Goal: Information Seeking & Learning: Learn about a topic

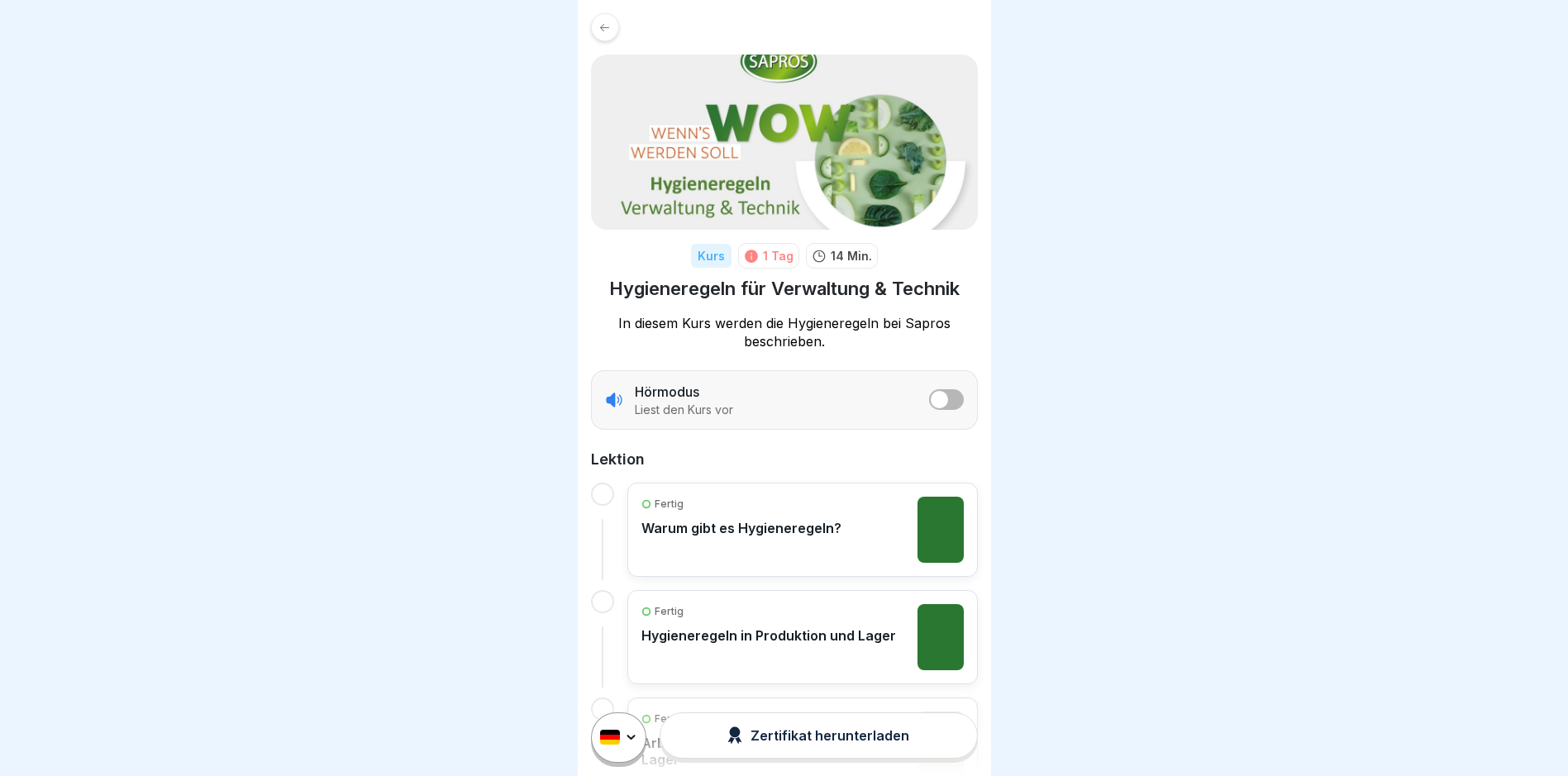
click at [730, 117] on img at bounding box center [784, 141] width 387 height 175
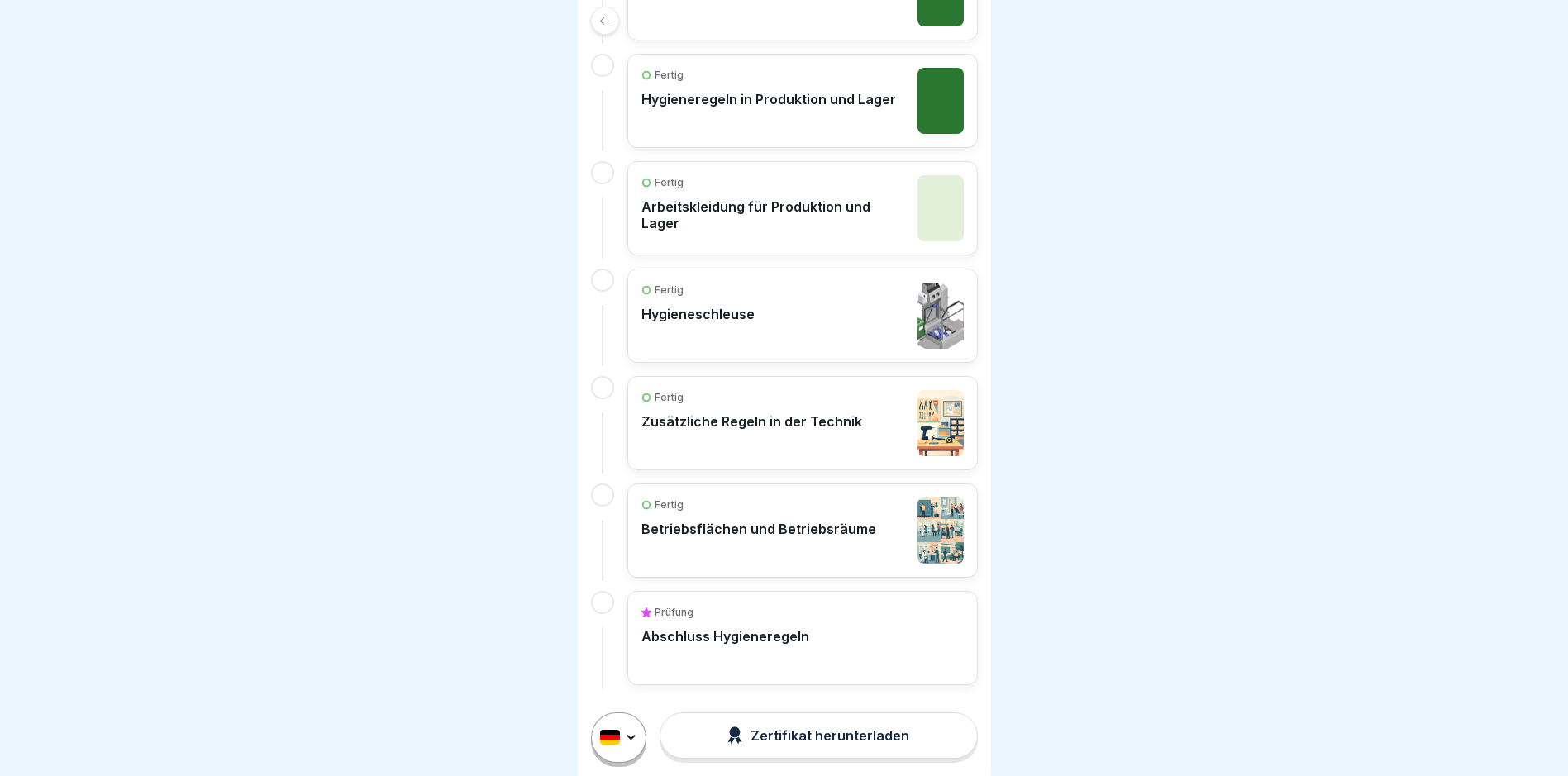
scroll to position [12, 0]
drag, startPoint x: 340, startPoint y: 600, endPoint x: 394, endPoint y: 511, distance: 104.1
click at [340, 599] on div at bounding box center [784, 388] width 1568 height 776
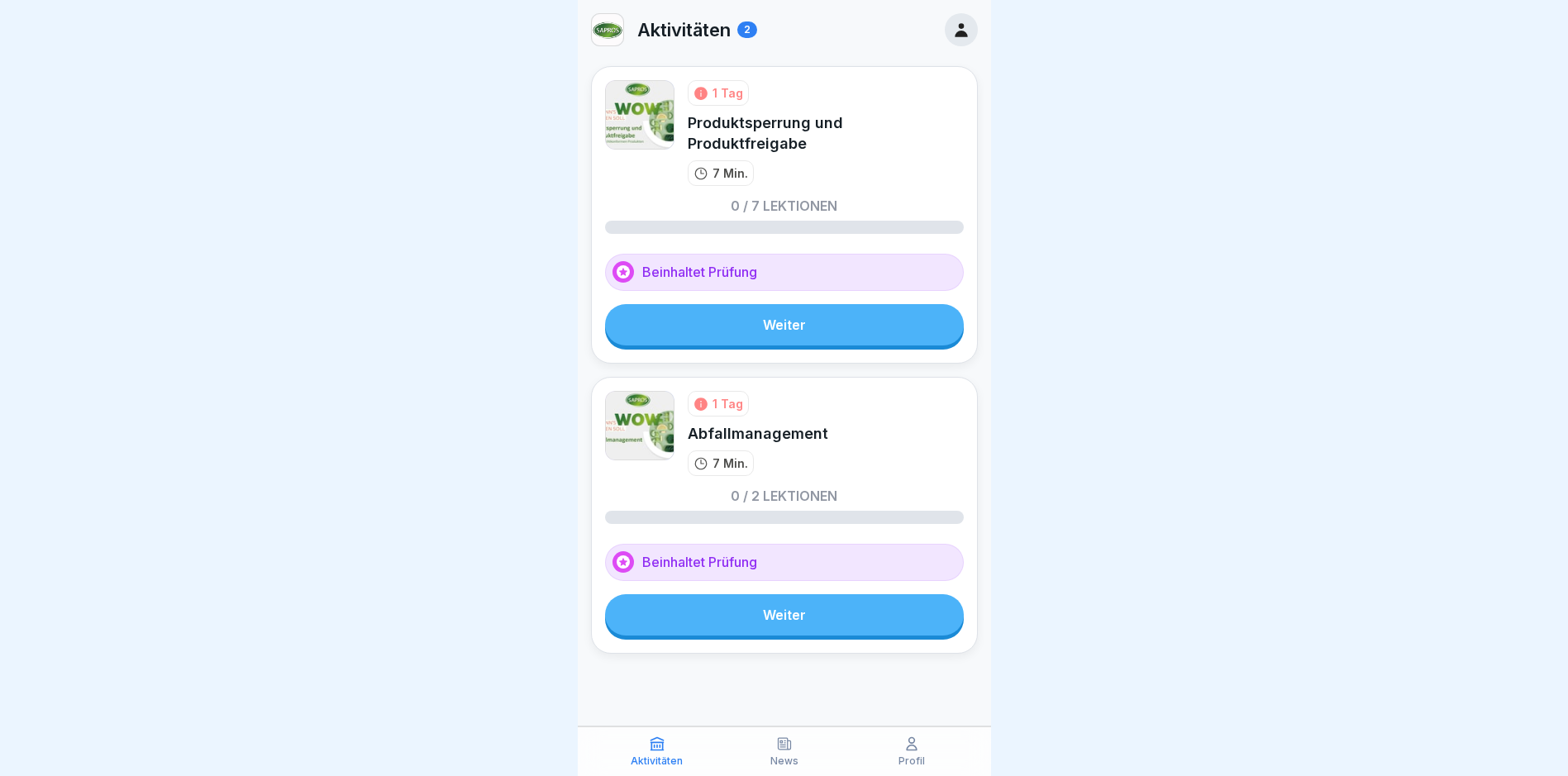
click at [731, 310] on link "Weiter" at bounding box center [784, 325] width 359 height 42
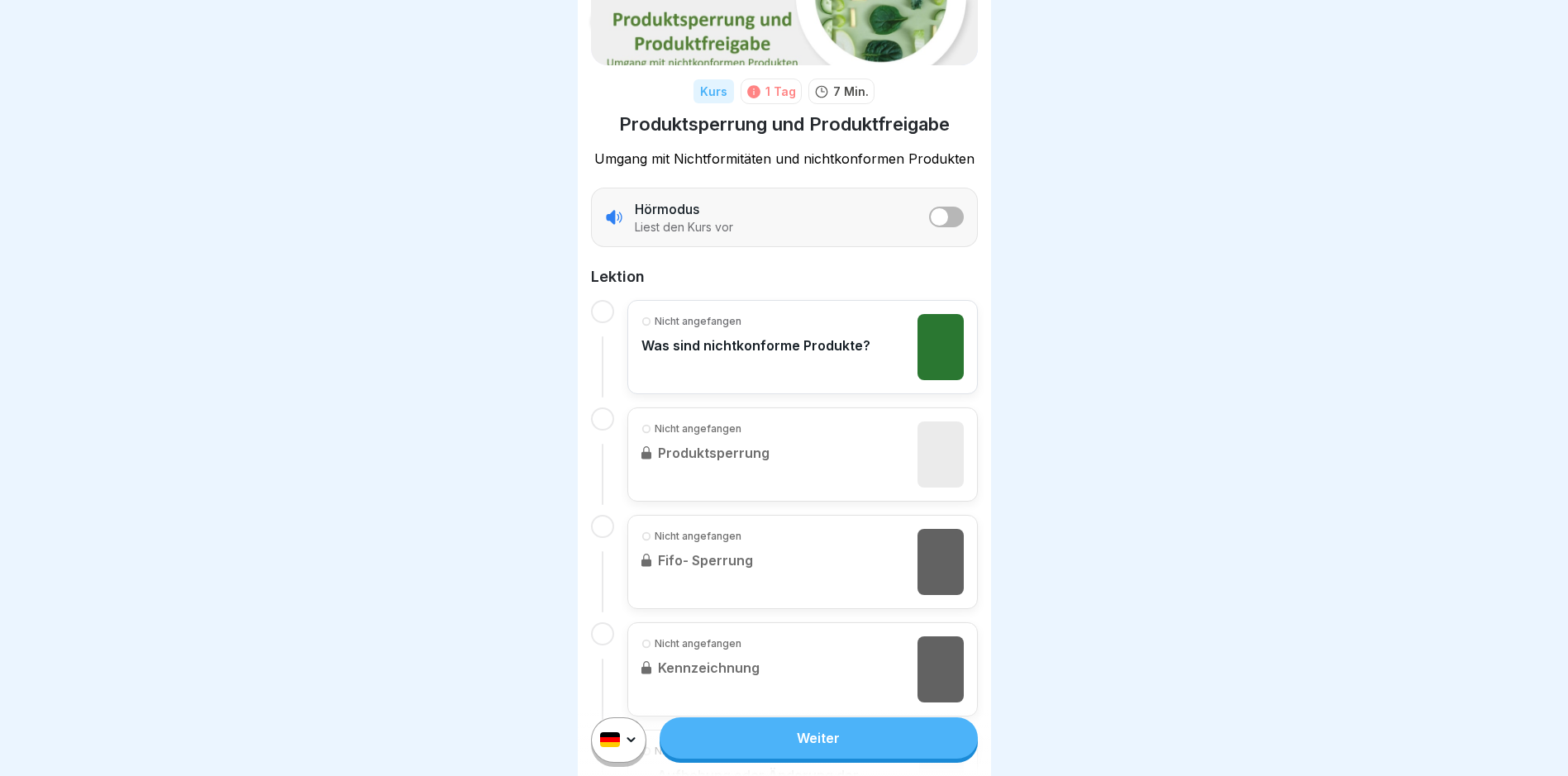
scroll to position [165, 0]
click at [713, 349] on p "Was sind nichtkonforme Produkte?" at bounding box center [756, 344] width 229 height 17
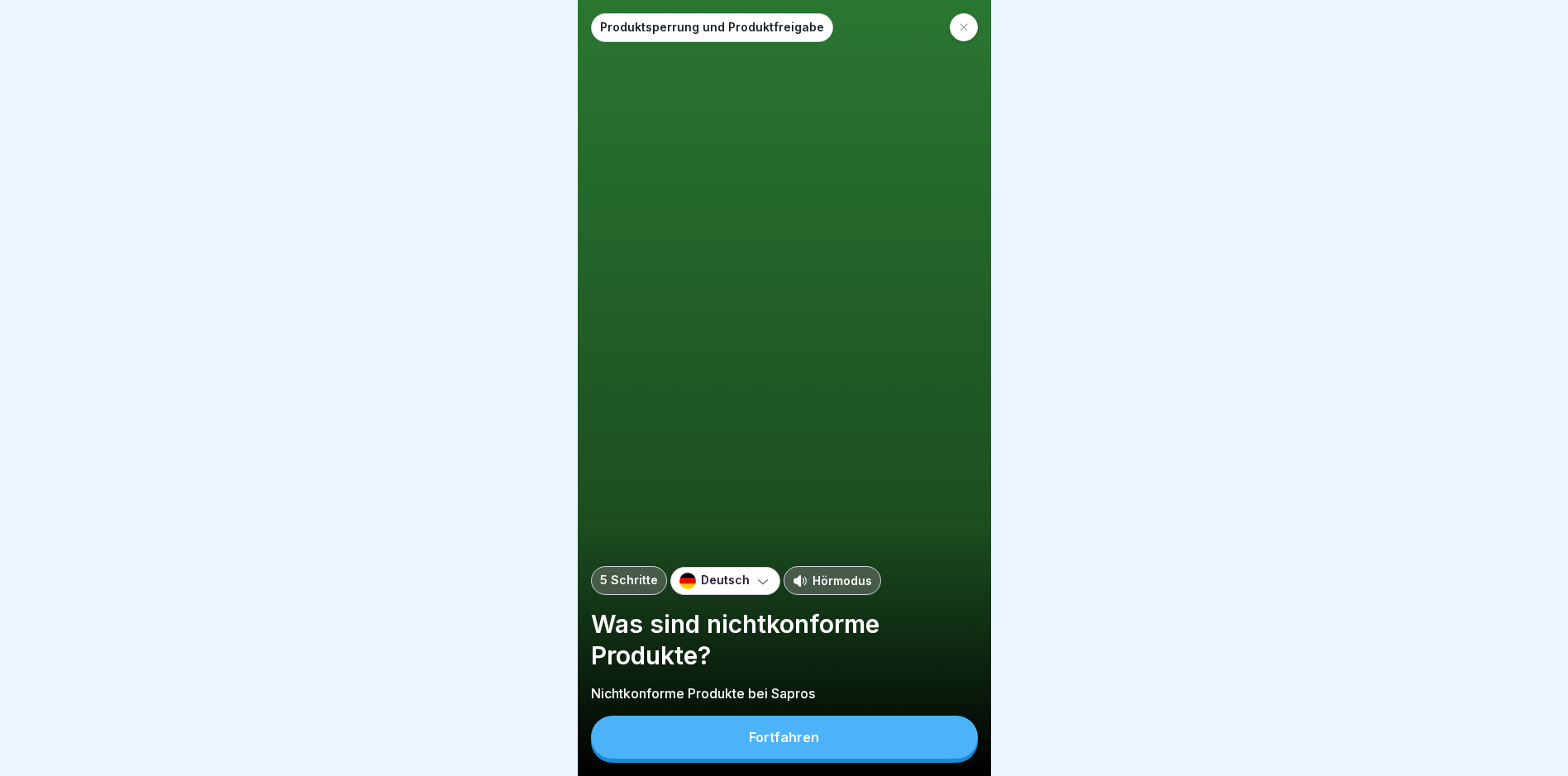
click at [765, 744] on div "Fortfahren" at bounding box center [784, 736] width 70 height 15
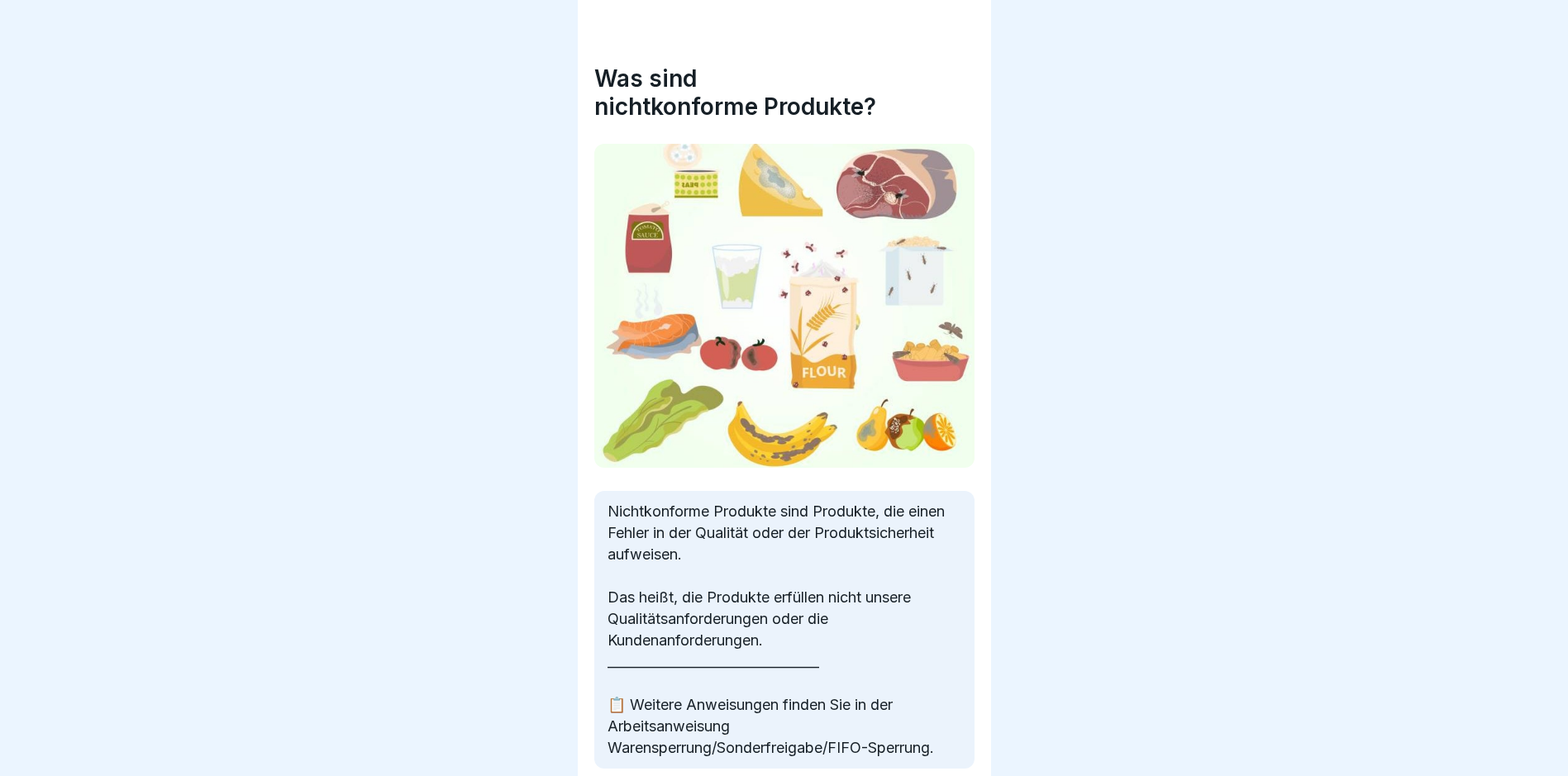
click at [765, 748] on p "Nichtkonforme Produkte sind Produkte, die einen Fehler in der Qualität oder der…" at bounding box center [784, 629] width 354 height 258
click at [952, 740] on icon at bounding box center [949, 729] width 20 height 20
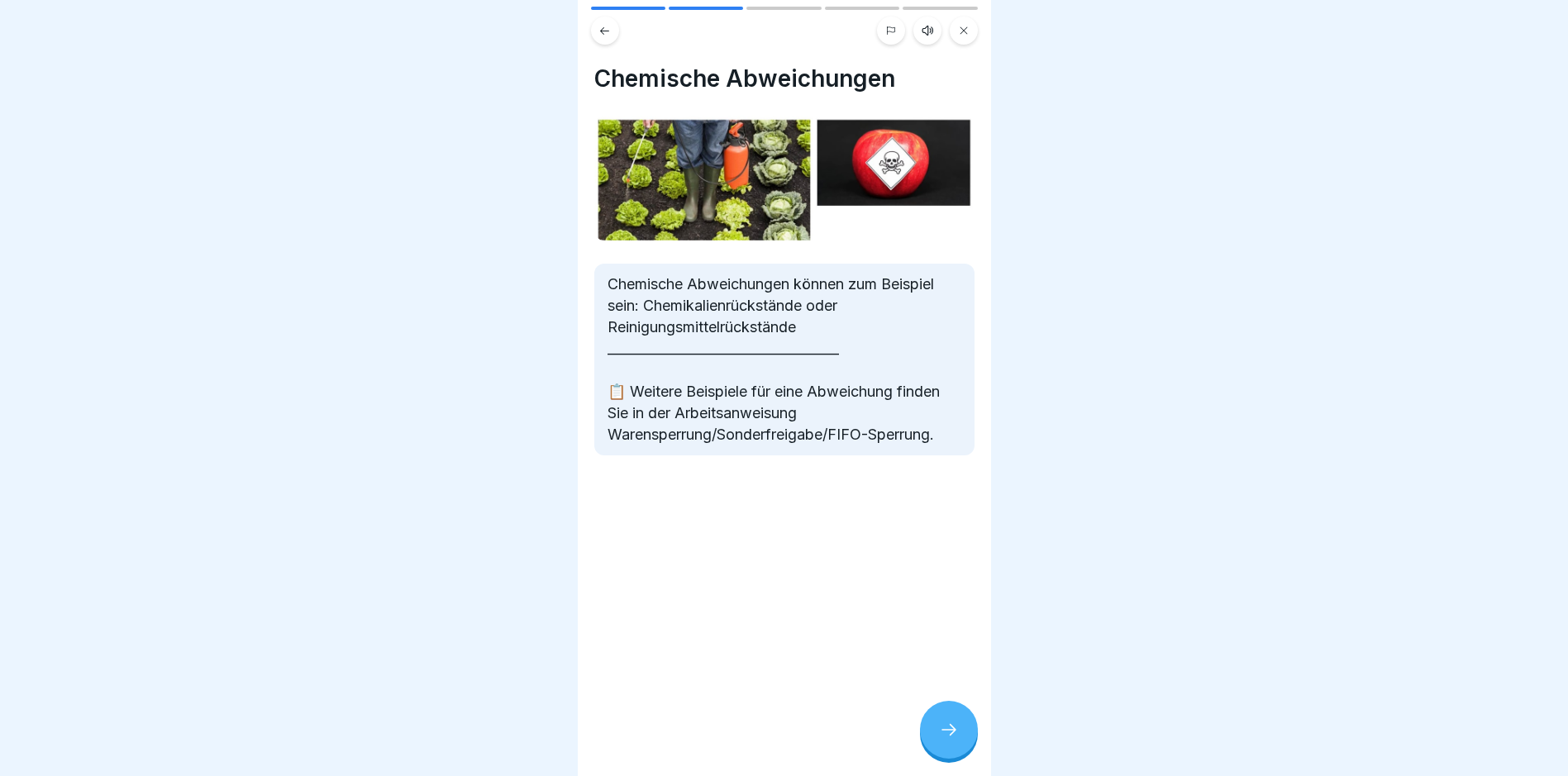
click at [952, 740] on icon at bounding box center [949, 729] width 20 height 20
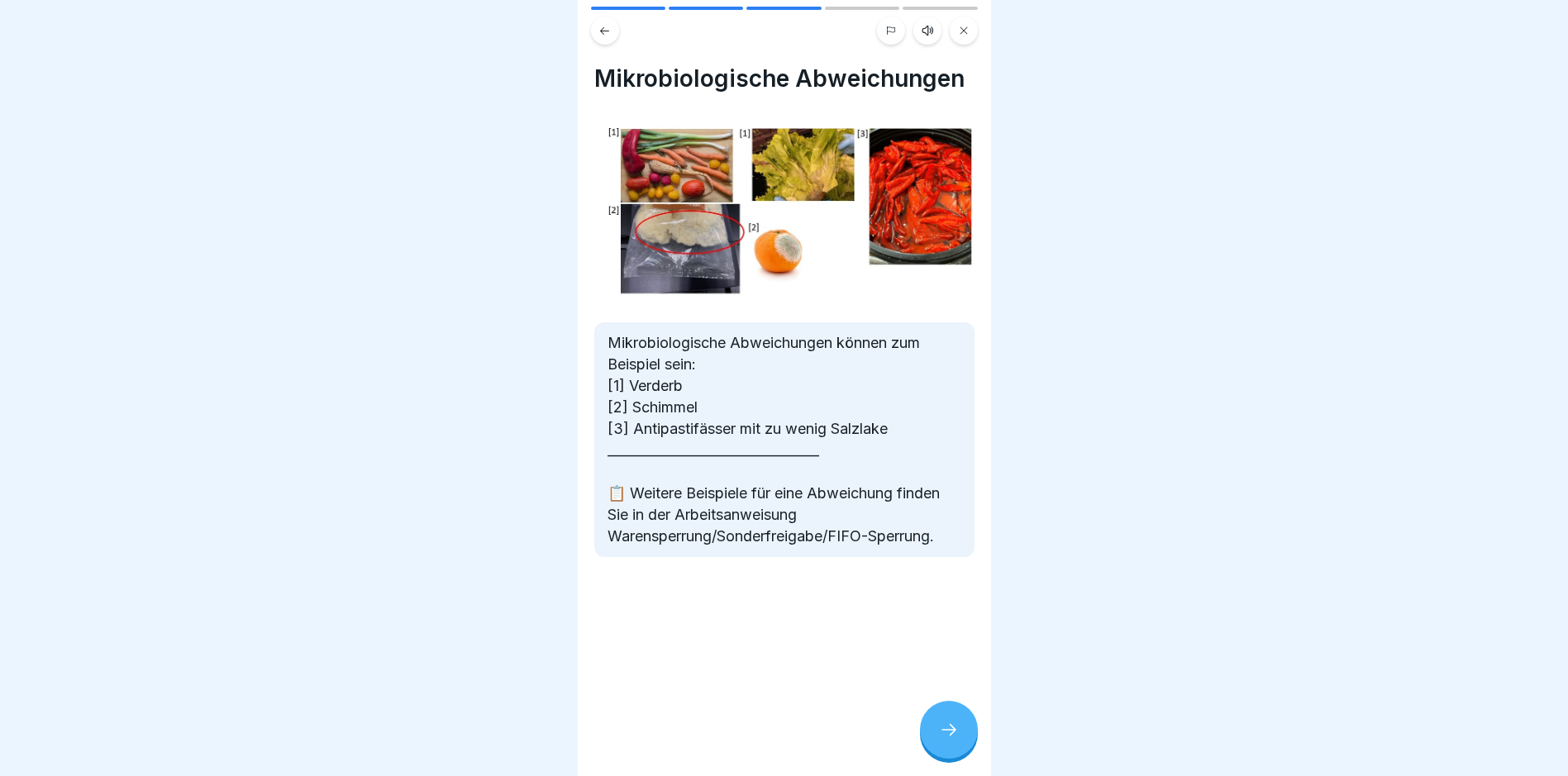
click at [952, 740] on icon at bounding box center [949, 729] width 20 height 20
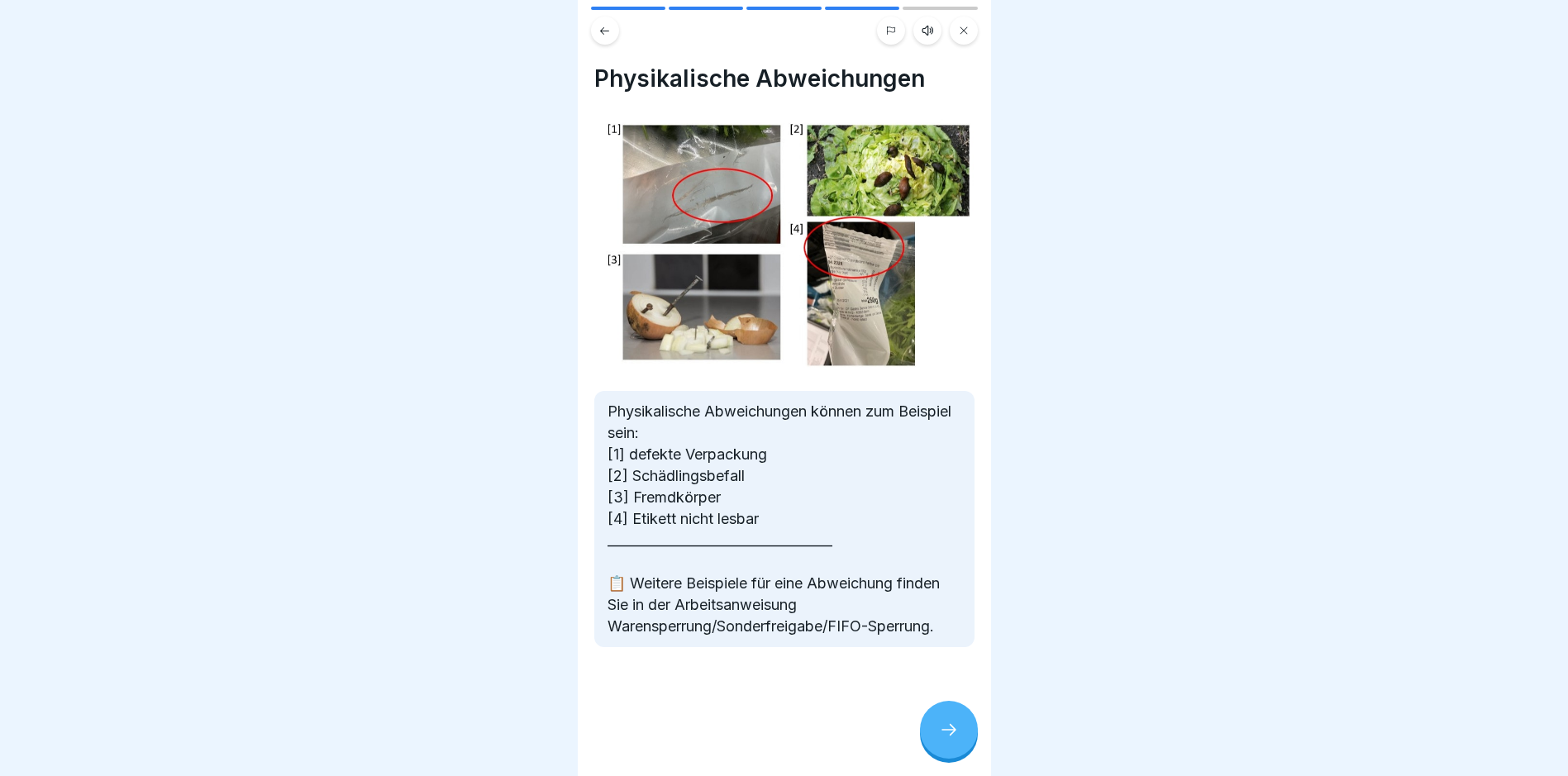
click at [952, 740] on icon at bounding box center [949, 729] width 20 height 20
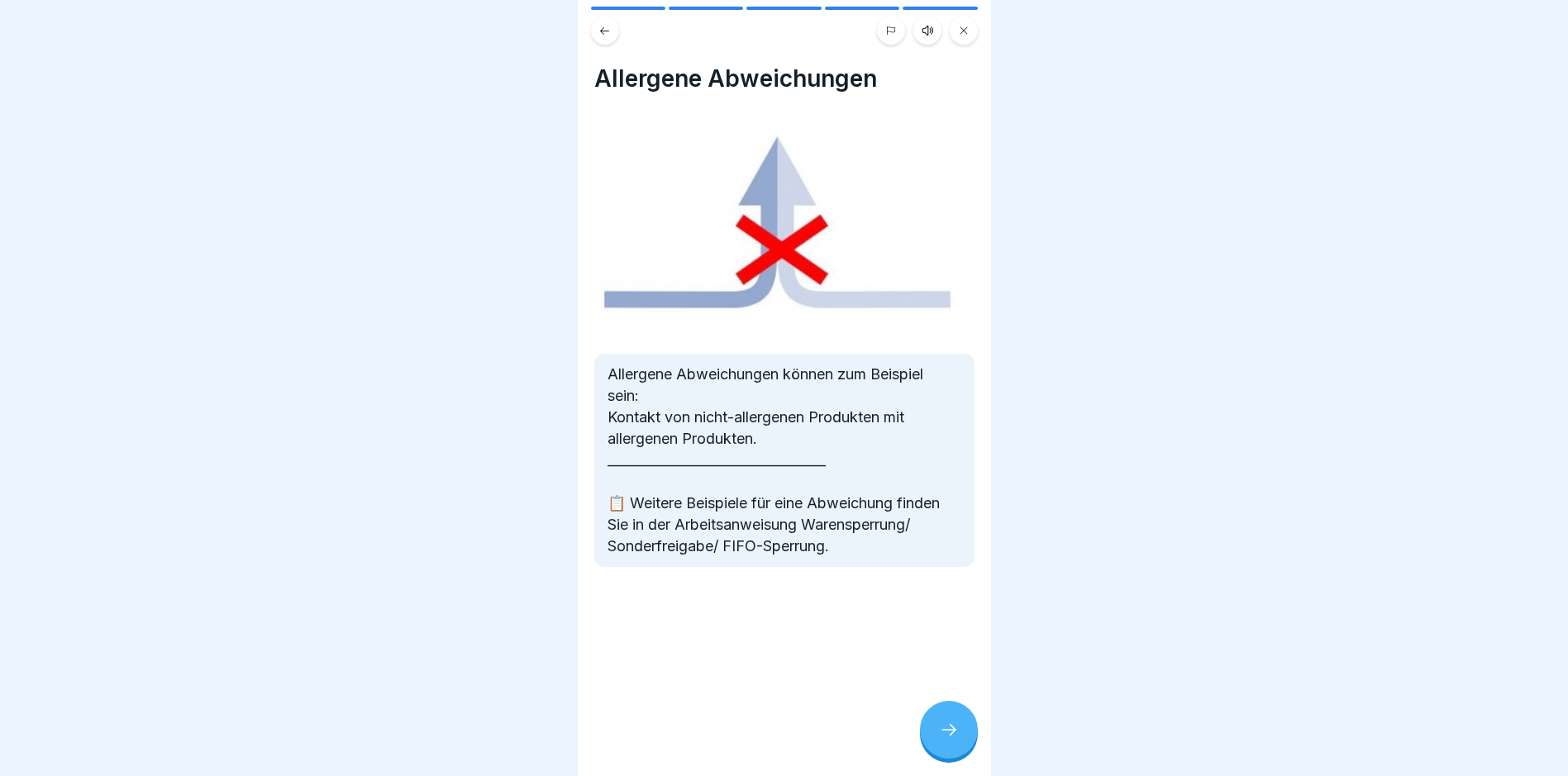
click at [952, 740] on icon at bounding box center [949, 729] width 20 height 20
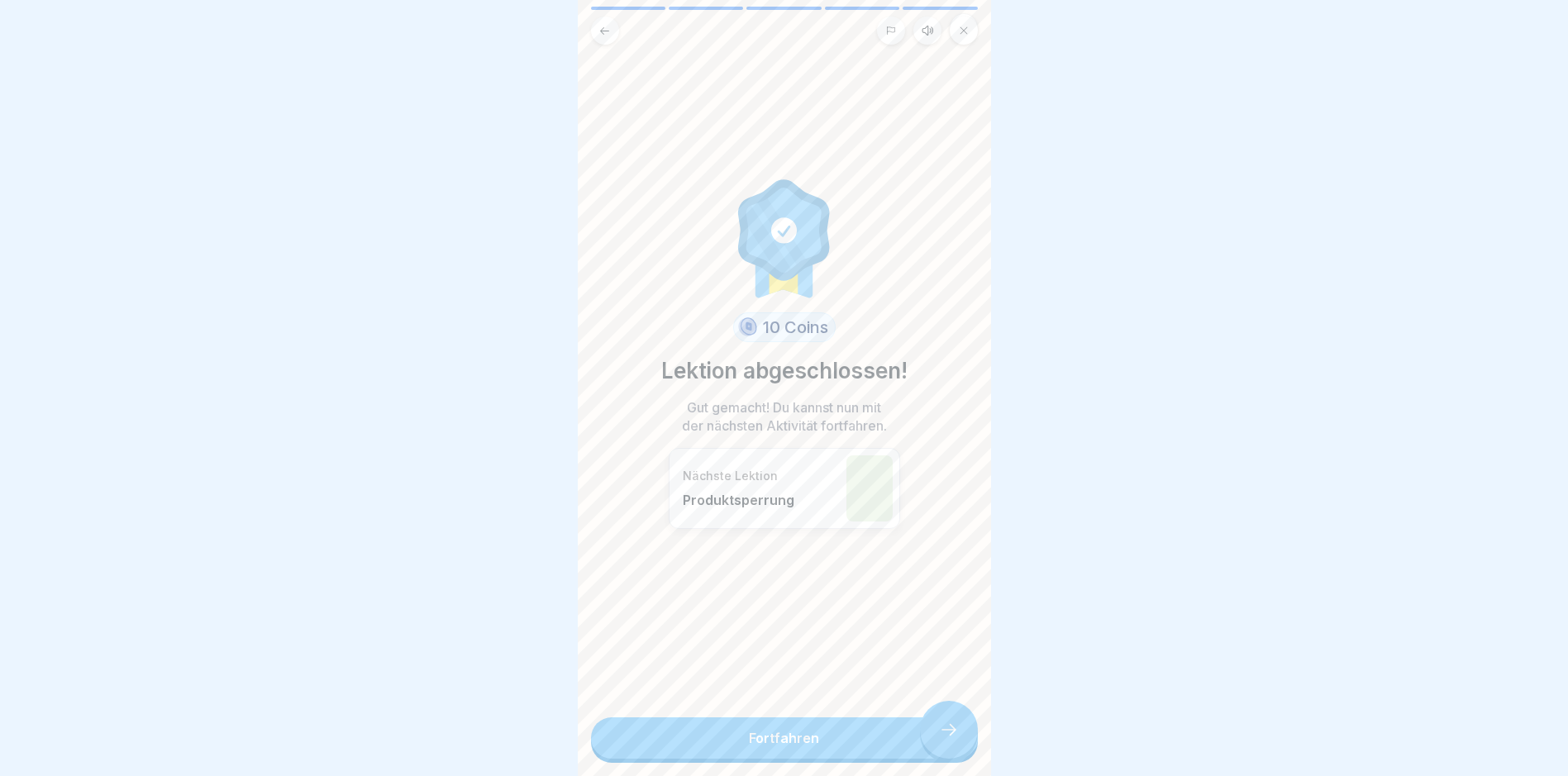
click at [952, 748] on link "Fortfahren" at bounding box center [784, 737] width 387 height 42
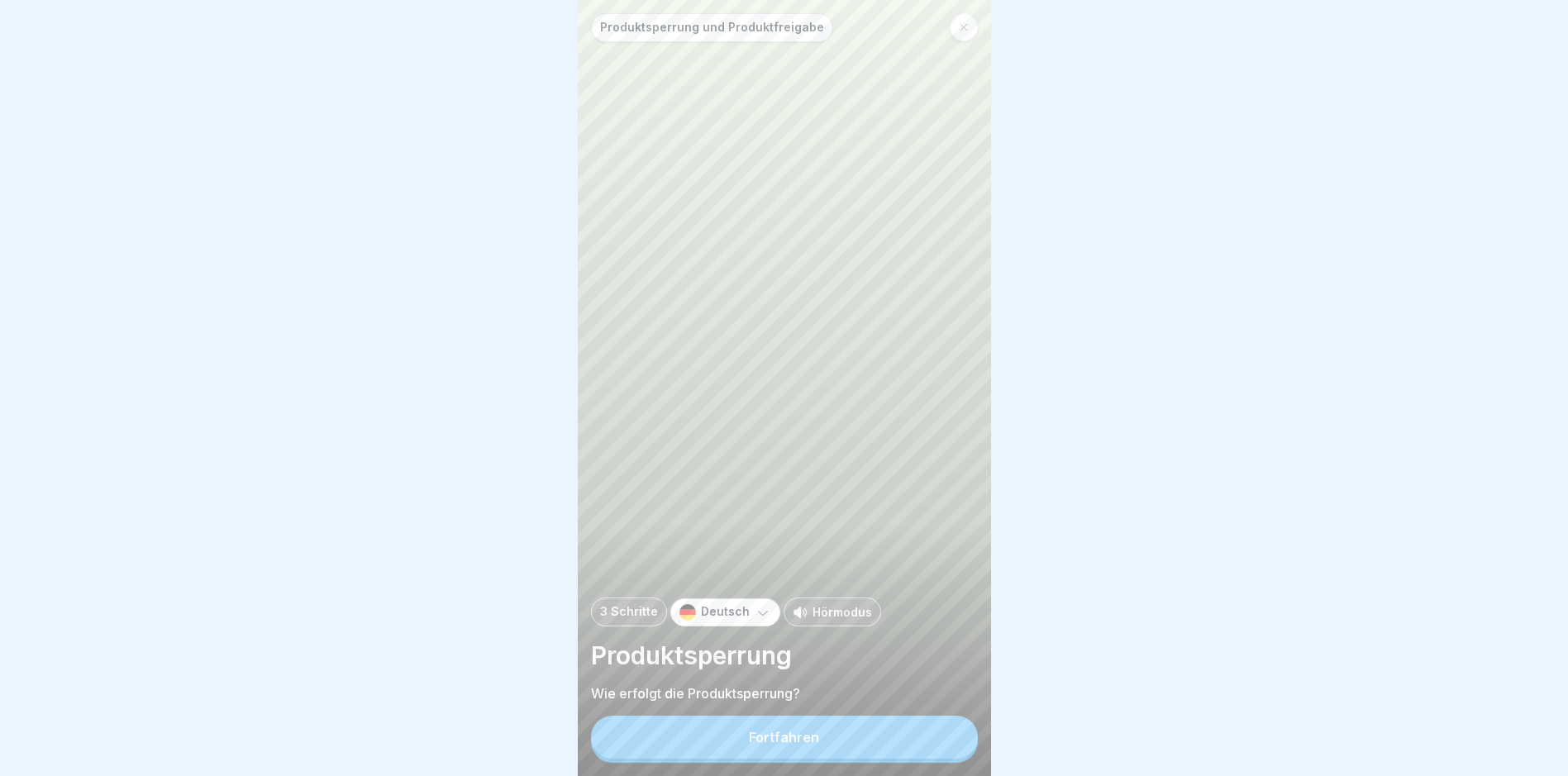
click at [898, 749] on button "Fortfahren" at bounding box center [784, 737] width 387 height 43
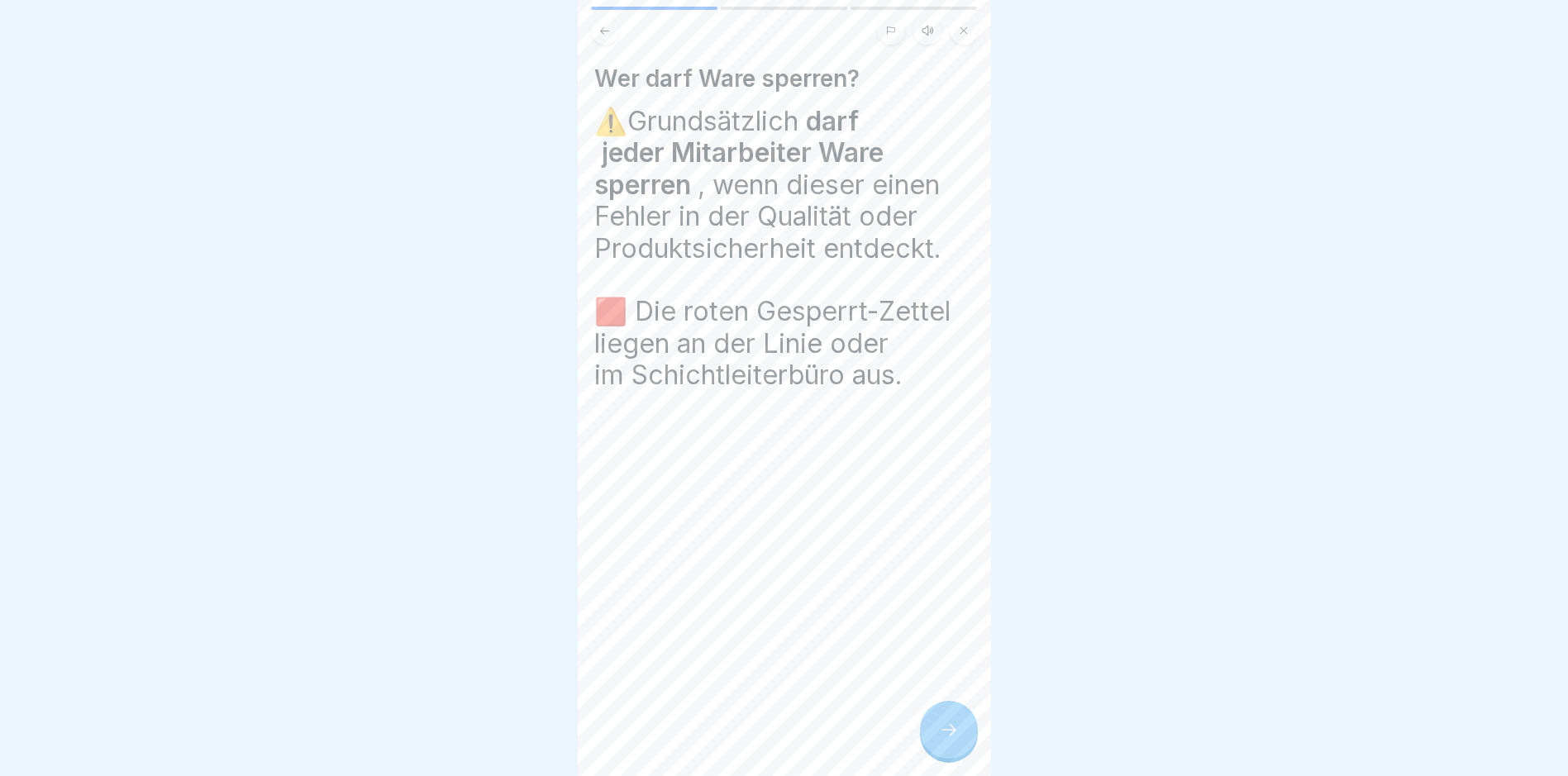
click at [941, 740] on icon at bounding box center [949, 729] width 20 height 20
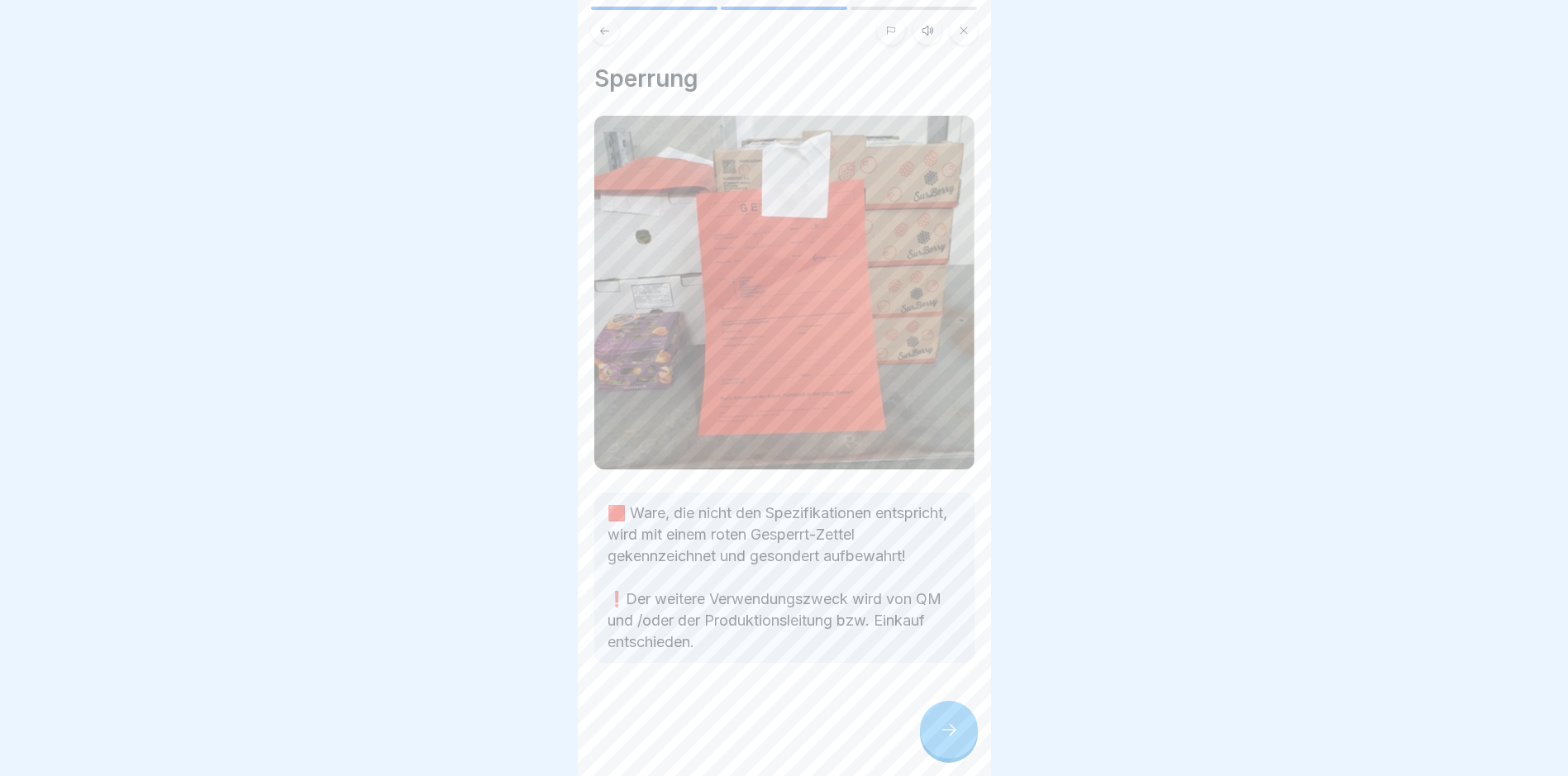
click at [941, 740] on icon at bounding box center [949, 729] width 20 height 20
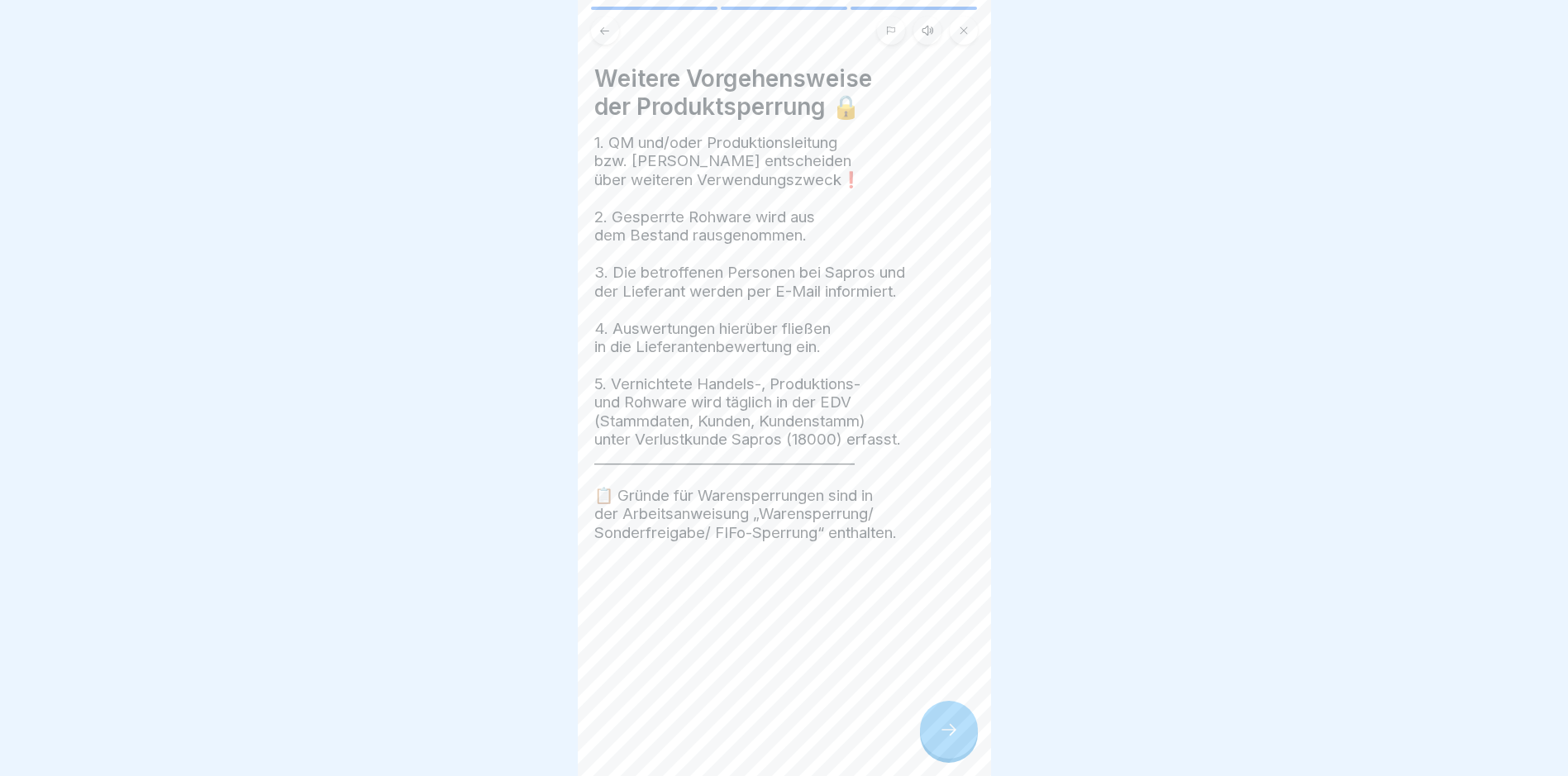
click at [941, 740] on icon at bounding box center [949, 729] width 20 height 20
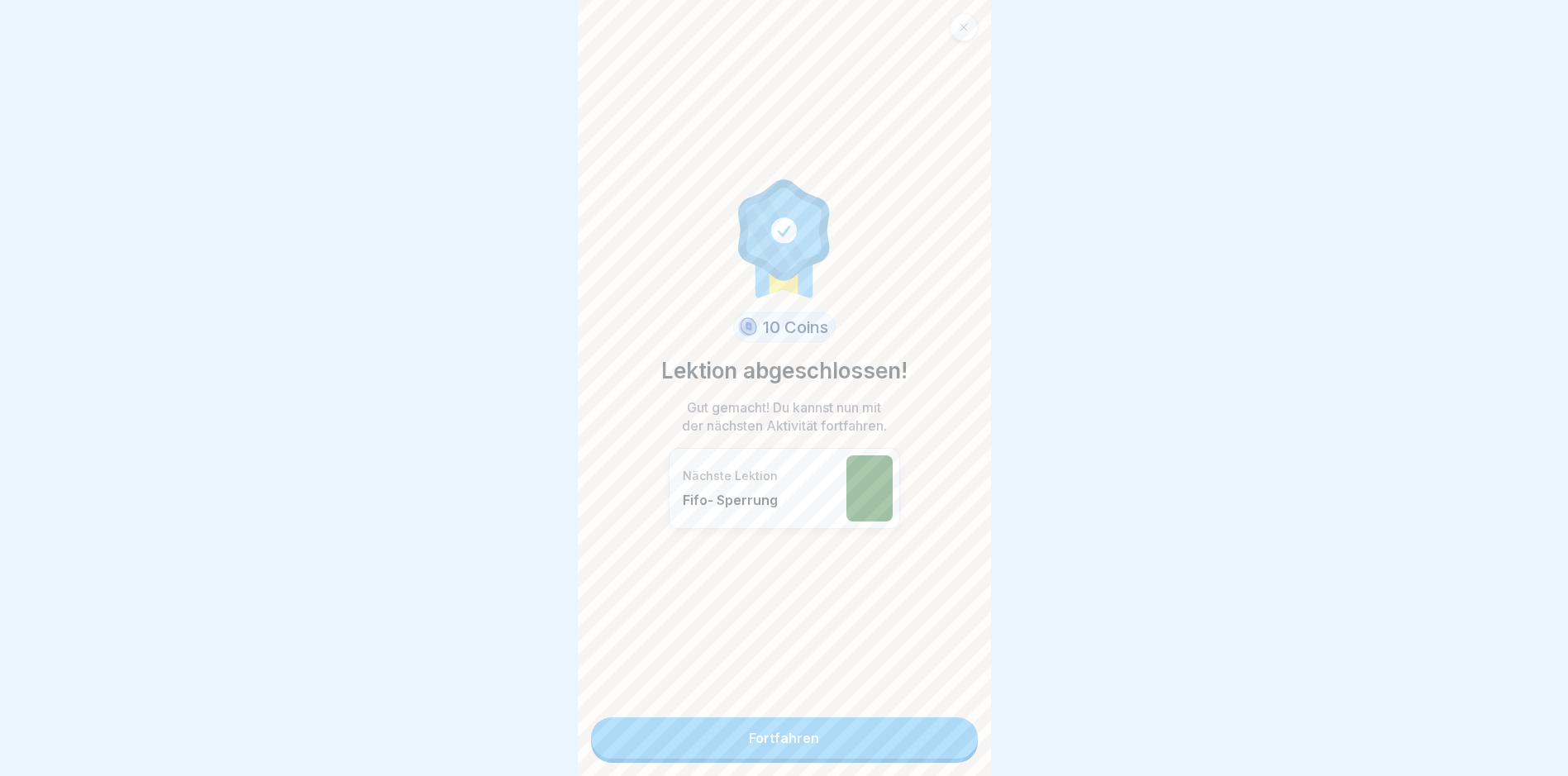
click at [941, 742] on link "Fortfahren" at bounding box center [784, 737] width 387 height 42
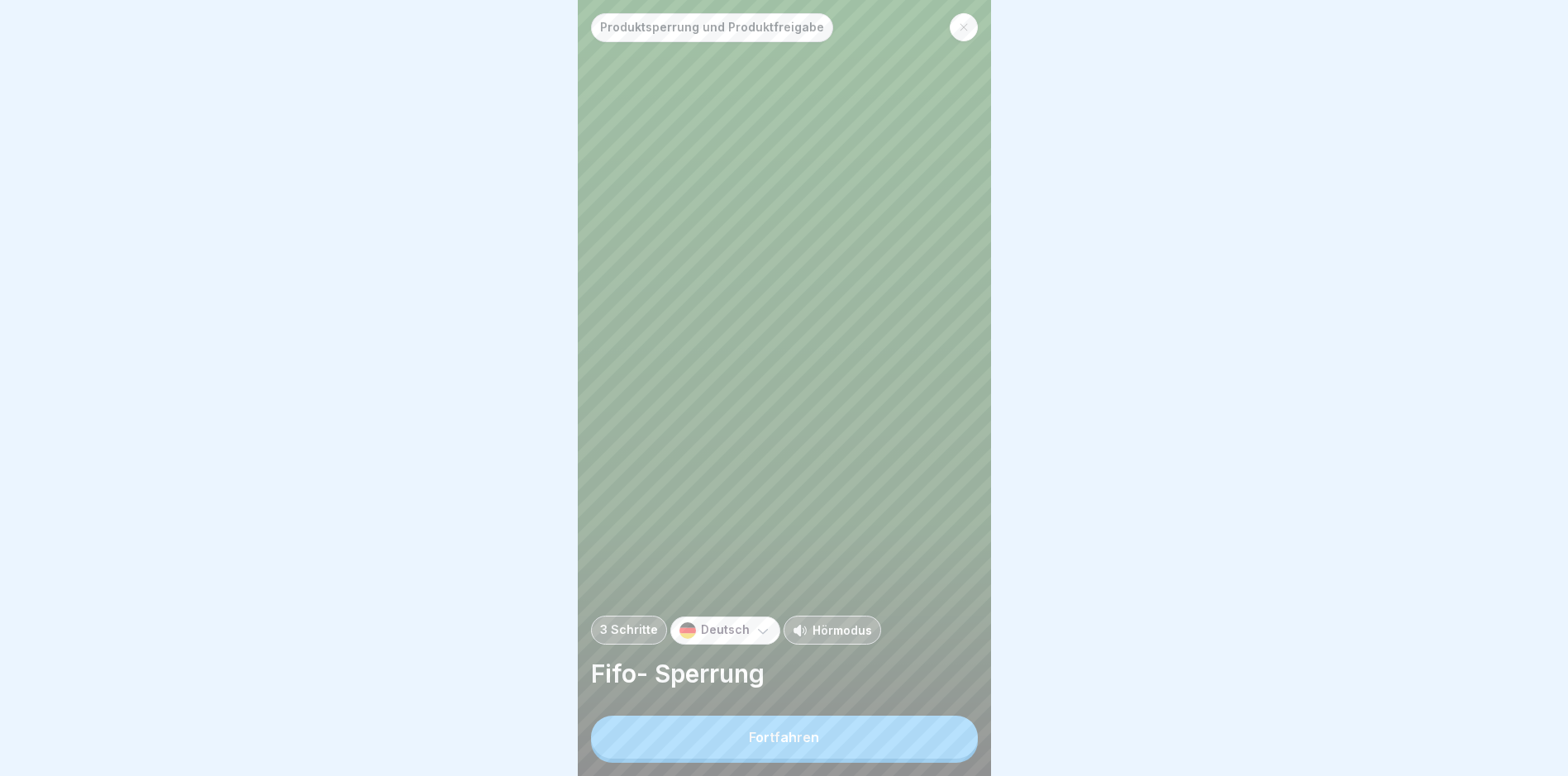
click at [935, 739] on button "Fortfahren" at bounding box center [784, 737] width 387 height 43
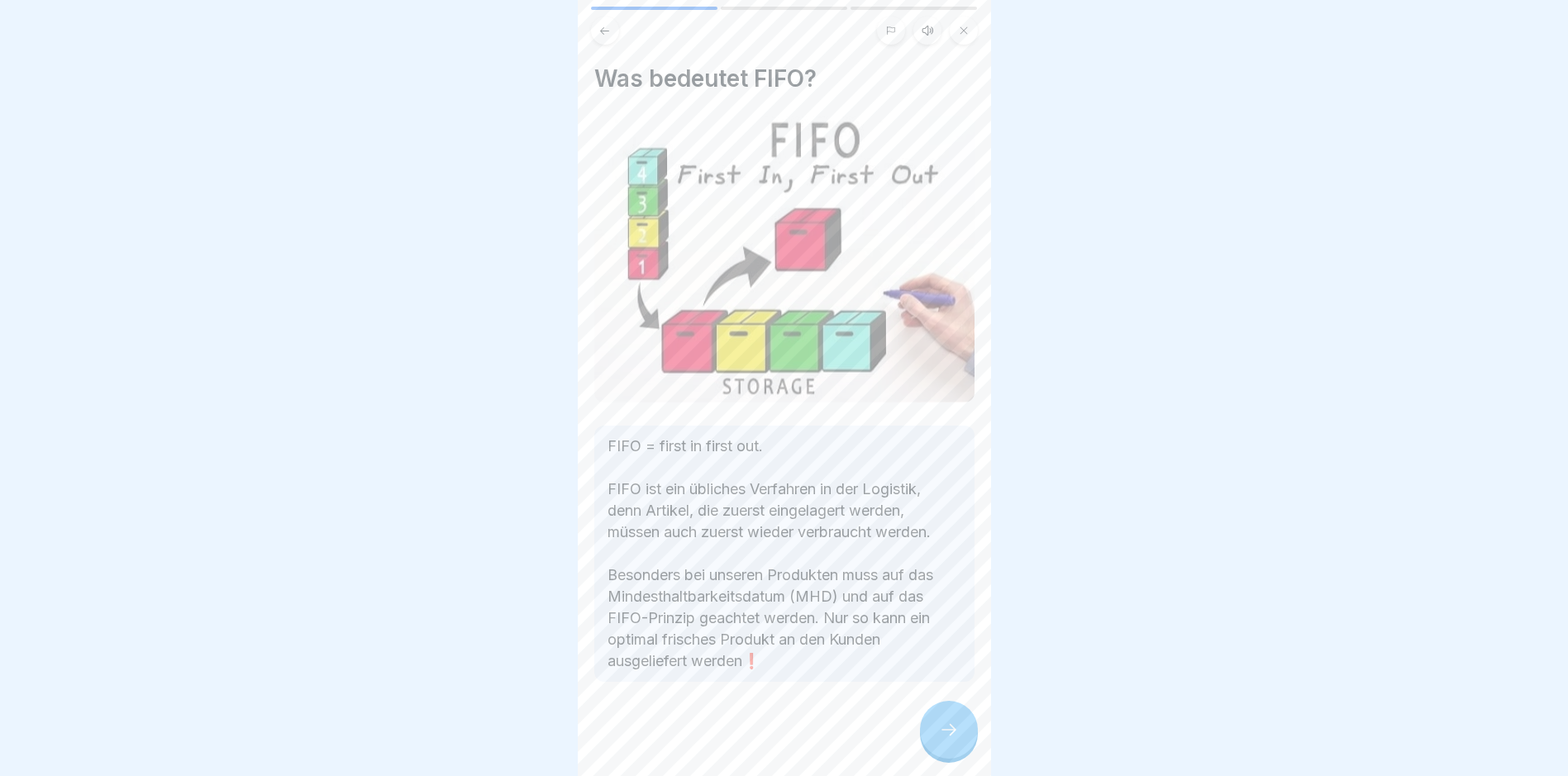
click at [935, 739] on div at bounding box center [949, 729] width 58 height 58
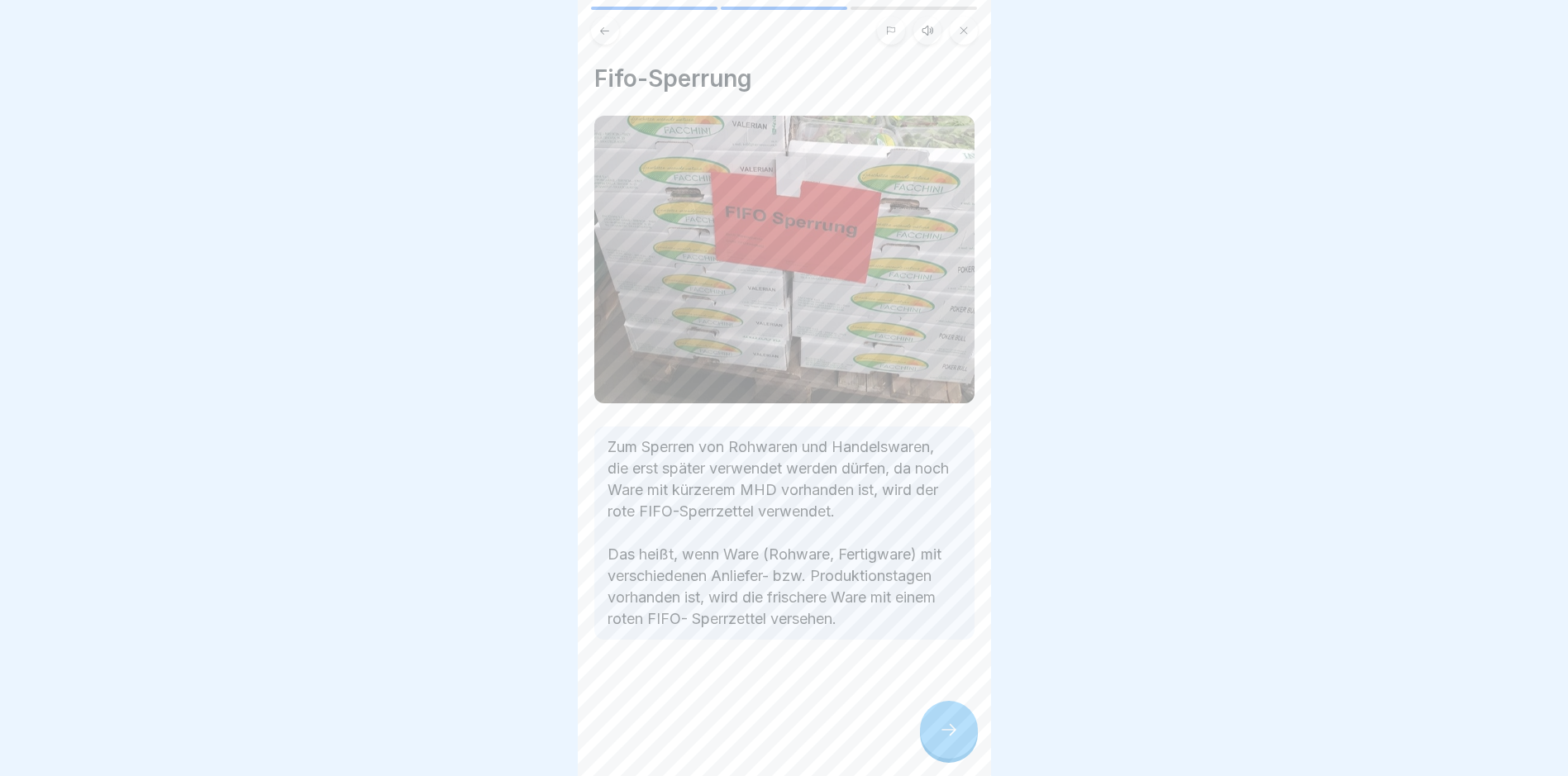
click at [935, 739] on div at bounding box center [949, 729] width 58 height 58
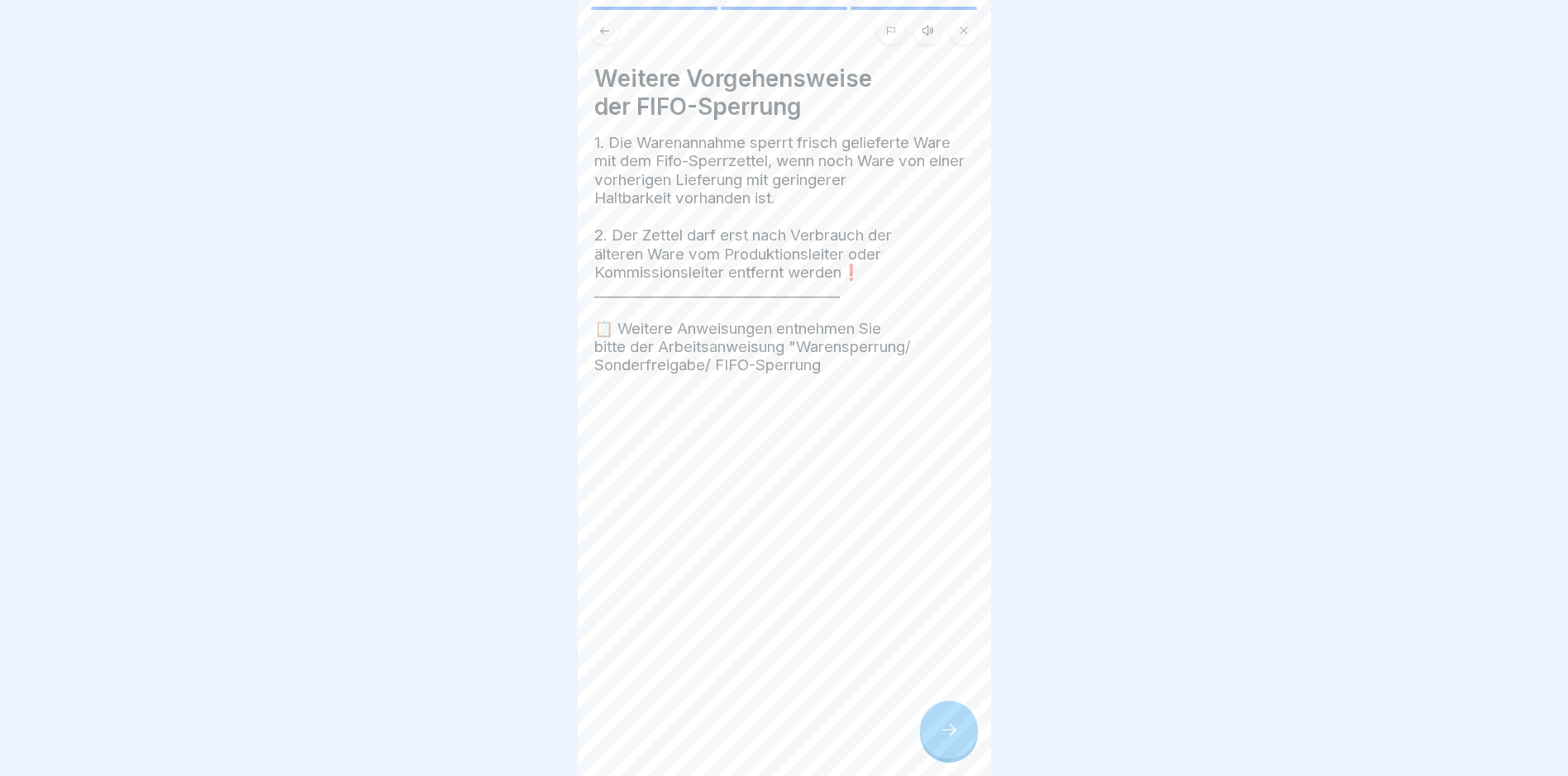
click at [935, 739] on div at bounding box center [949, 729] width 58 height 58
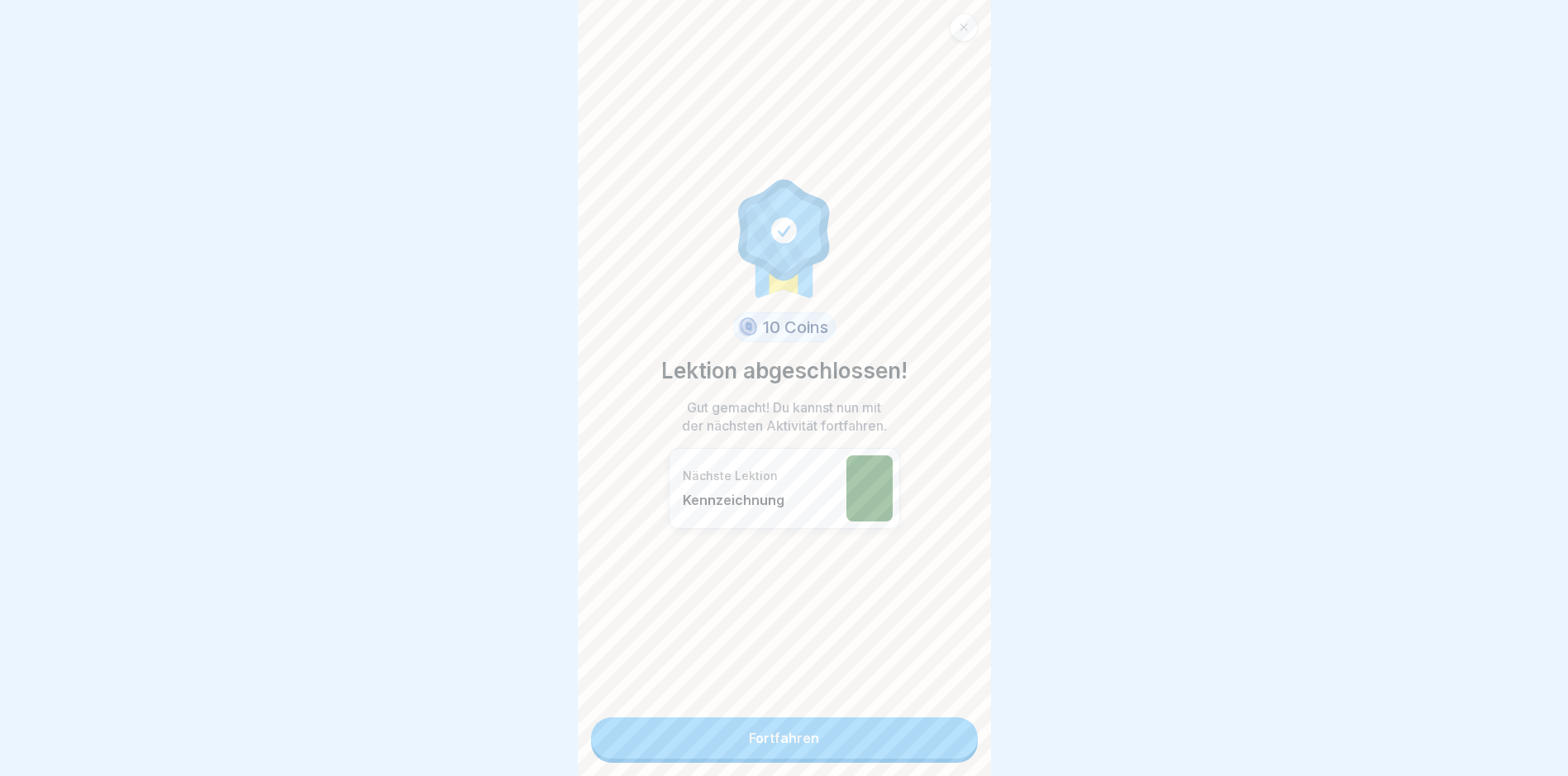
click at [935, 739] on link "Fortfahren" at bounding box center [784, 737] width 387 height 42
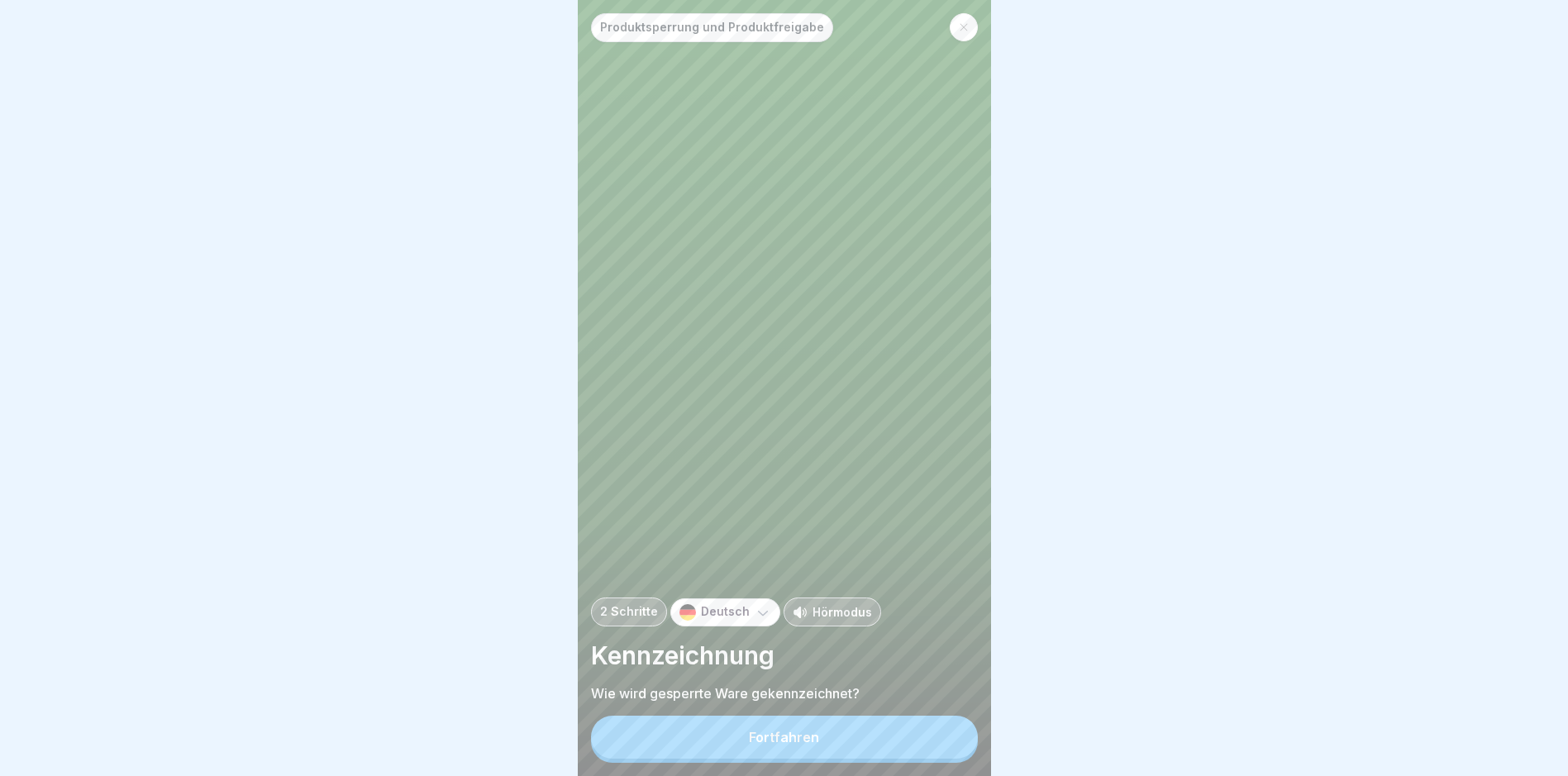
click at [935, 739] on button "Fortfahren" at bounding box center [784, 737] width 387 height 43
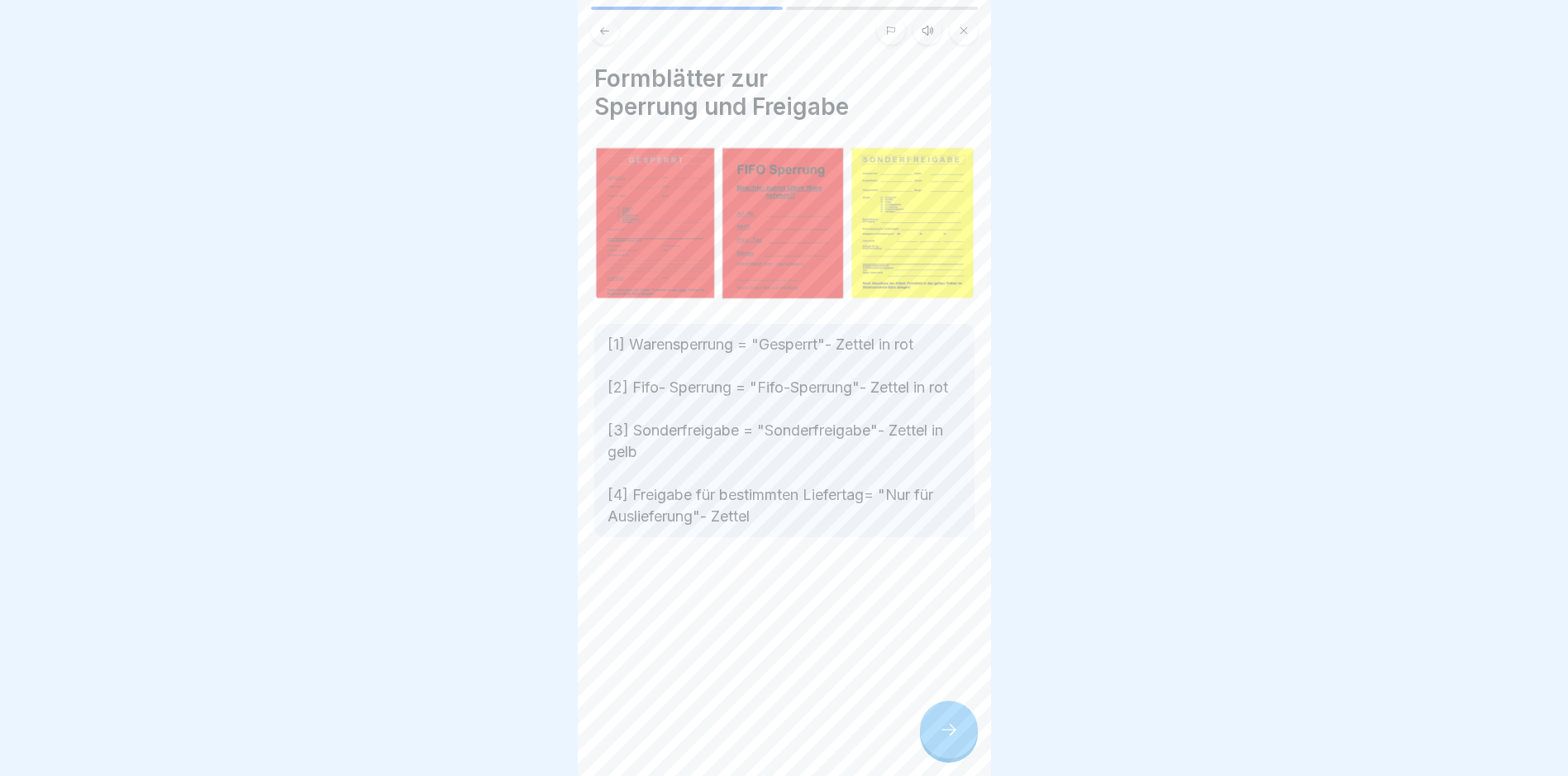
click at [935, 739] on div at bounding box center [949, 729] width 58 height 58
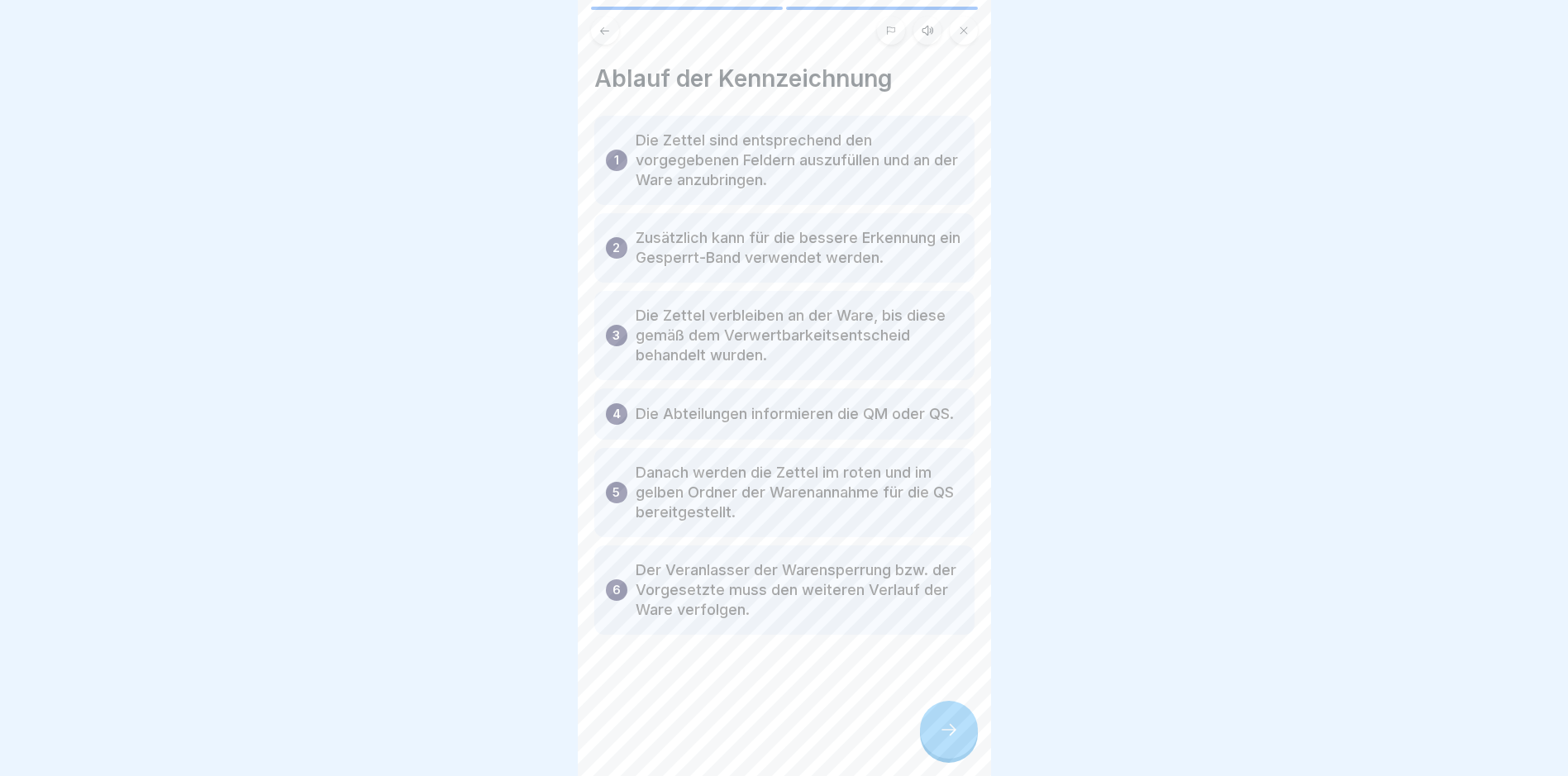
click at [935, 739] on div at bounding box center [949, 729] width 58 height 58
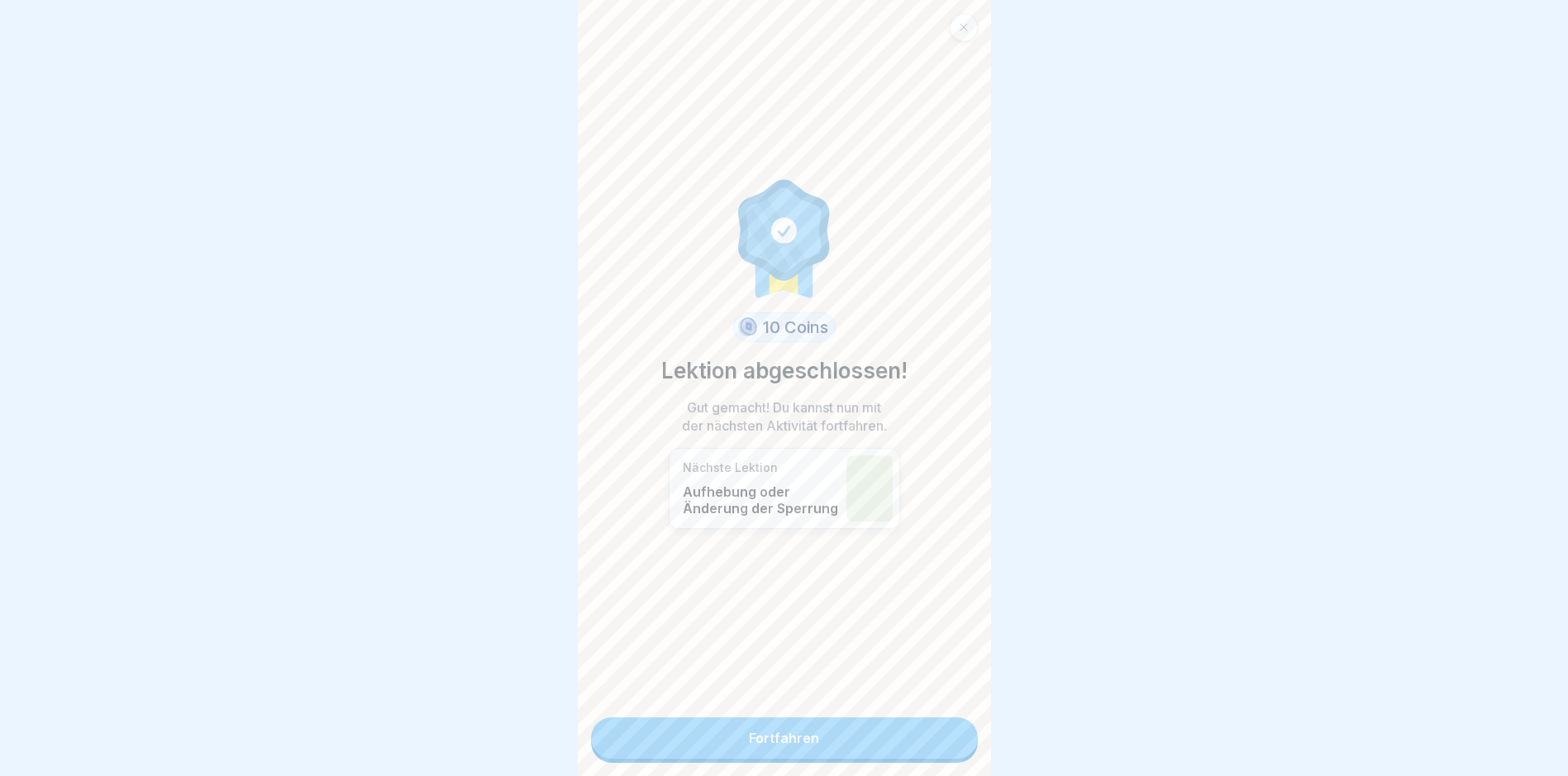
click at [935, 739] on link "Fortfahren" at bounding box center [784, 737] width 387 height 42
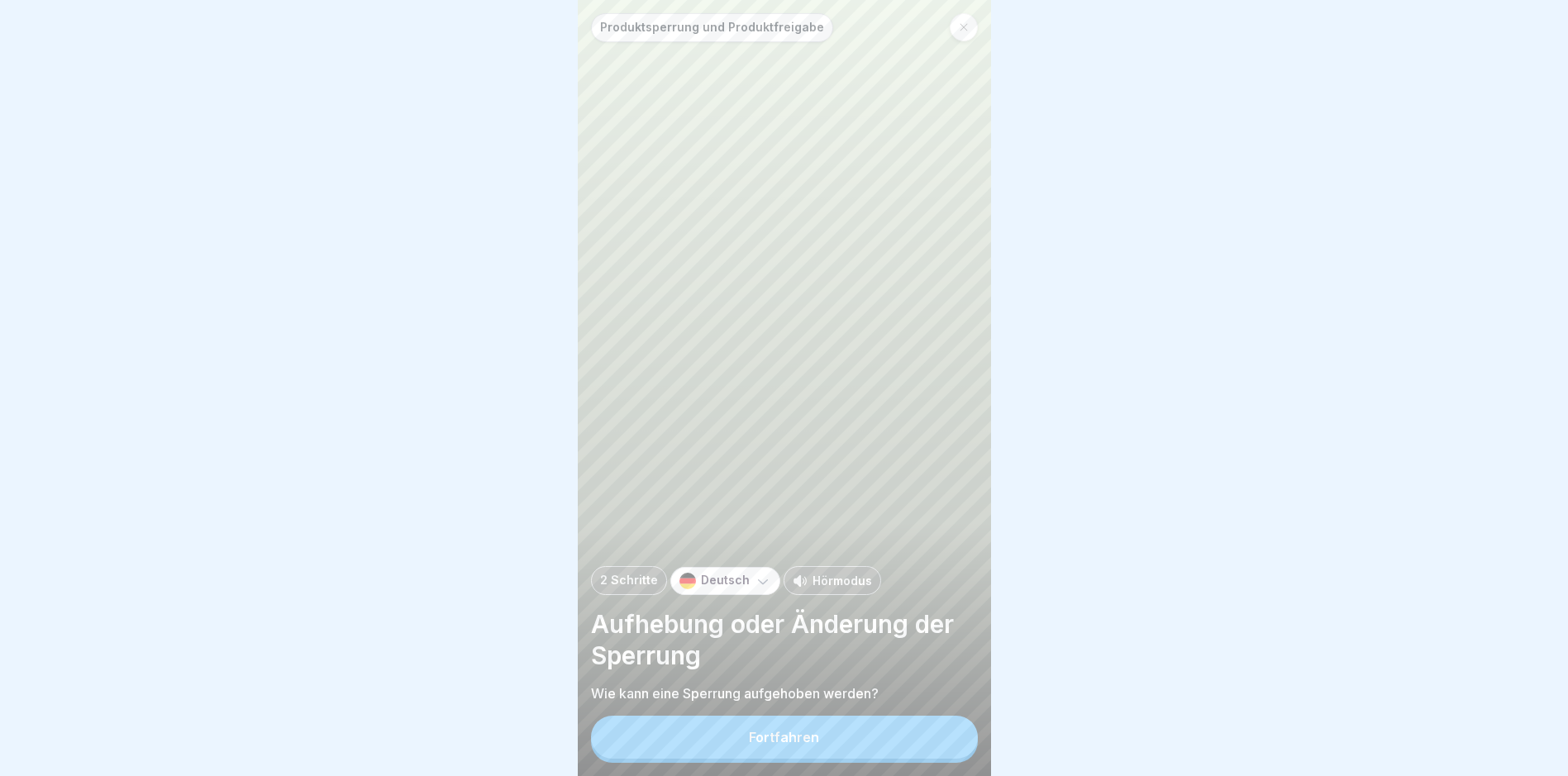
click at [935, 739] on button "Fortfahren" at bounding box center [784, 737] width 387 height 43
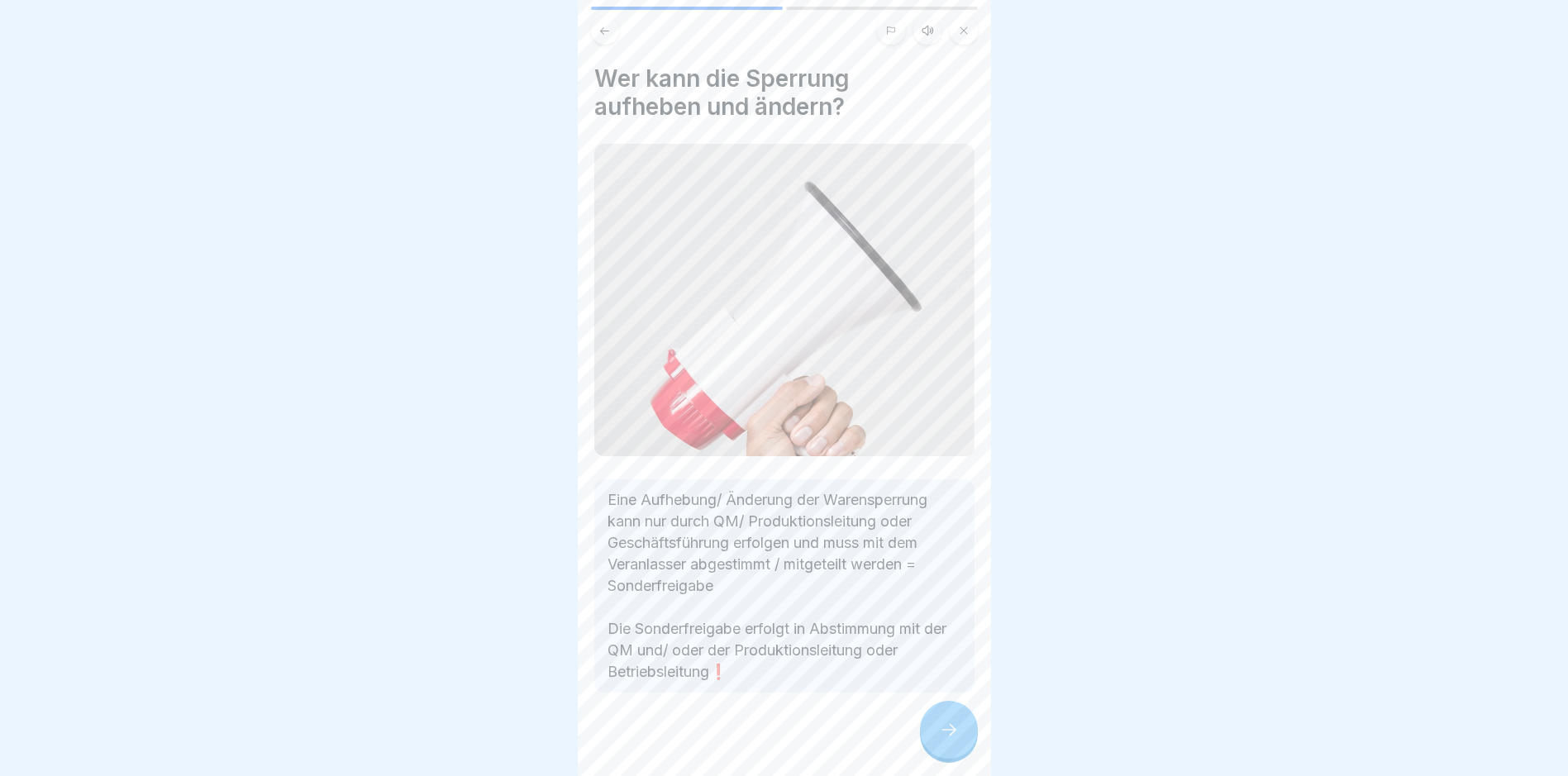
click at [935, 739] on div at bounding box center [949, 729] width 58 height 58
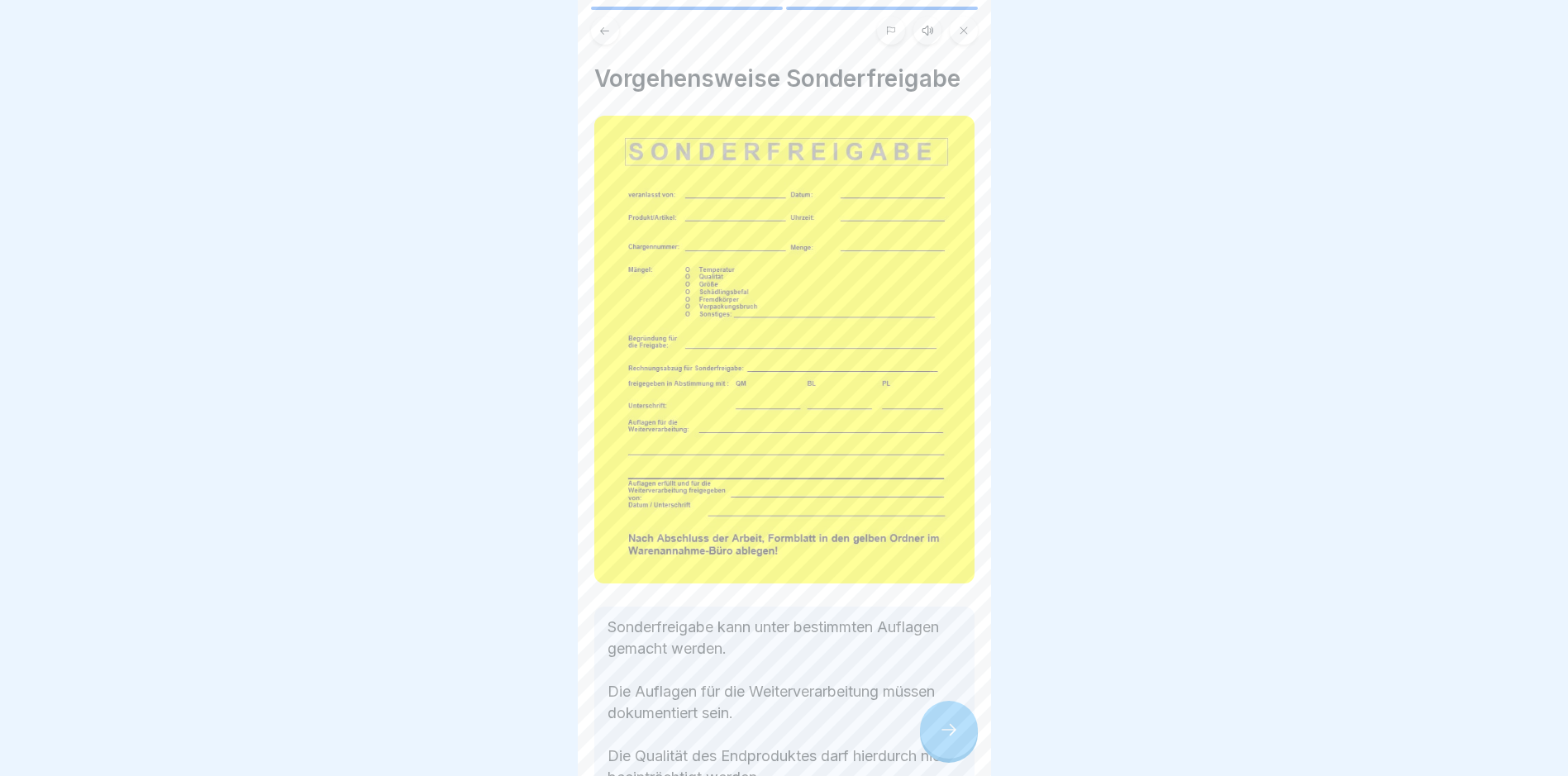
click at [935, 739] on div at bounding box center [949, 729] width 58 height 58
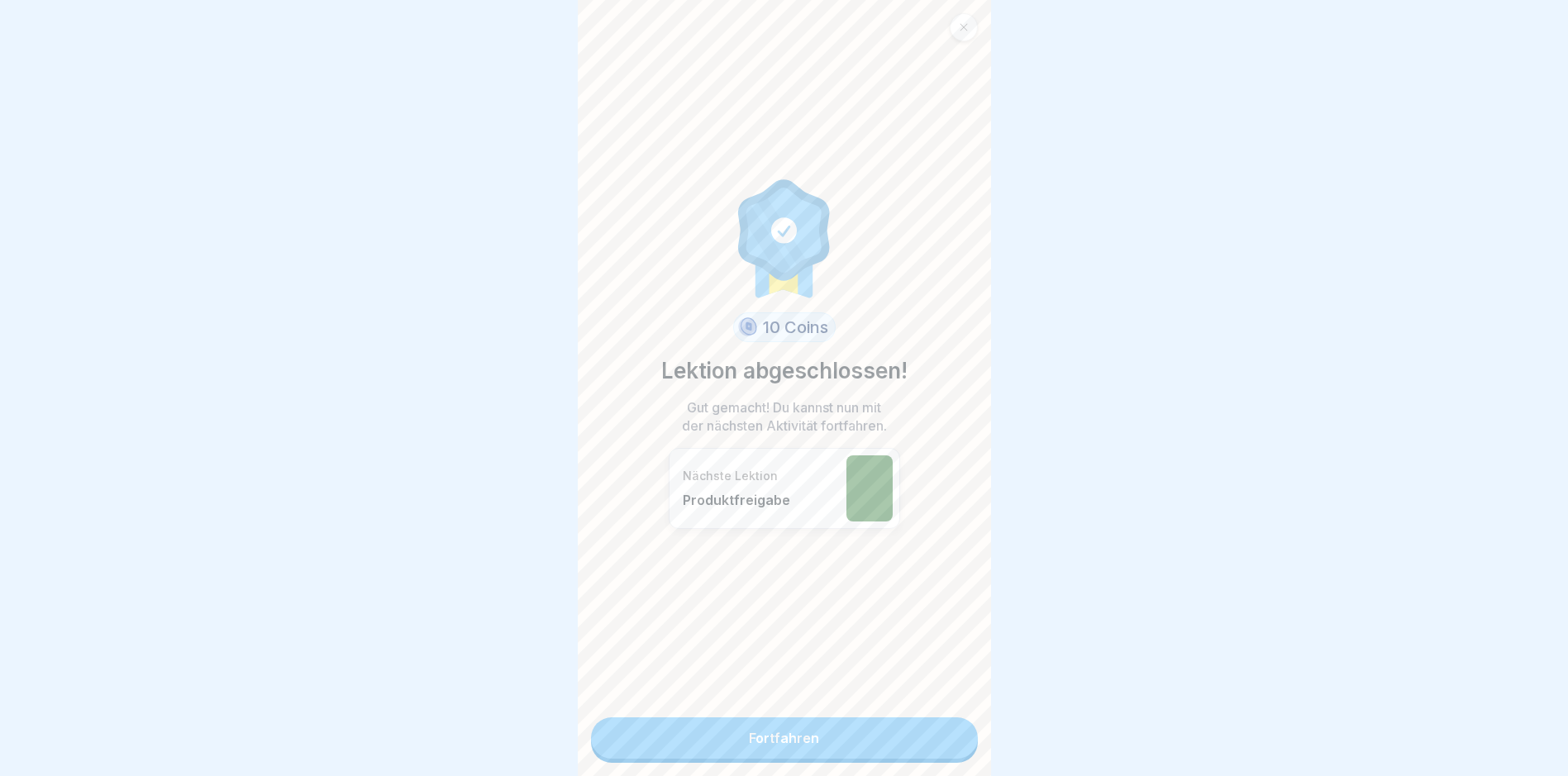
click at [935, 739] on link "Fortfahren" at bounding box center [784, 737] width 387 height 42
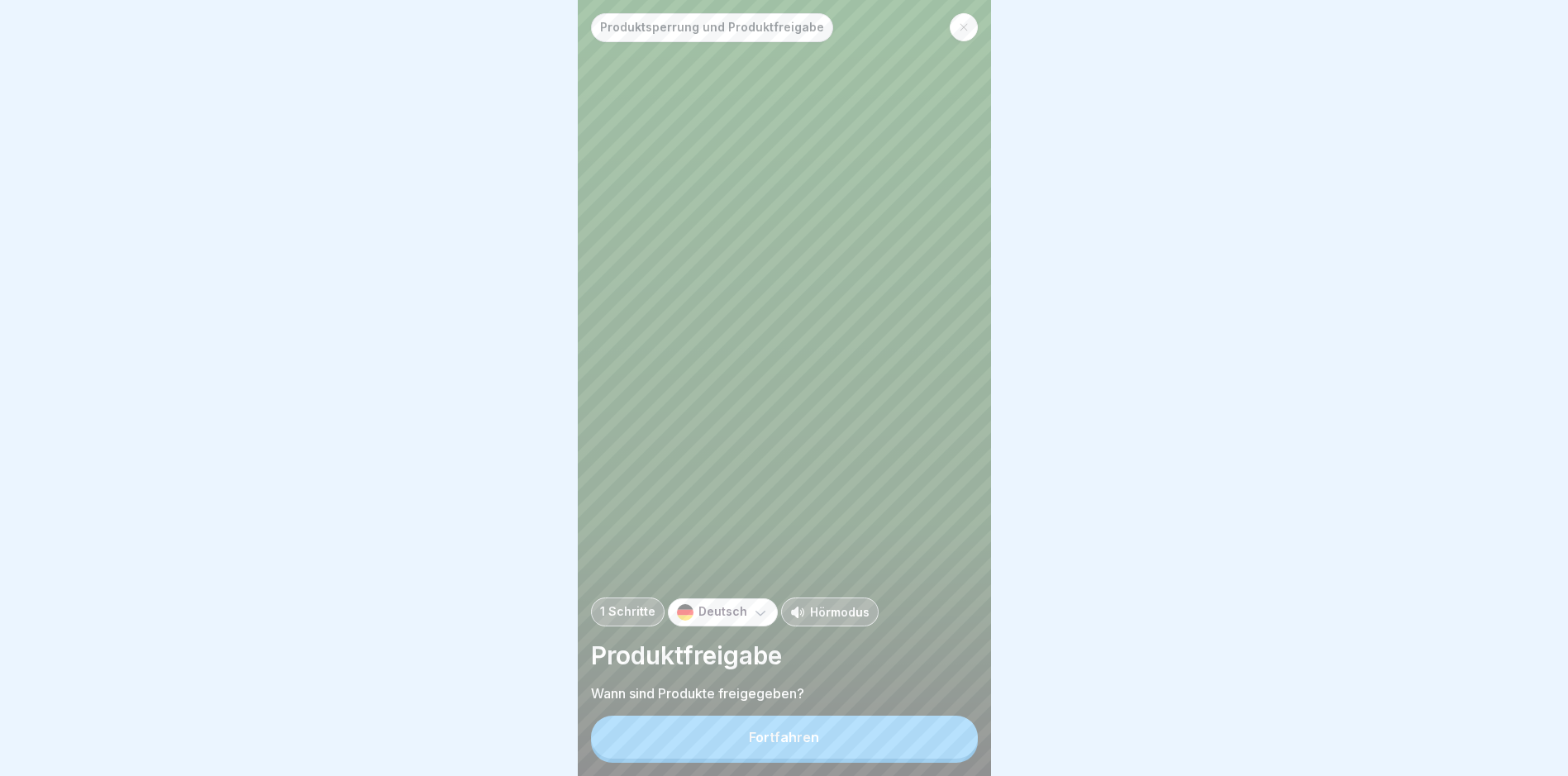
click at [935, 739] on button "Fortfahren" at bounding box center [784, 737] width 387 height 43
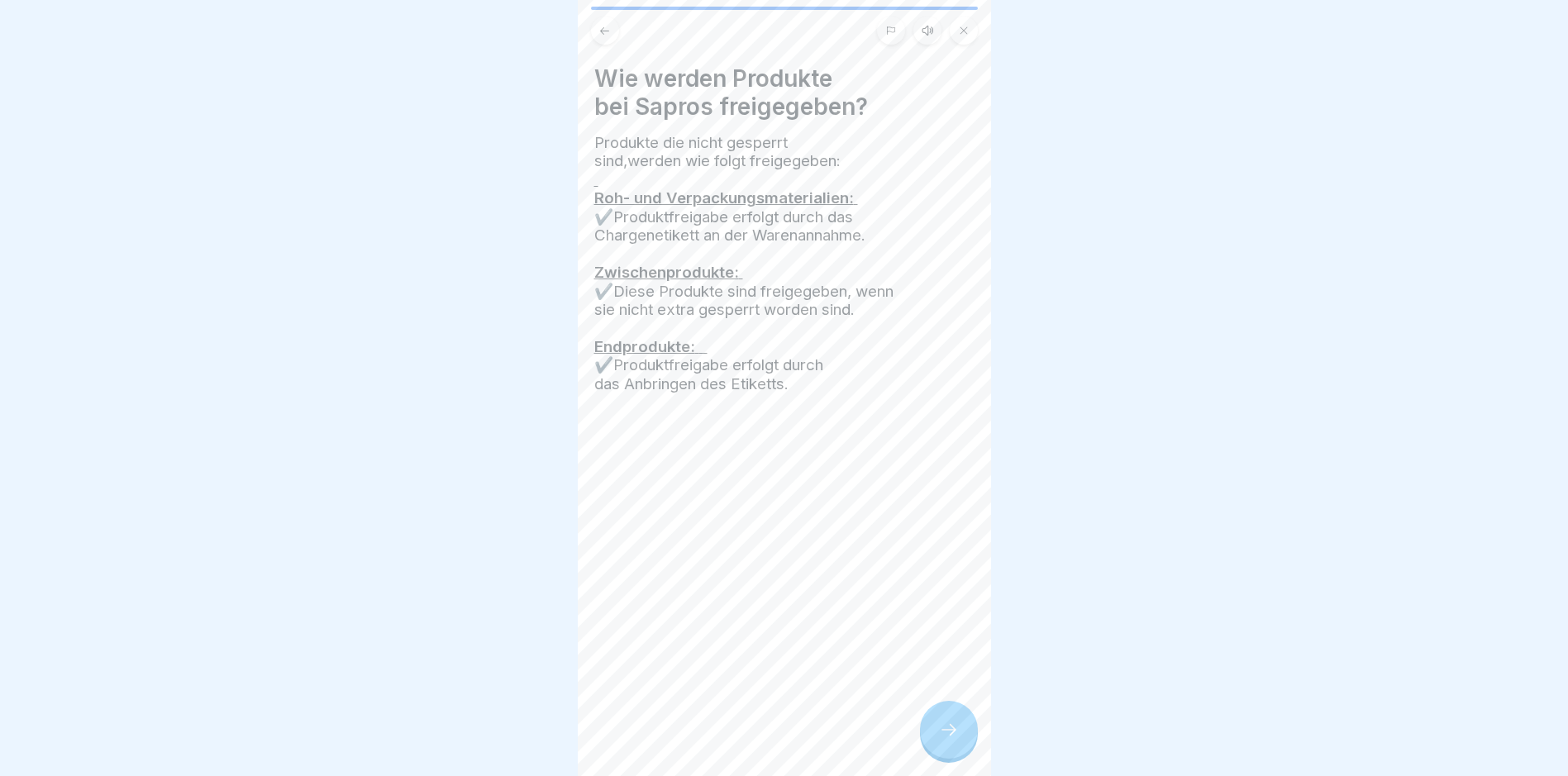
click at [935, 739] on div "Wie werden Produkte bei Sapros freigegeben? Produkte die nicht gesperrt sind,we…" at bounding box center [784, 388] width 414 height 776
click at [935, 739] on div at bounding box center [949, 729] width 58 height 58
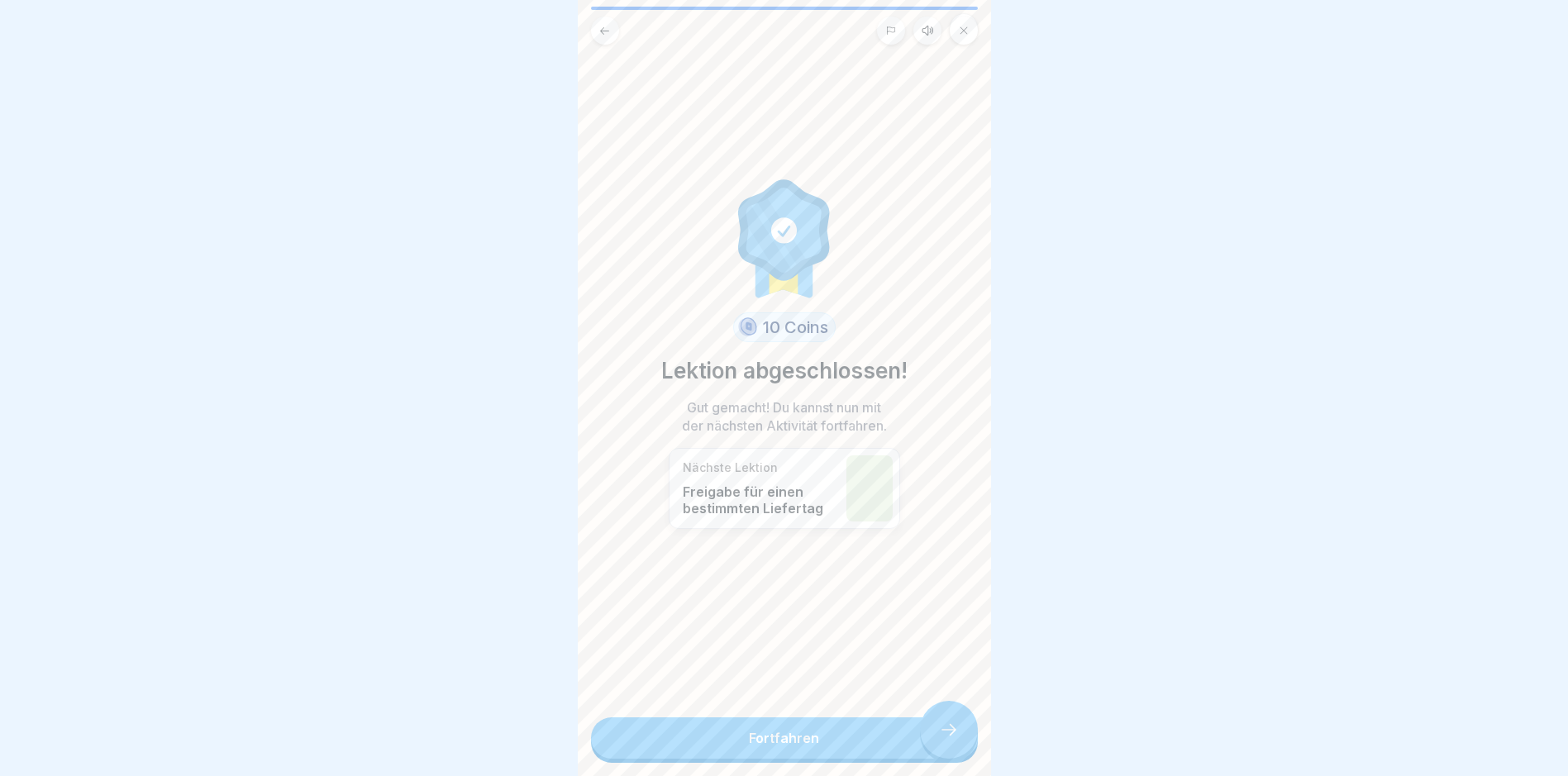
click at [935, 739] on link "Fortfahren" at bounding box center [784, 737] width 387 height 42
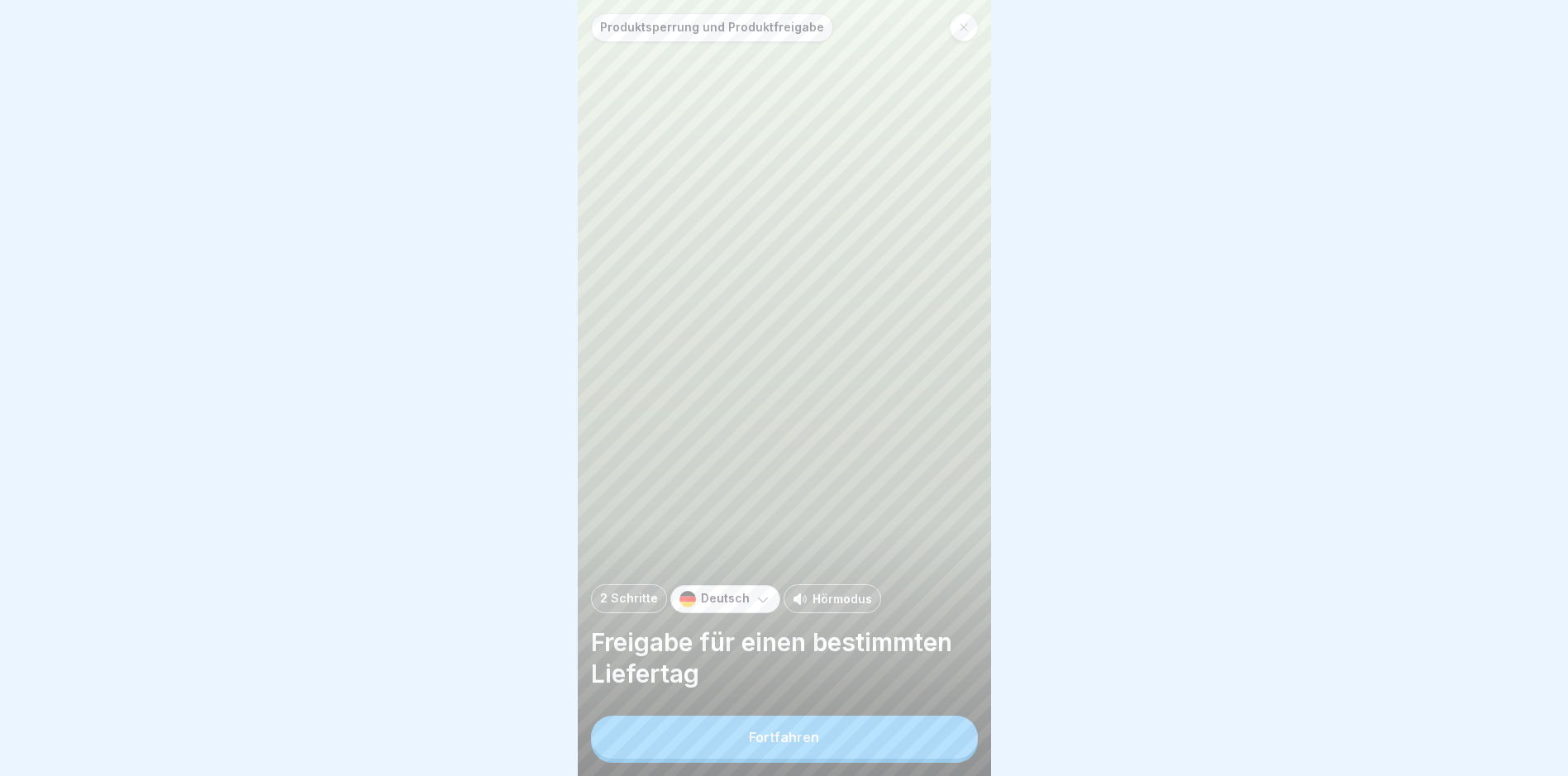
click at [935, 739] on button "Fortfahren" at bounding box center [784, 737] width 387 height 43
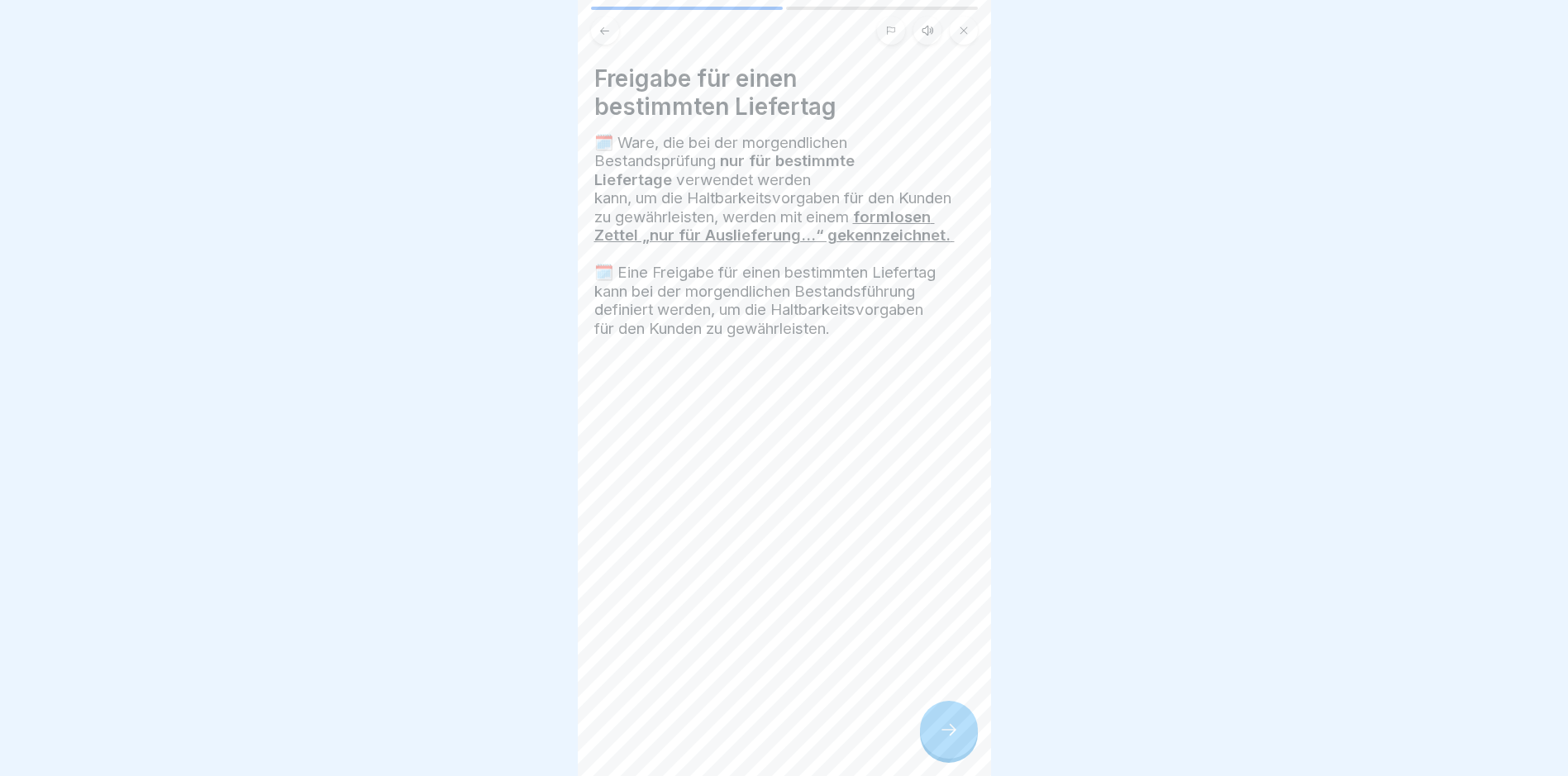
click at [935, 739] on div at bounding box center [949, 729] width 58 height 58
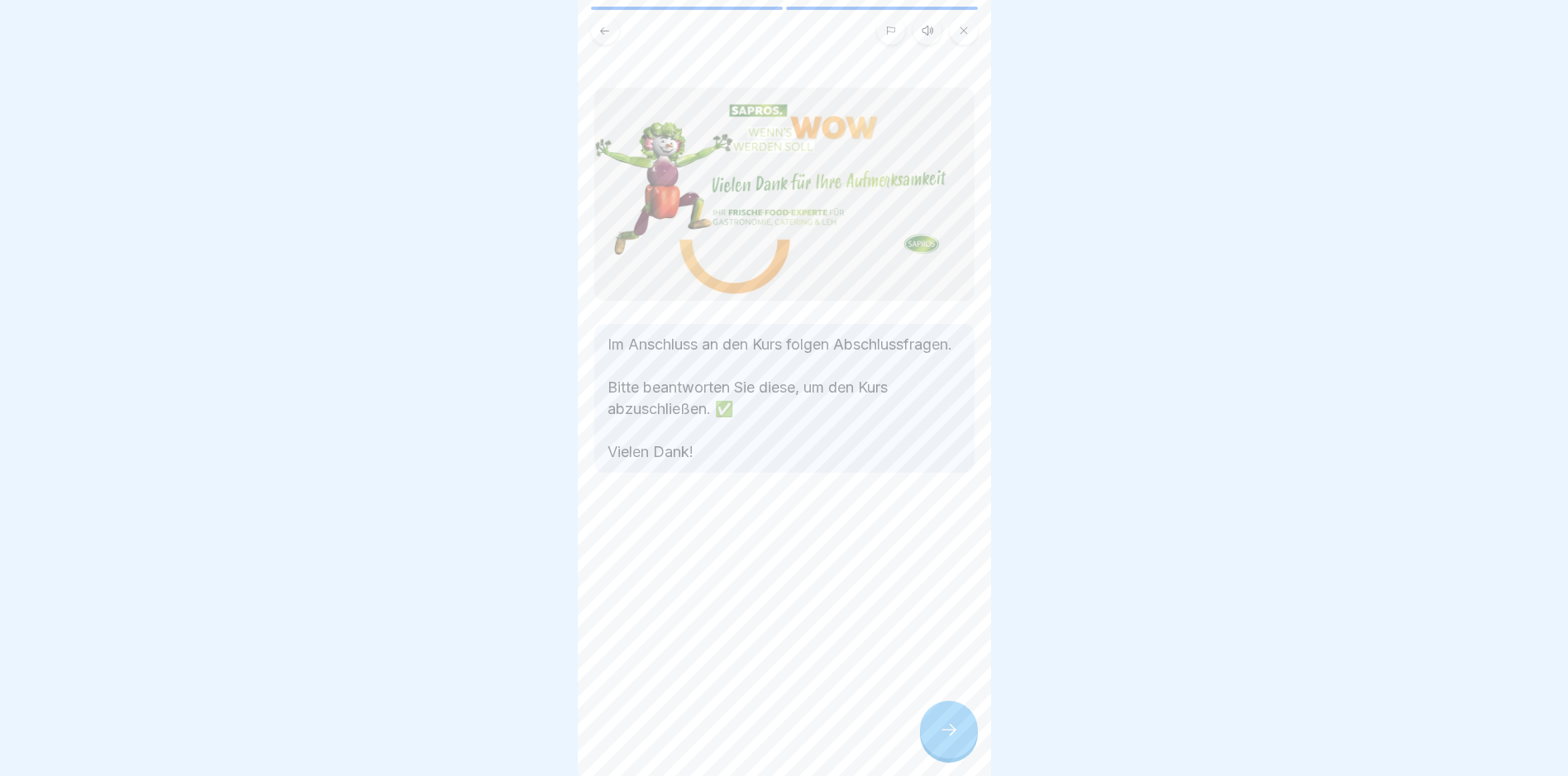
click at [935, 739] on div at bounding box center [949, 729] width 58 height 58
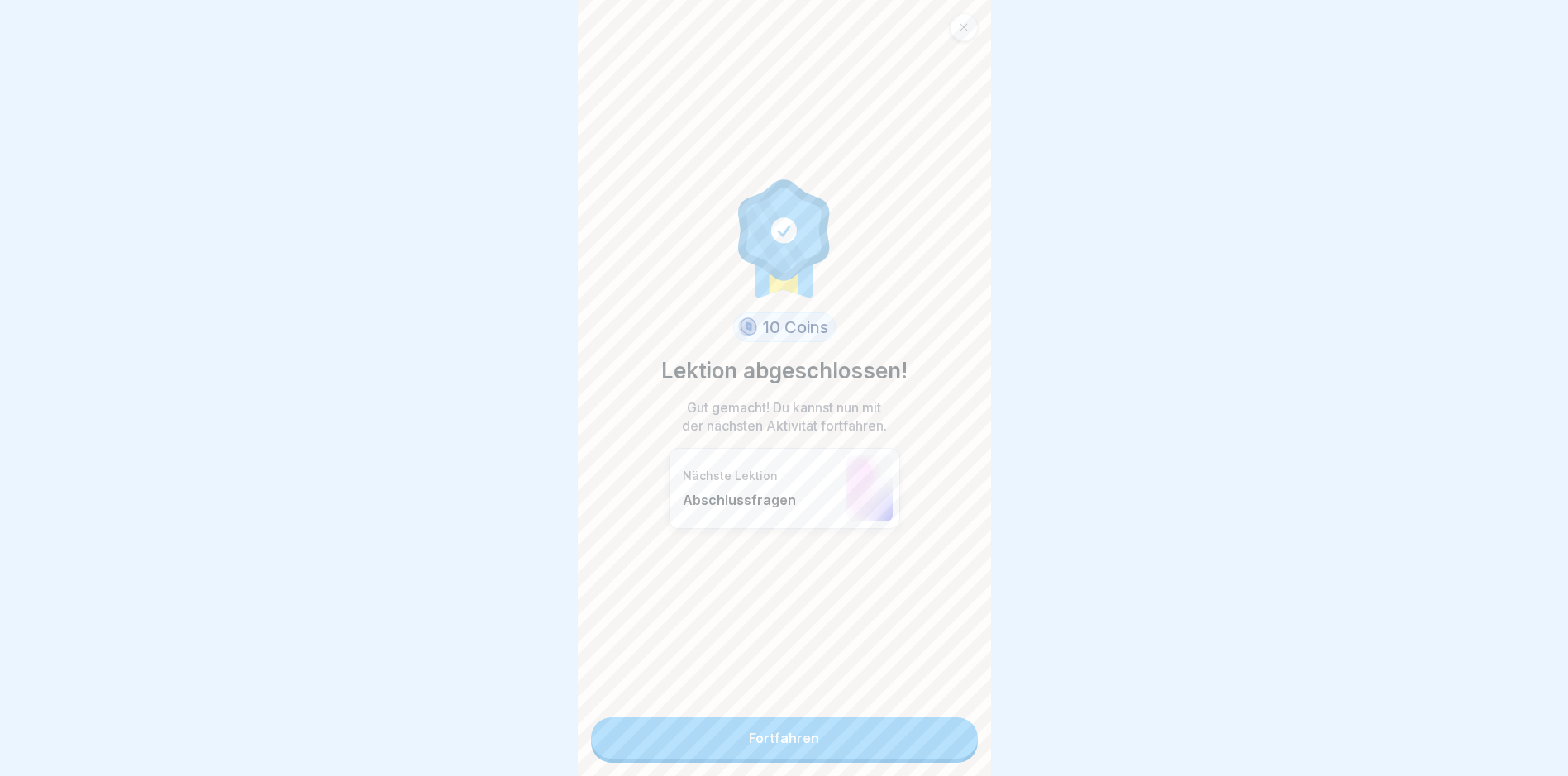
click at [935, 739] on link "Fortfahren" at bounding box center [784, 737] width 387 height 42
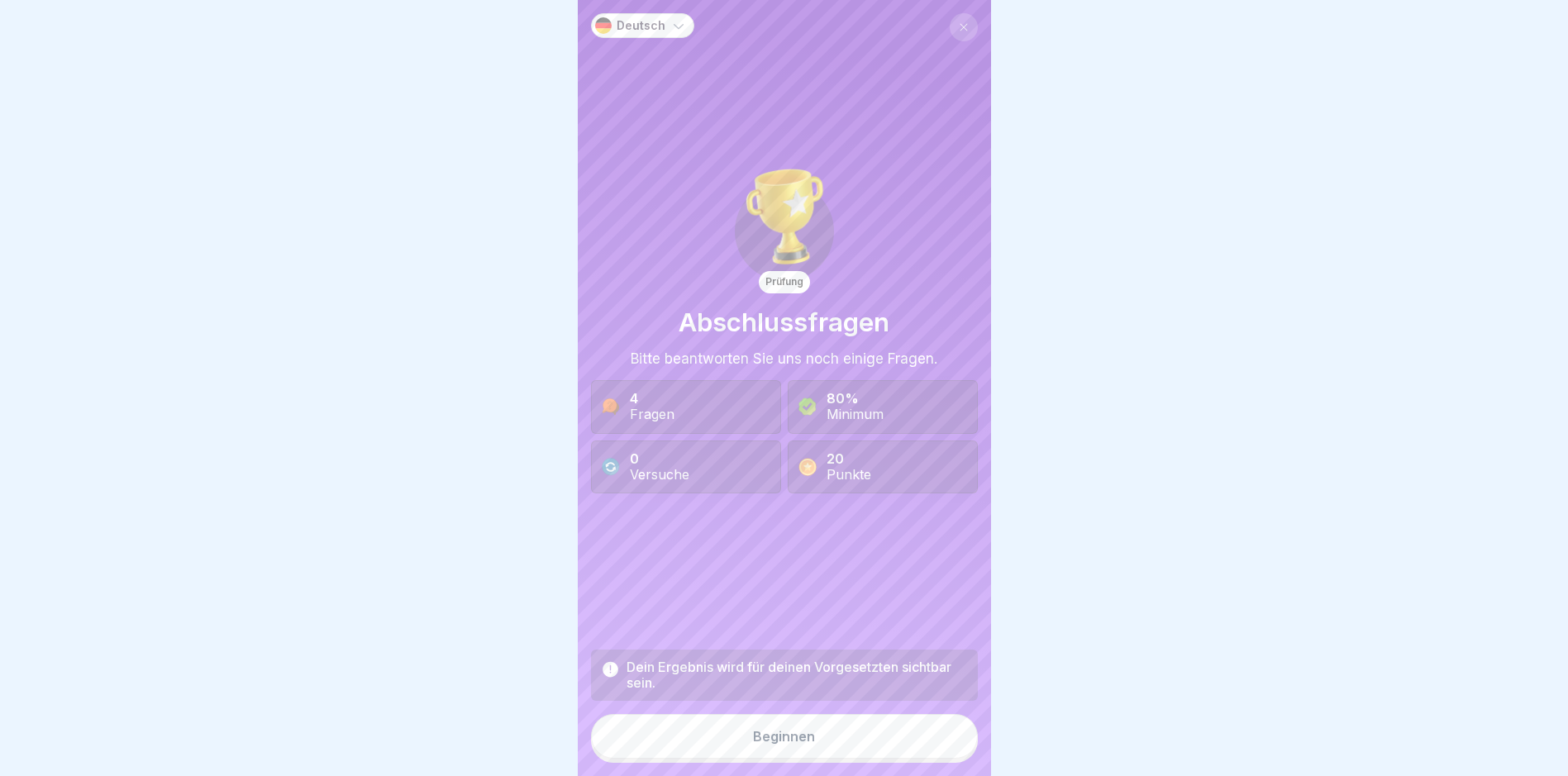
click at [935, 739] on button "Beginnen" at bounding box center [784, 736] width 387 height 44
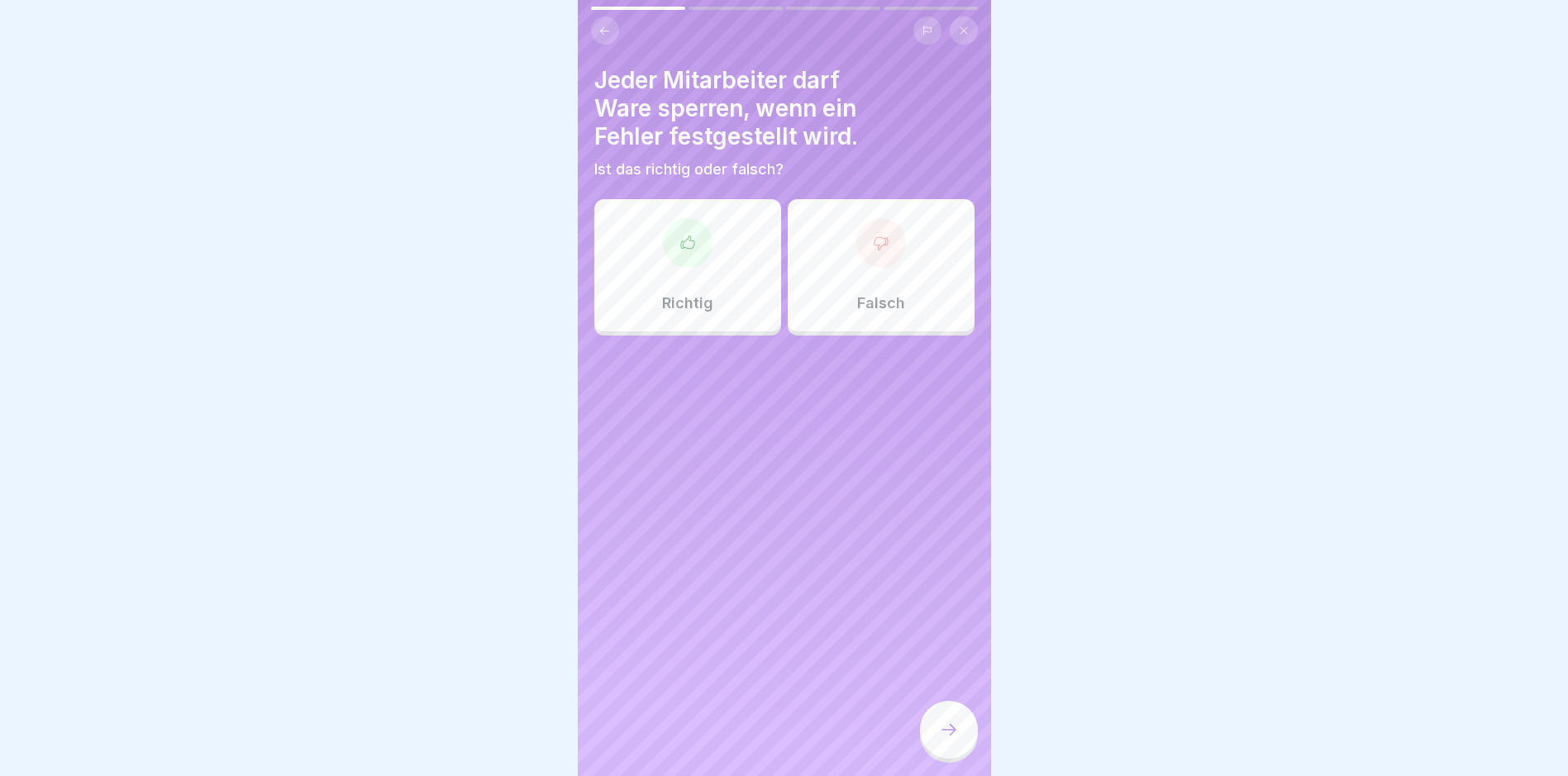
click at [741, 290] on div "Richtig" at bounding box center [688, 264] width 186 height 132
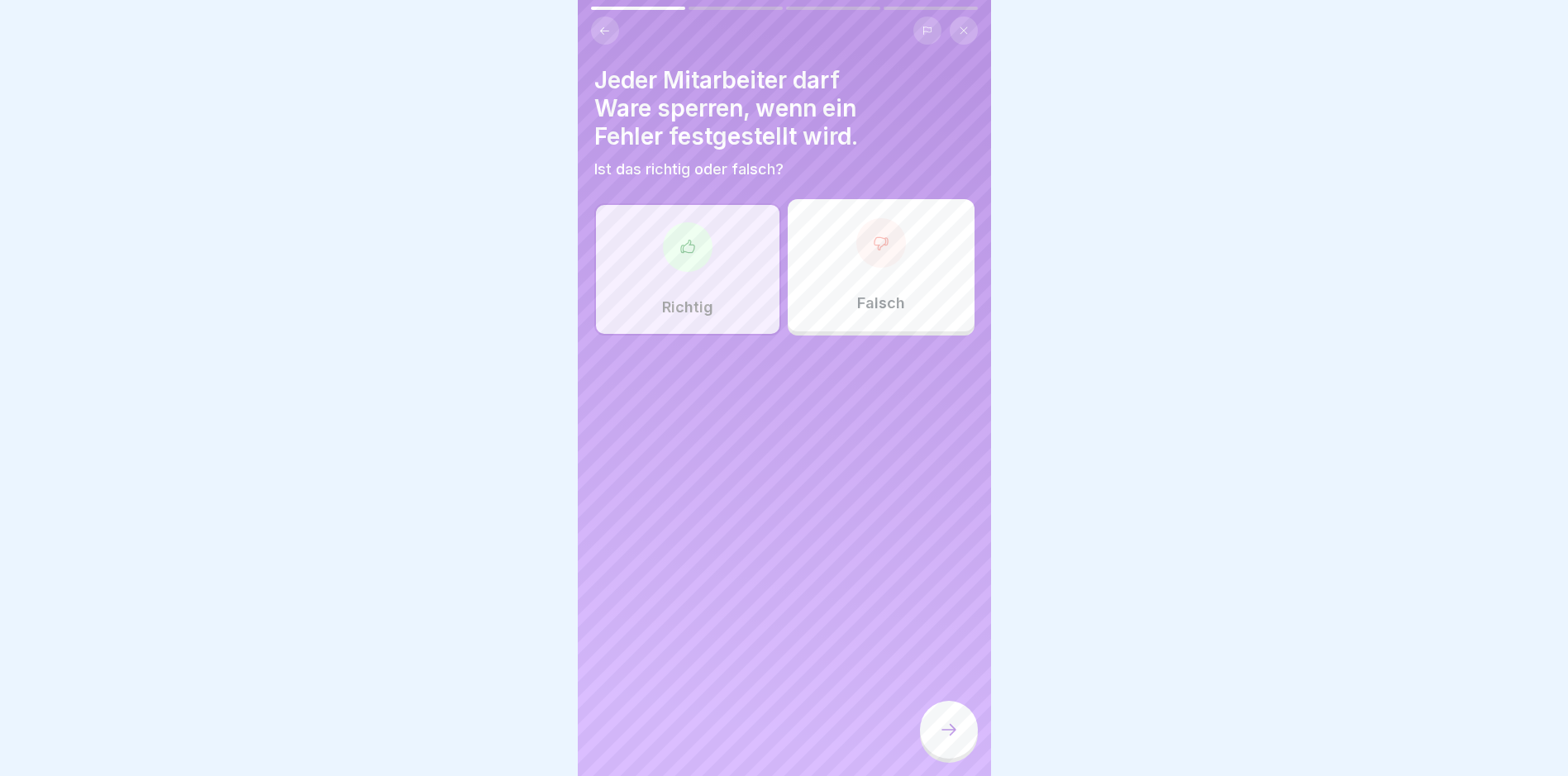
click at [927, 731] on div at bounding box center [949, 729] width 58 height 58
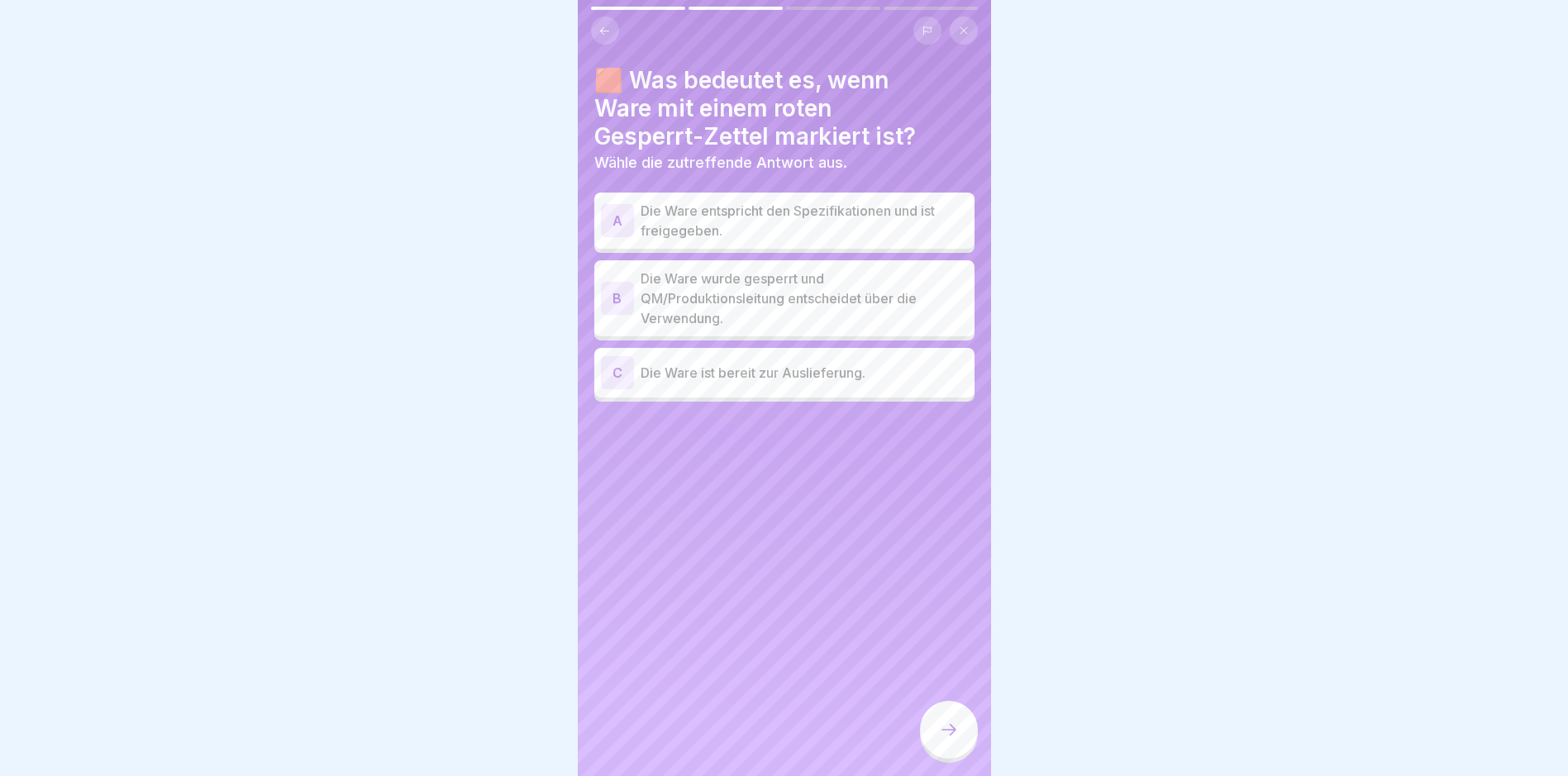
click at [772, 295] on p "Die Ware wurde gesperrt und QM/Produktionsleitung entscheidet über die Verwendu…" at bounding box center [804, 298] width 327 height 59
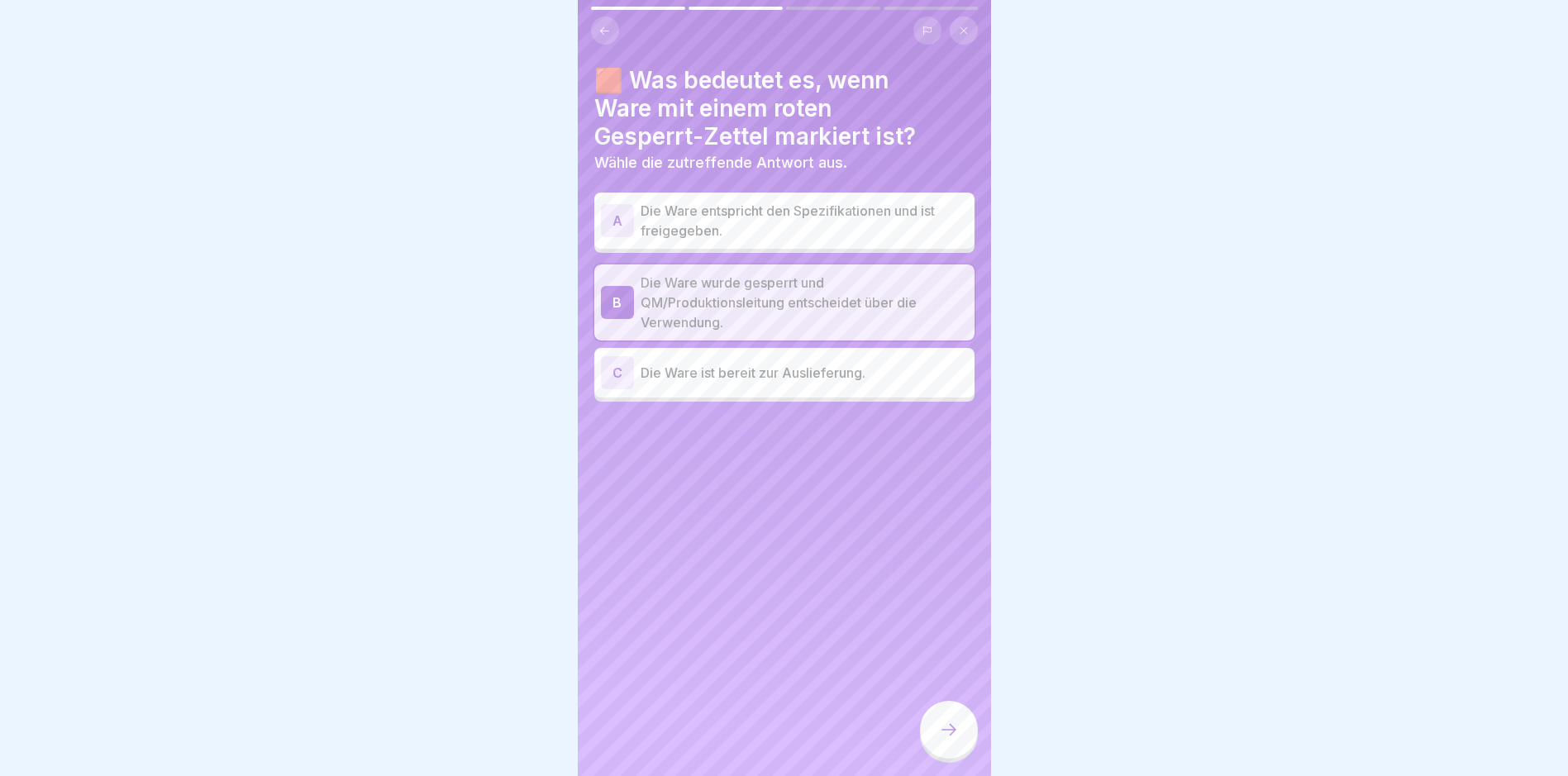
click at [947, 729] on div at bounding box center [949, 729] width 58 height 58
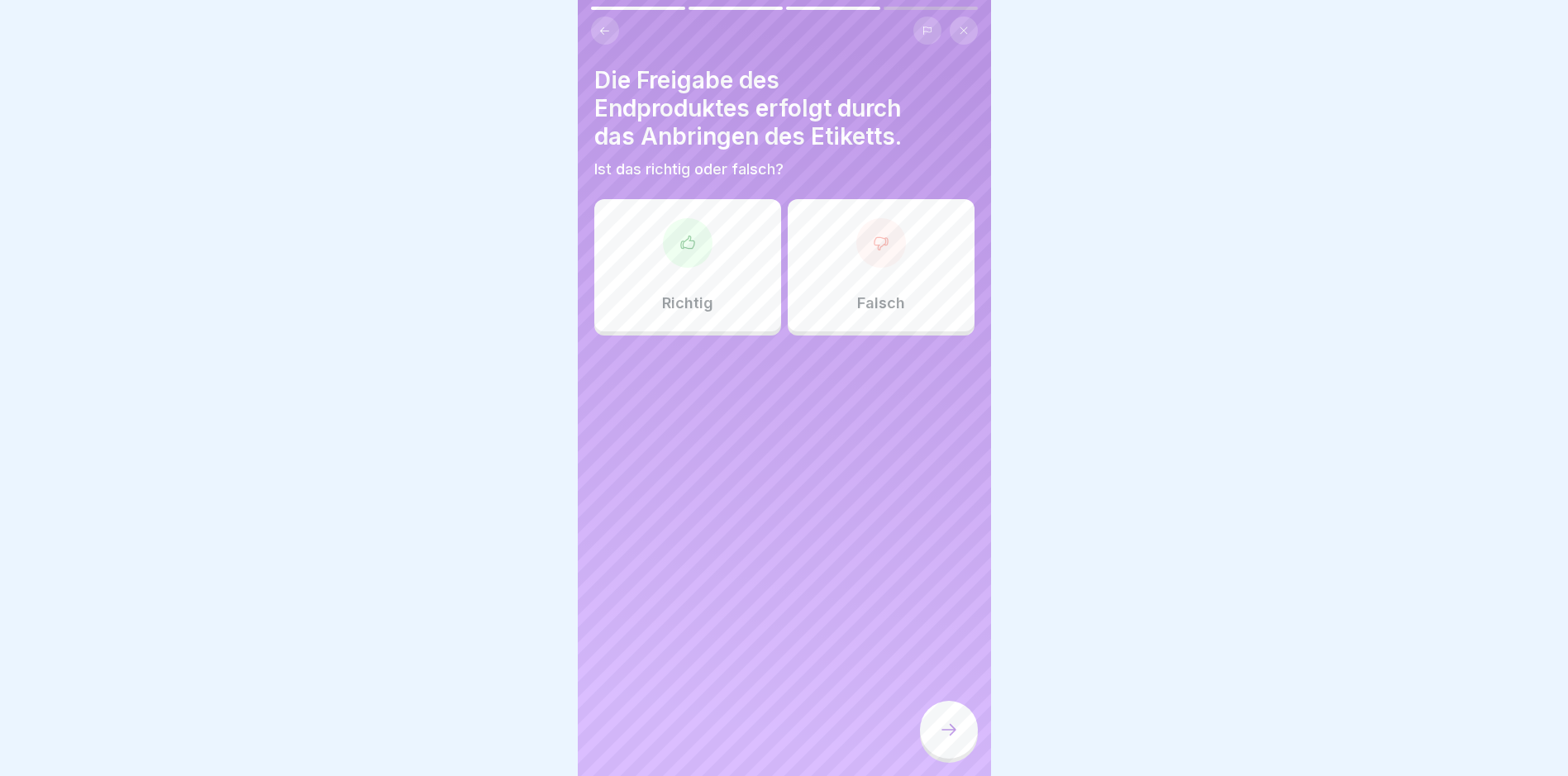
click at [719, 270] on div "Richtig" at bounding box center [688, 264] width 186 height 132
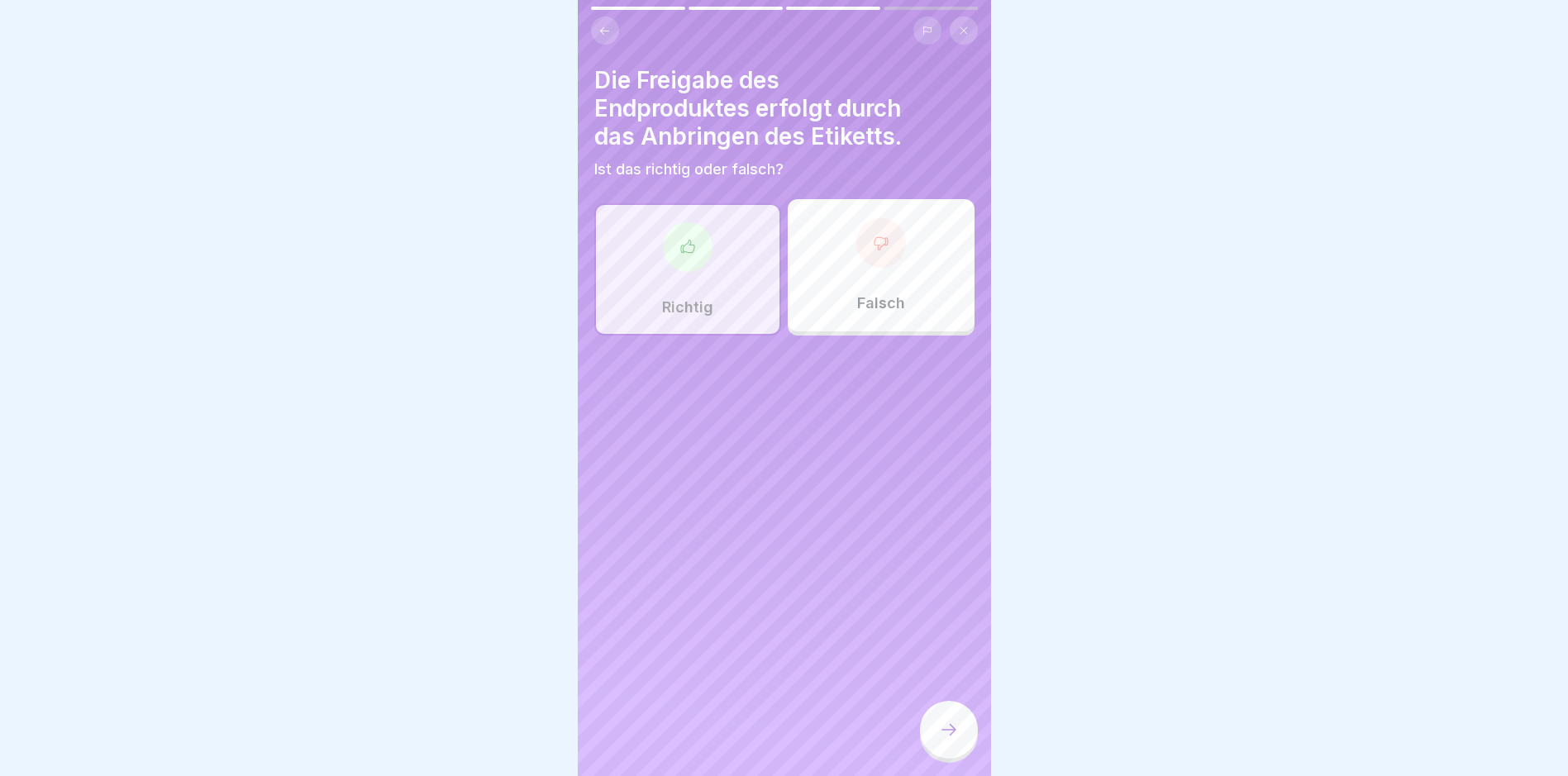
drag, startPoint x: 945, startPoint y: 750, endPoint x: 931, endPoint y: 729, distance: 25.2
click at [944, 740] on icon at bounding box center [949, 729] width 20 height 20
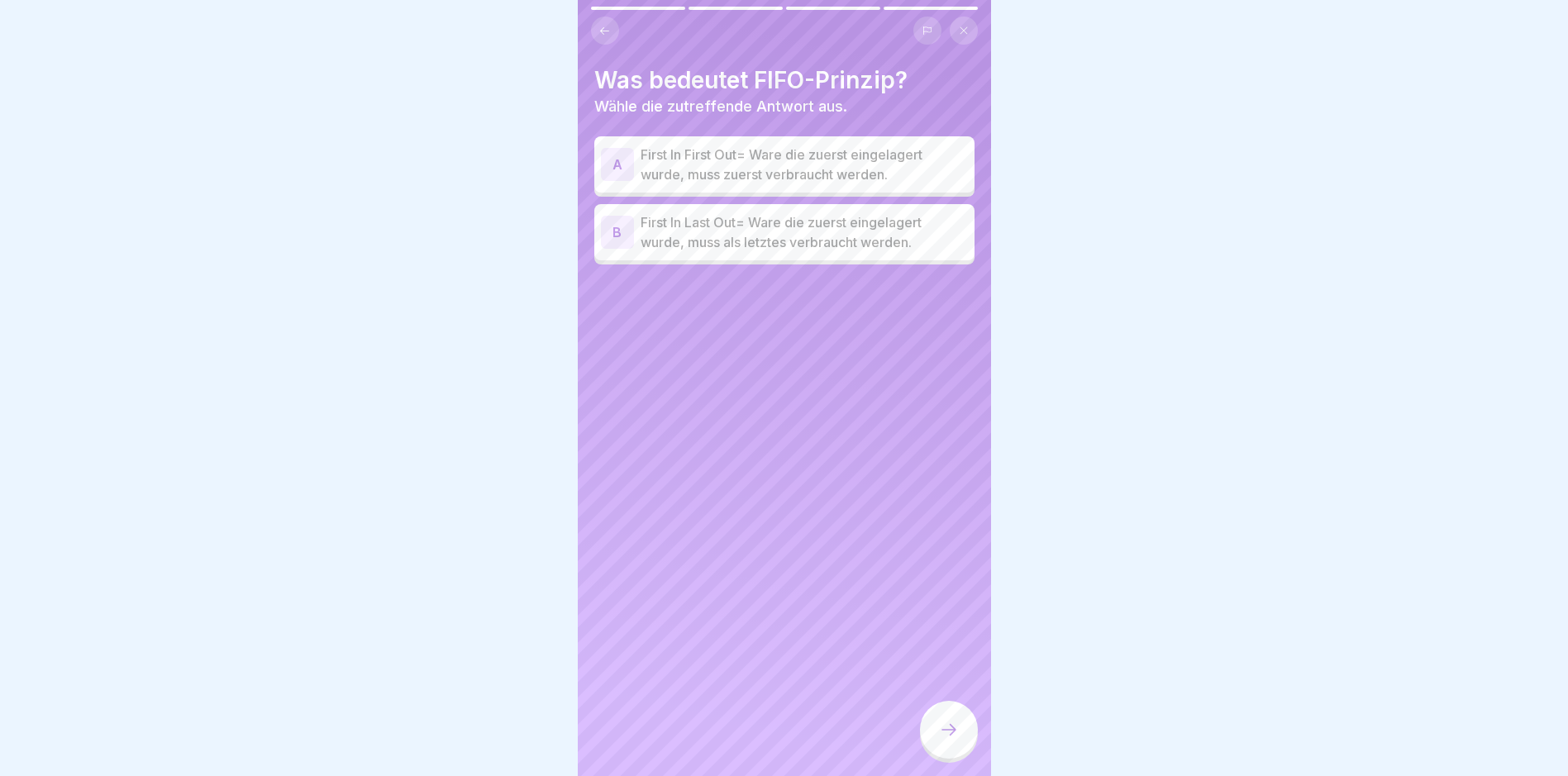
click at [709, 179] on p "First In First Out= Ware die zuerst eingelagert wurde, muss zuerst verbraucht w…" at bounding box center [804, 164] width 327 height 40
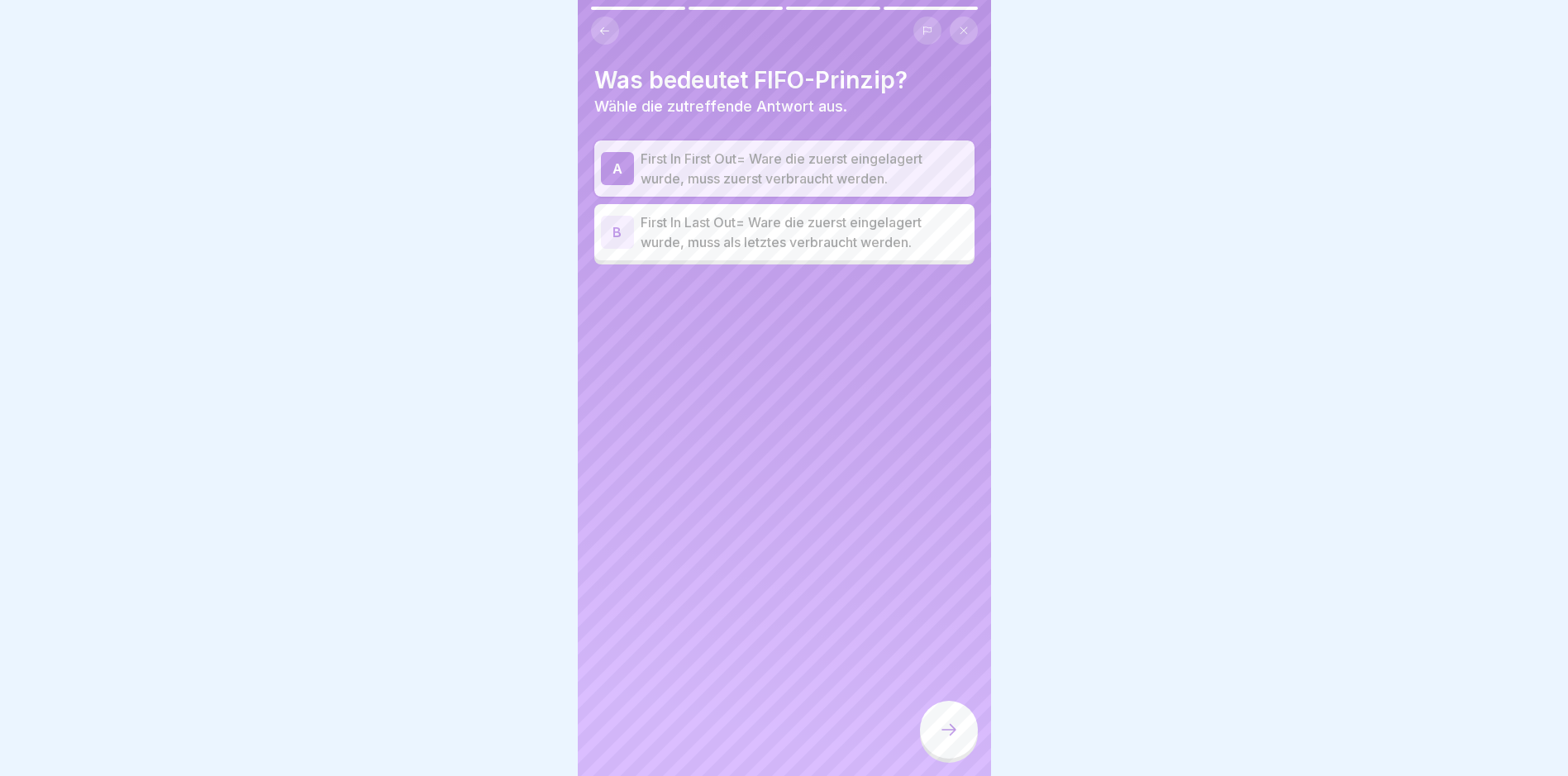
click at [964, 708] on div "Was bedeutet FIFO-Prinzip? Wähle die zutreffende Antwort aus. A First In First …" at bounding box center [784, 388] width 414 height 776
click at [953, 740] on icon at bounding box center [949, 729] width 20 height 20
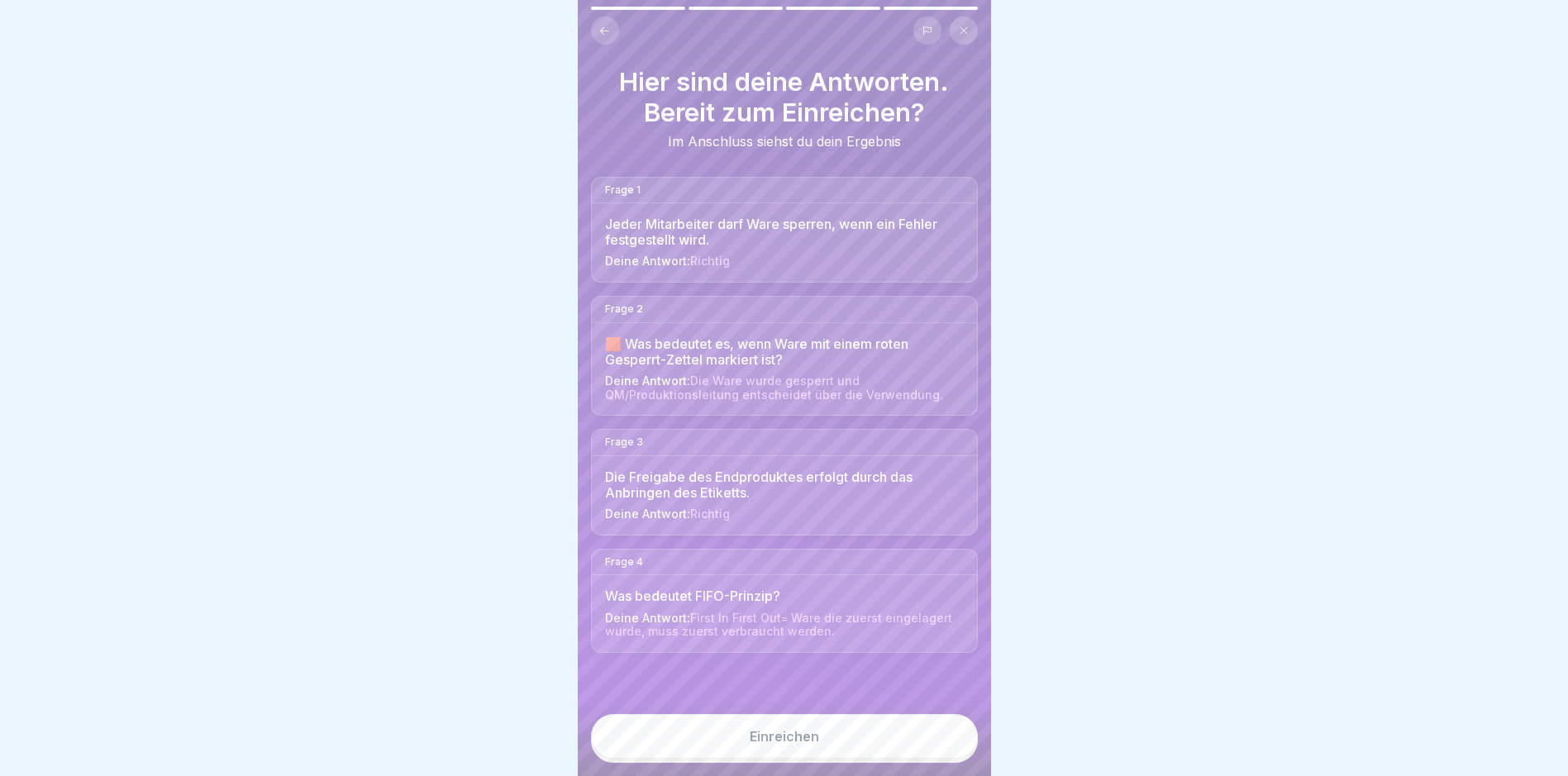
click at [813, 743] on div "Einreichen" at bounding box center [784, 736] width 69 height 15
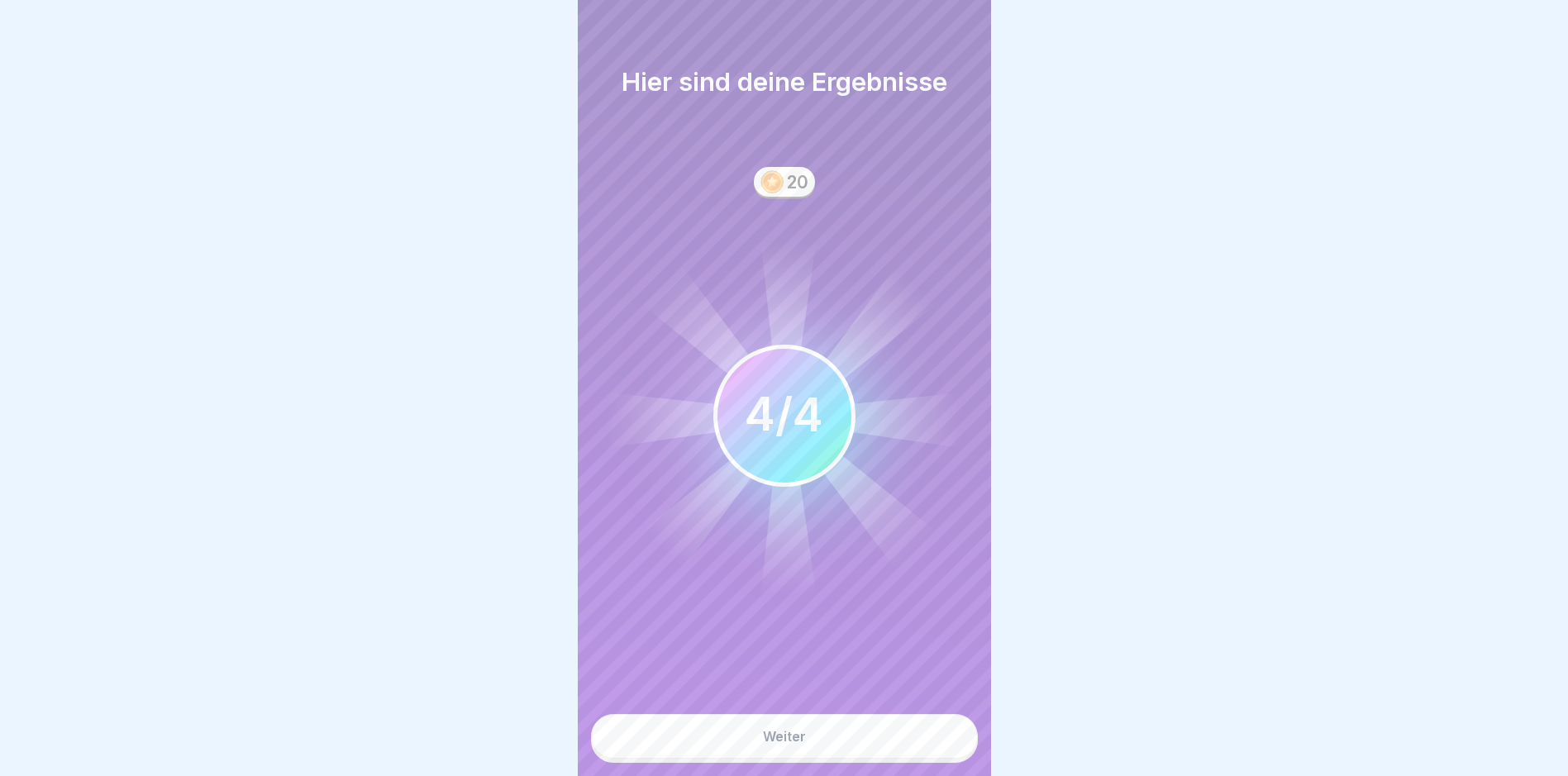
click at [764, 743] on div "Weiter" at bounding box center [784, 736] width 43 height 15
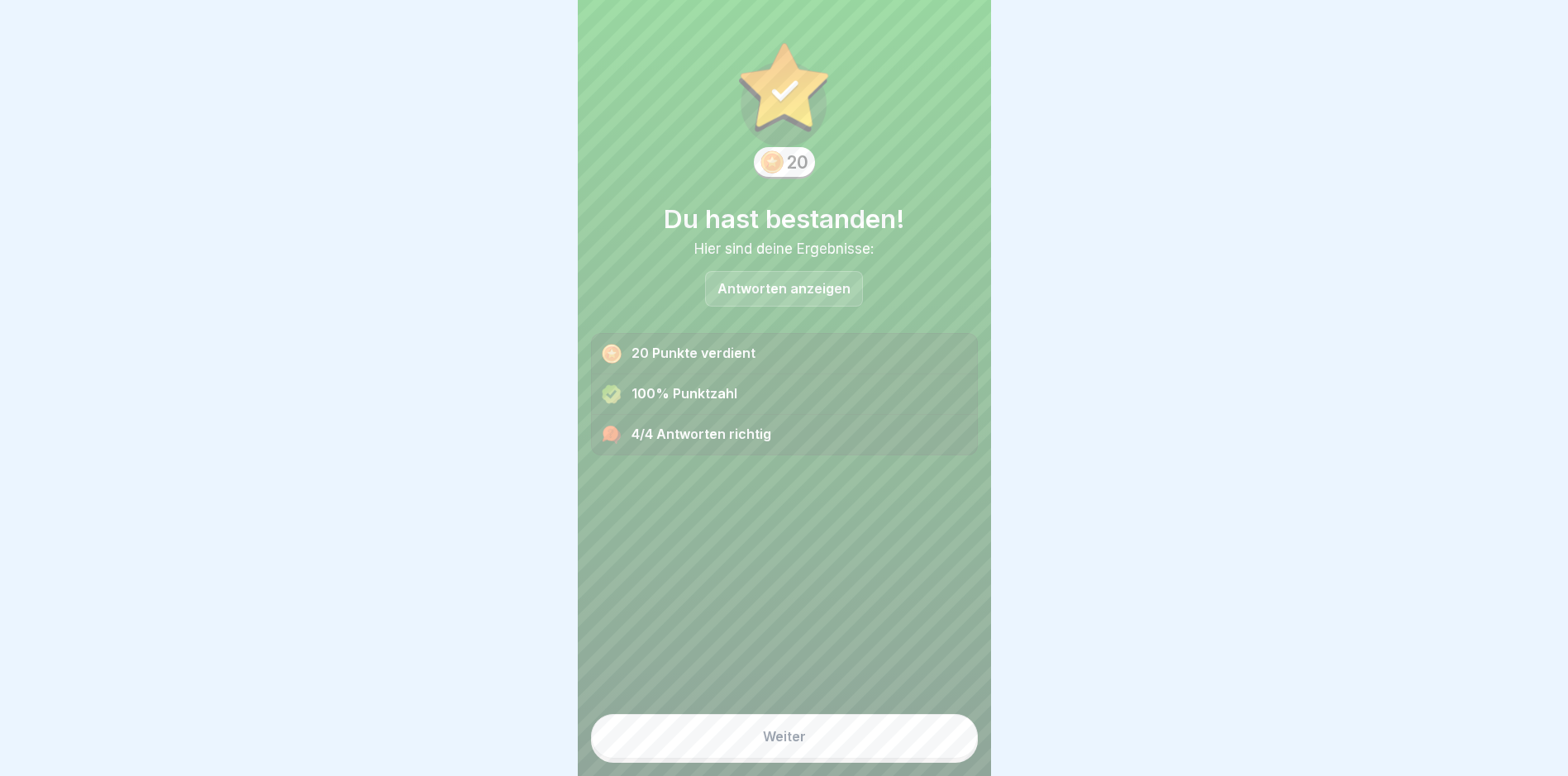
click at [763, 743] on div "Weiter" at bounding box center [784, 736] width 43 height 15
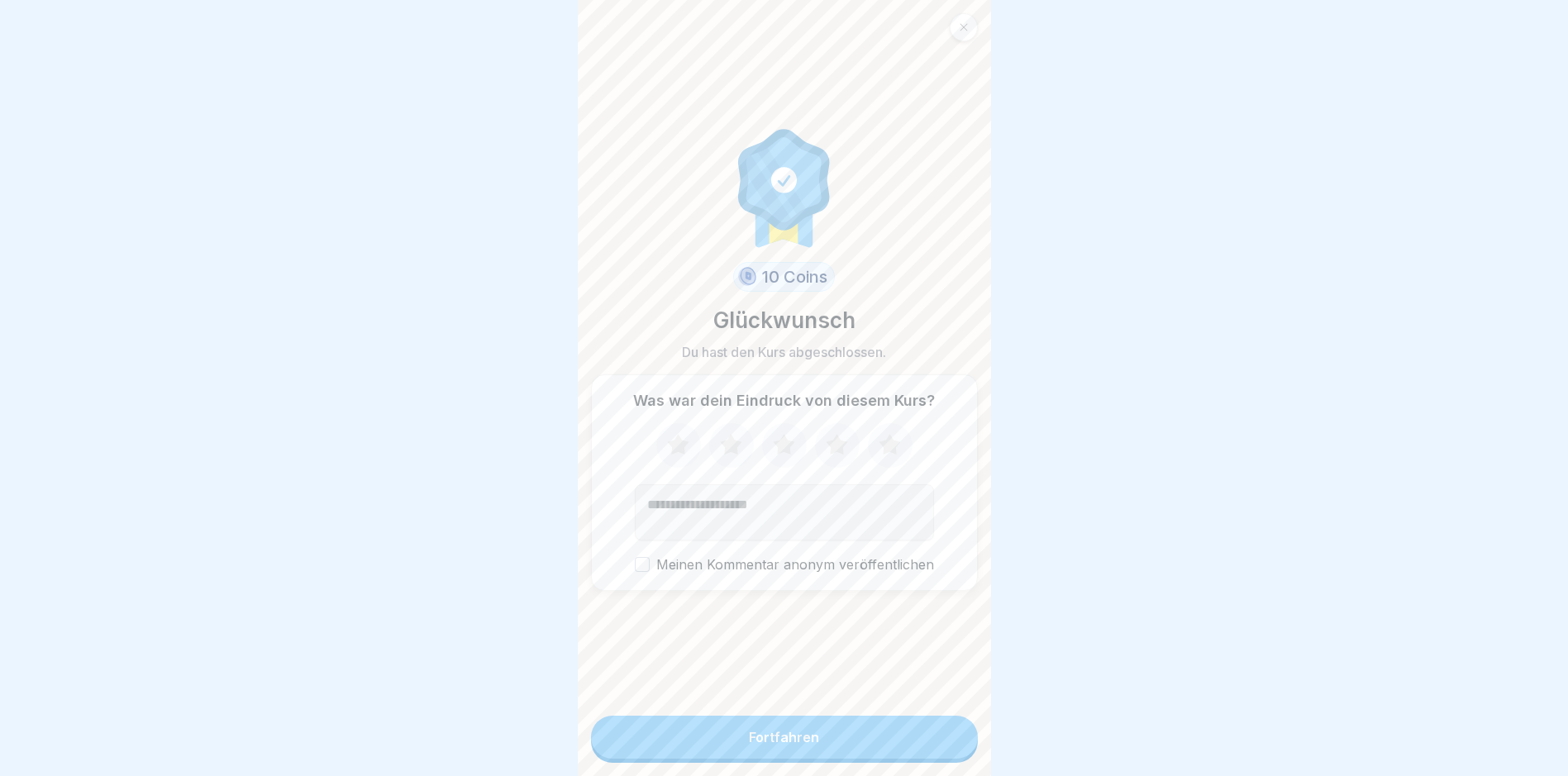
click at [778, 744] on div "Fortfahren" at bounding box center [784, 736] width 70 height 15
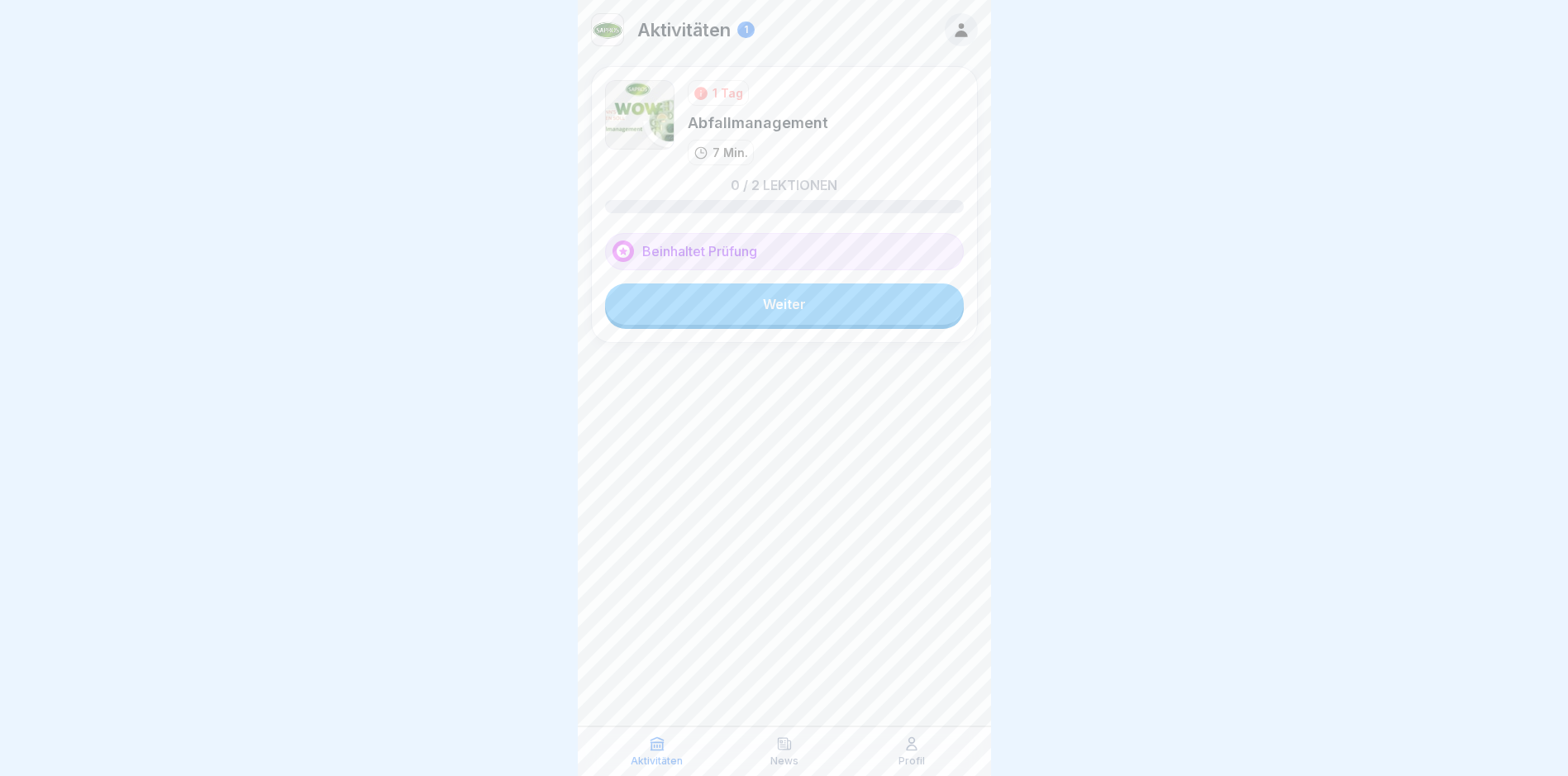
click at [735, 298] on link "Weiter" at bounding box center [784, 303] width 359 height 42
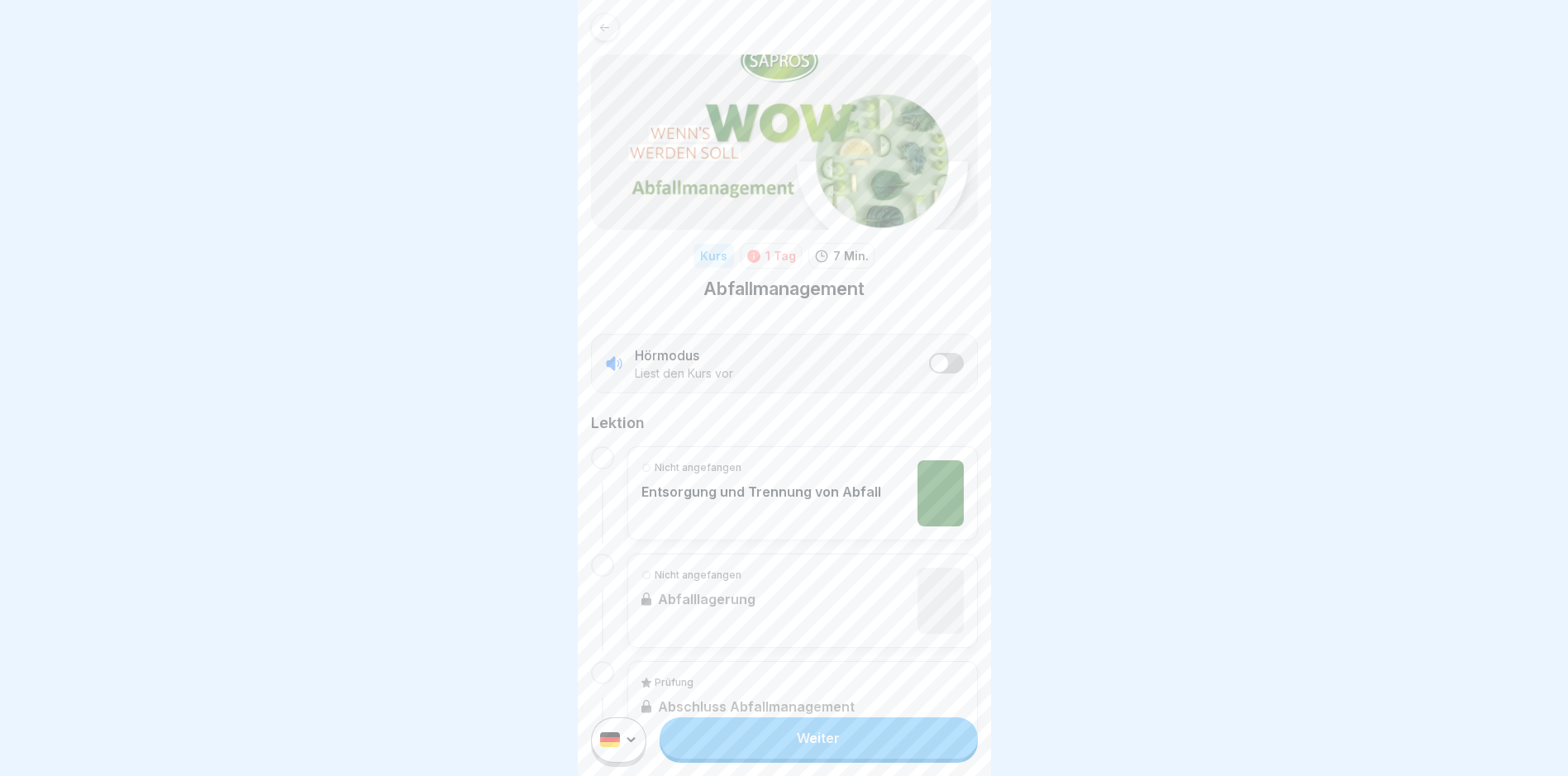
click at [794, 748] on link "Weiter" at bounding box center [818, 737] width 318 height 42
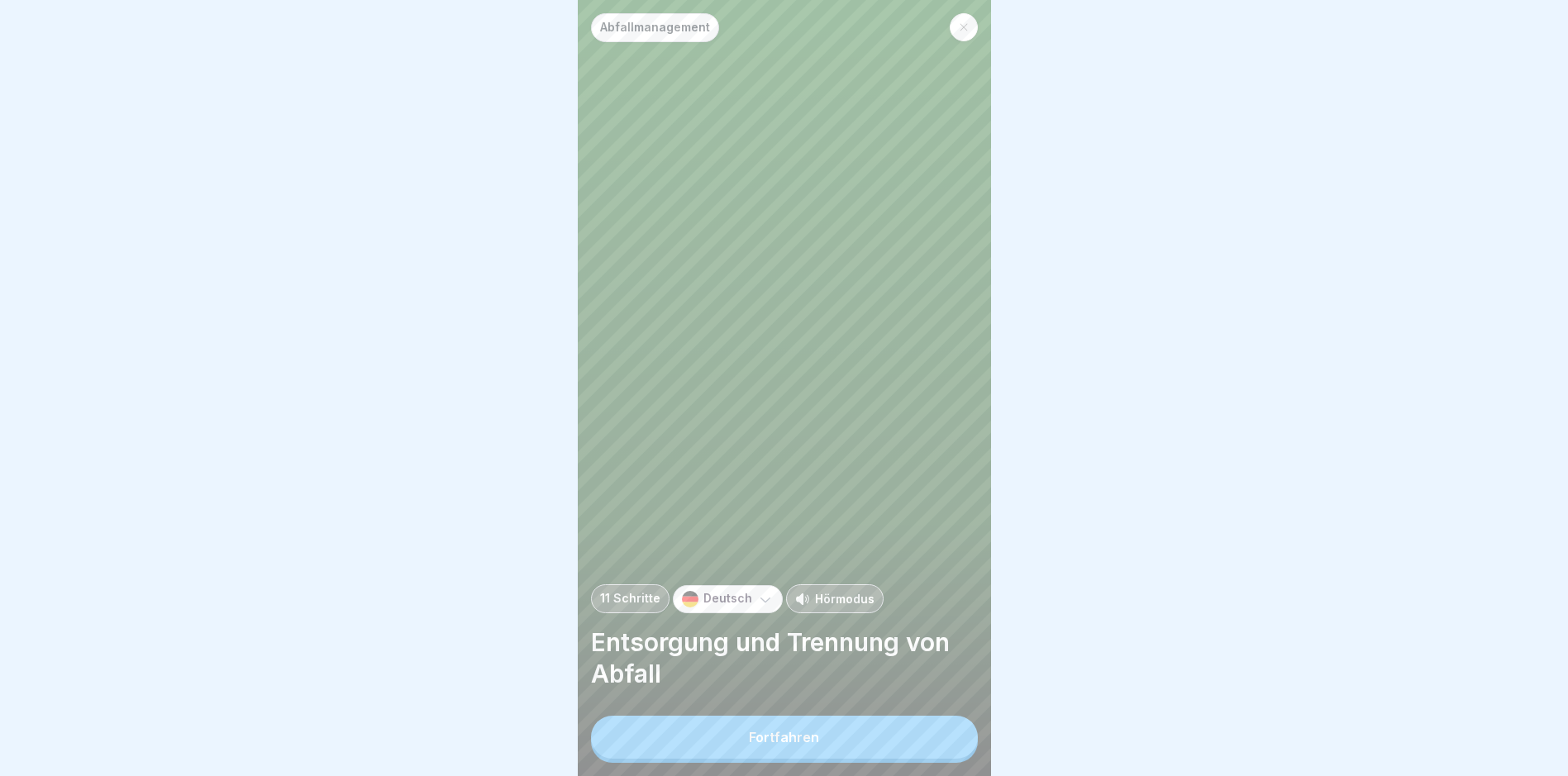
click at [785, 758] on button "Fortfahren" at bounding box center [784, 737] width 387 height 43
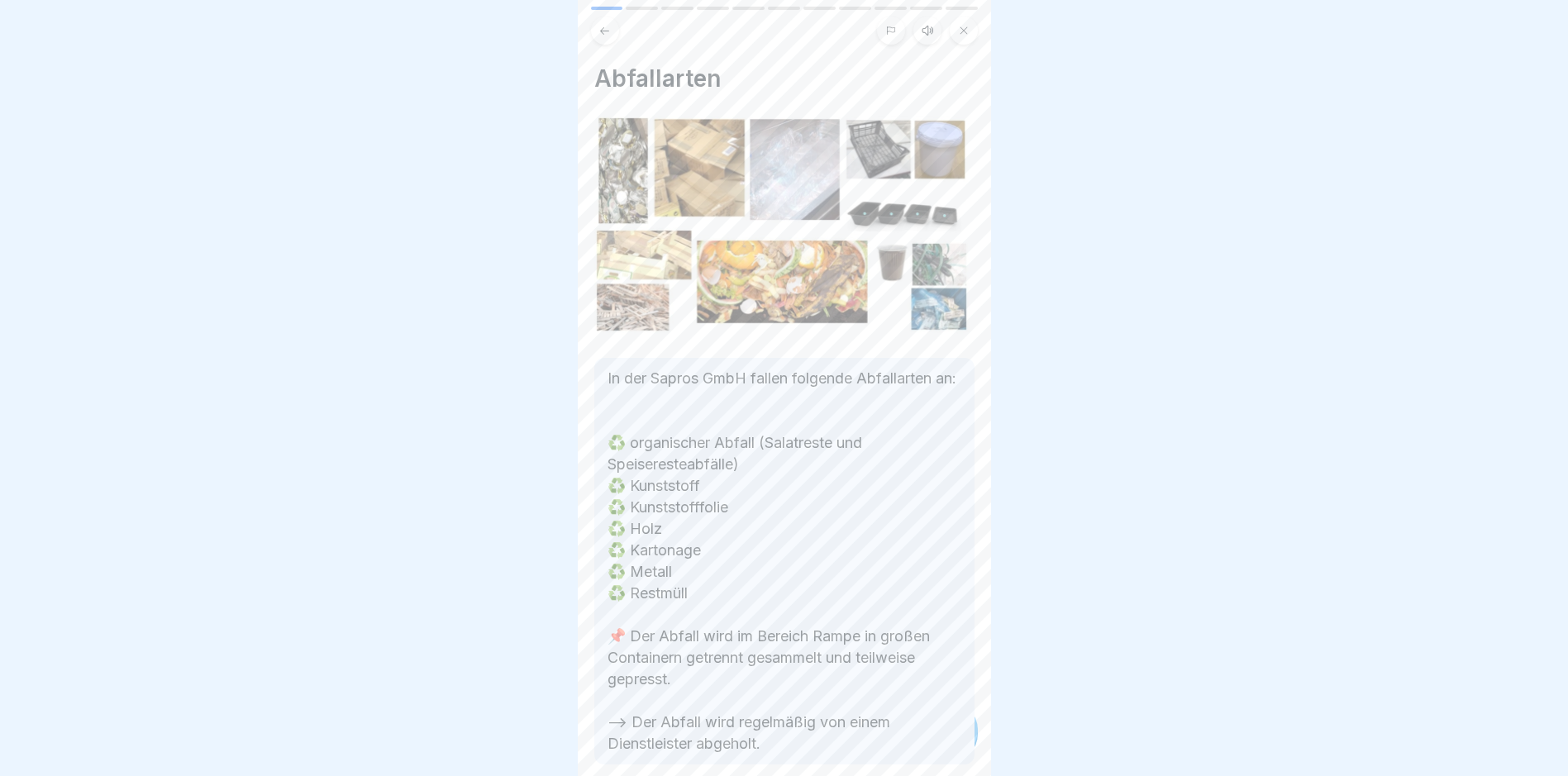
click at [955, 753] on div at bounding box center [949, 729] width 58 height 58
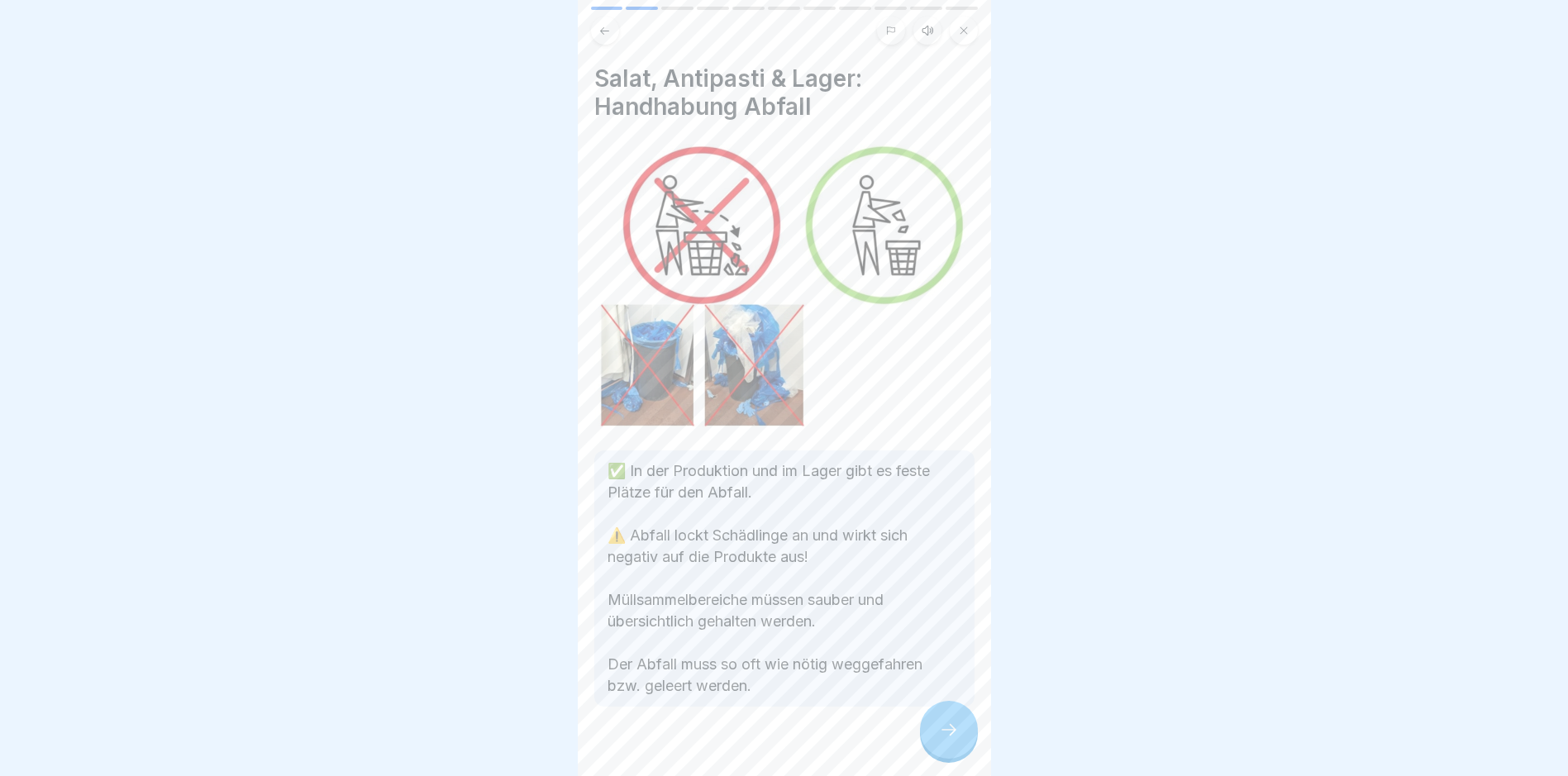
click at [955, 753] on div at bounding box center [949, 729] width 58 height 58
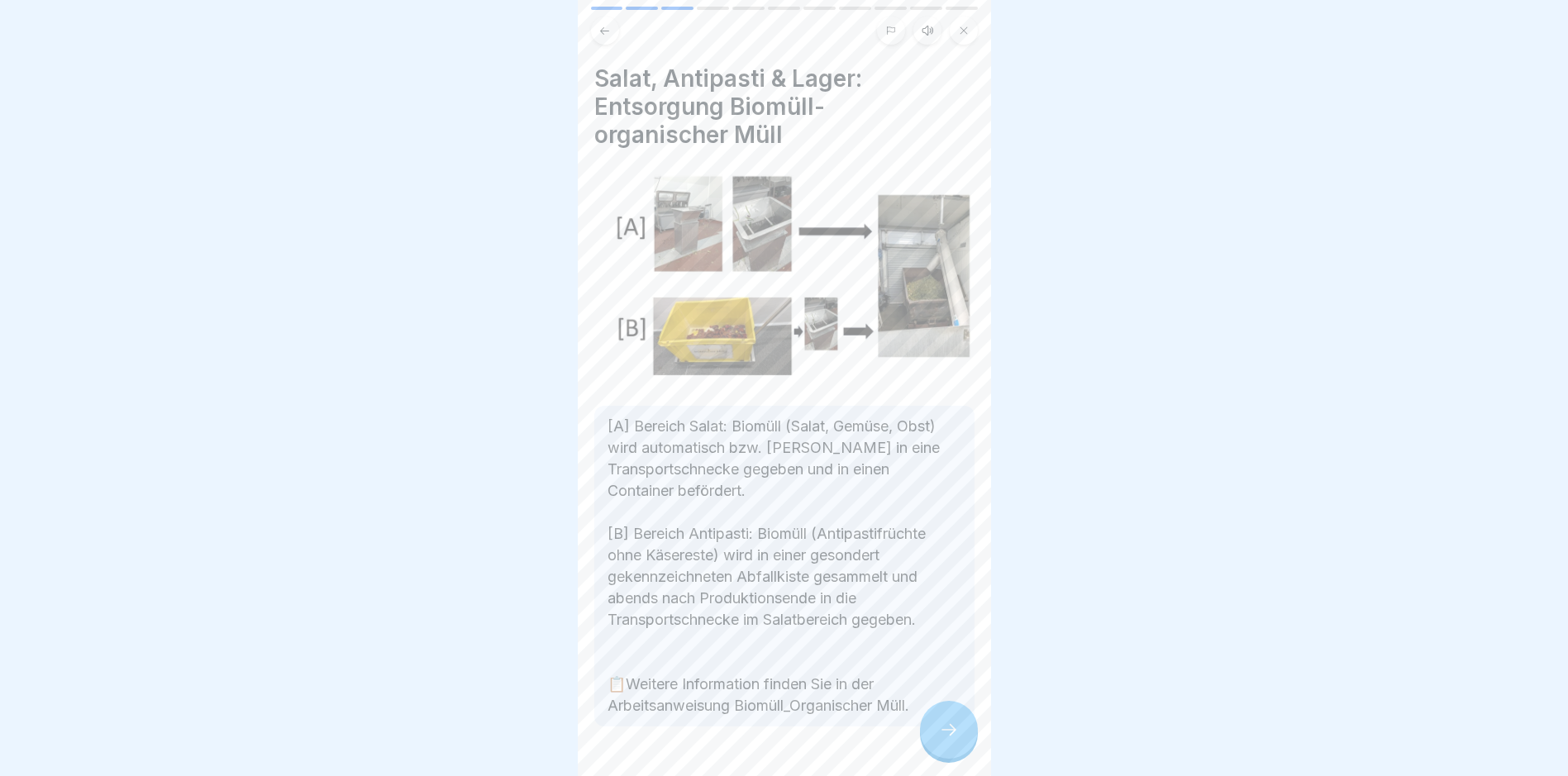
click at [955, 753] on div at bounding box center [949, 729] width 58 height 58
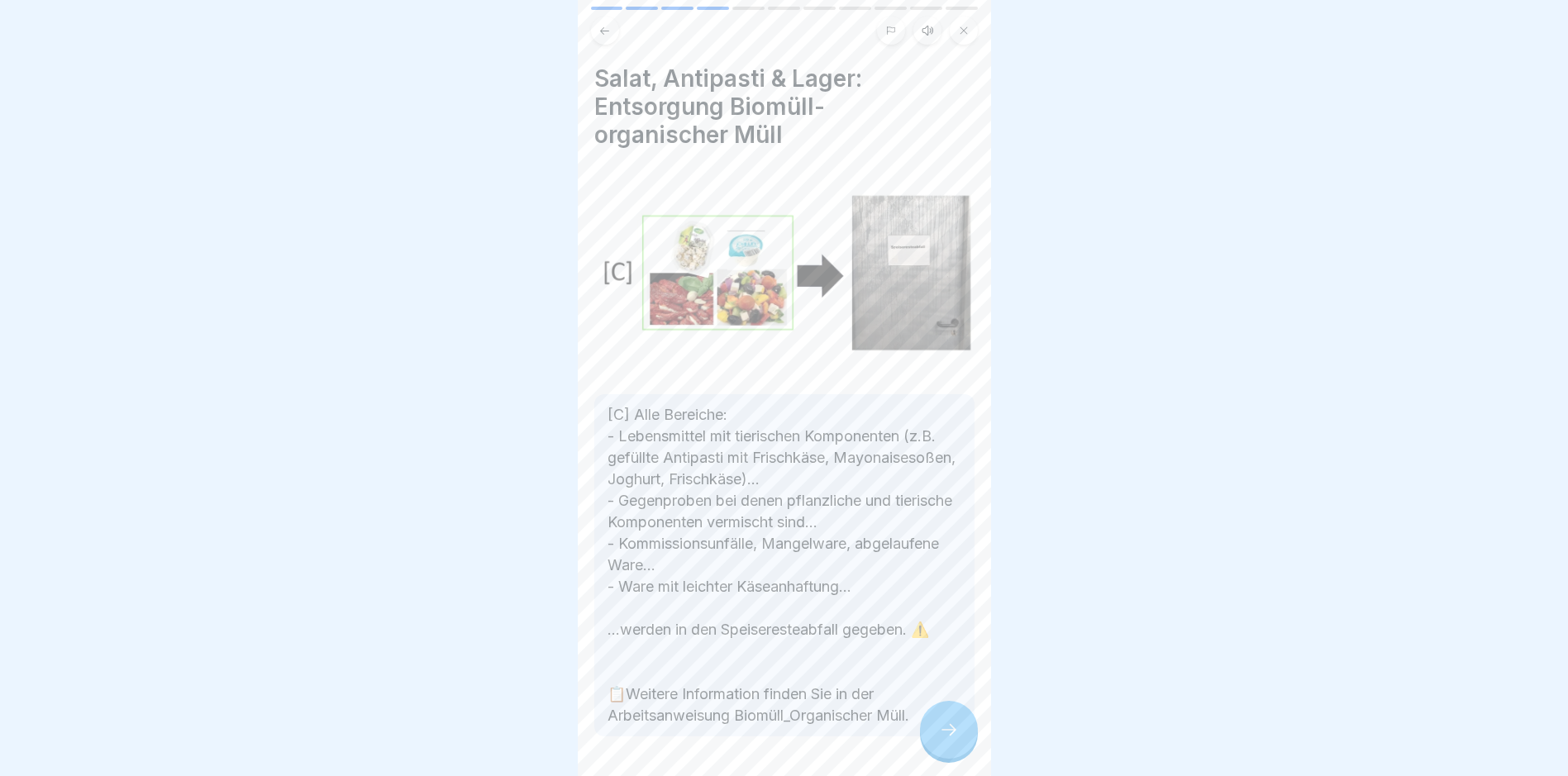
click at [955, 753] on div at bounding box center [949, 729] width 58 height 58
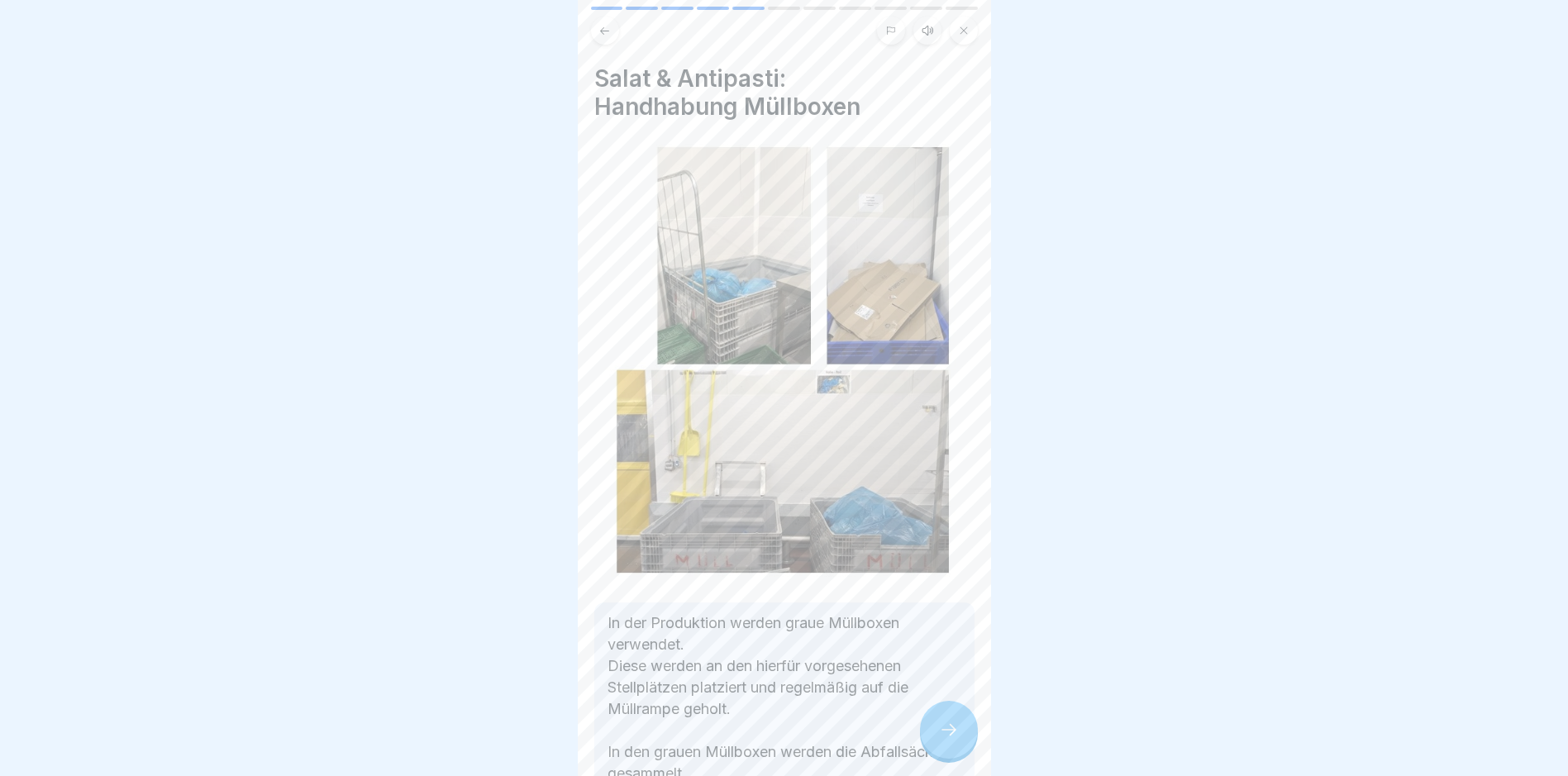
click at [955, 753] on div at bounding box center [949, 729] width 58 height 58
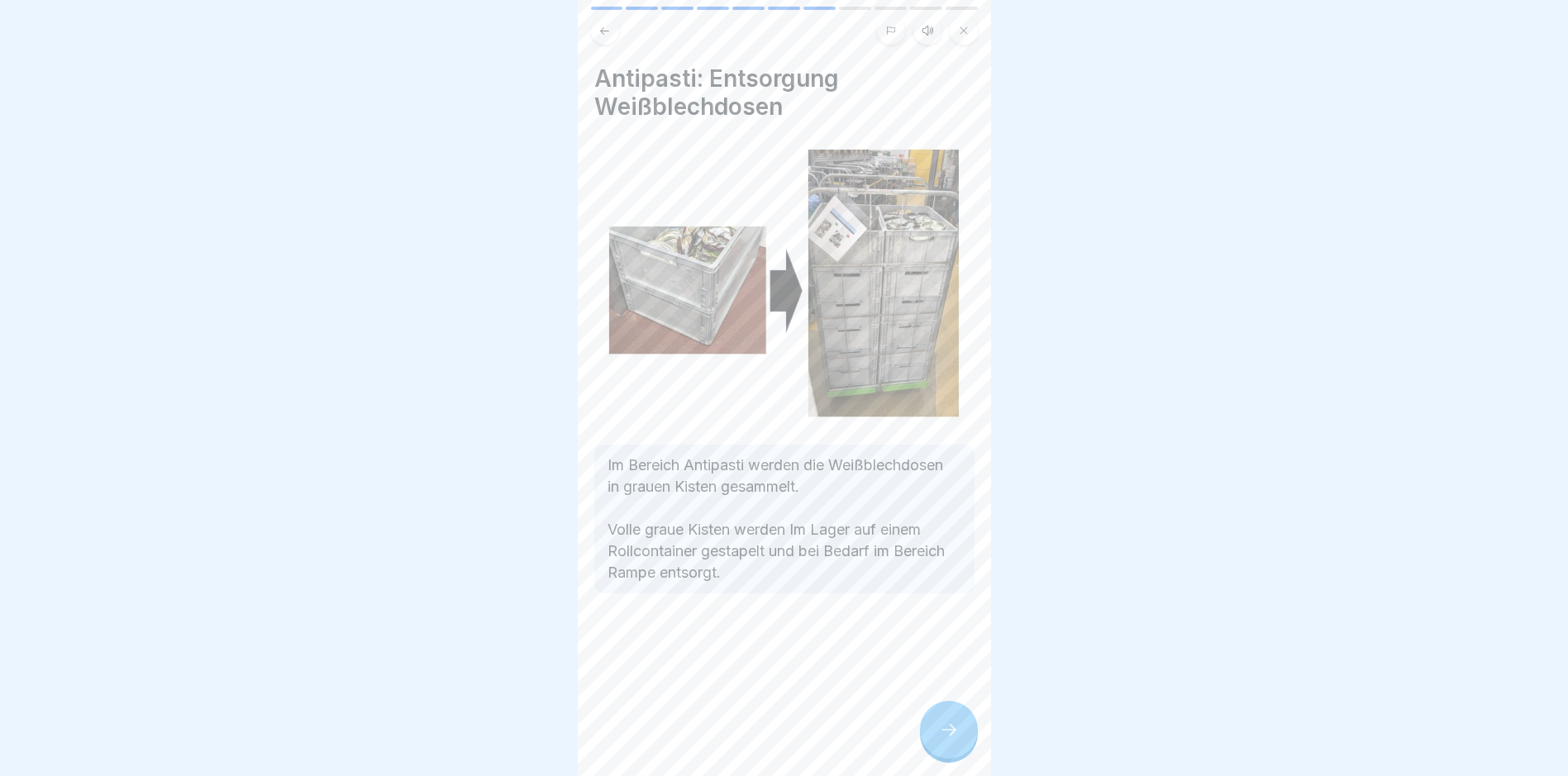
click at [955, 753] on div at bounding box center [949, 729] width 58 height 58
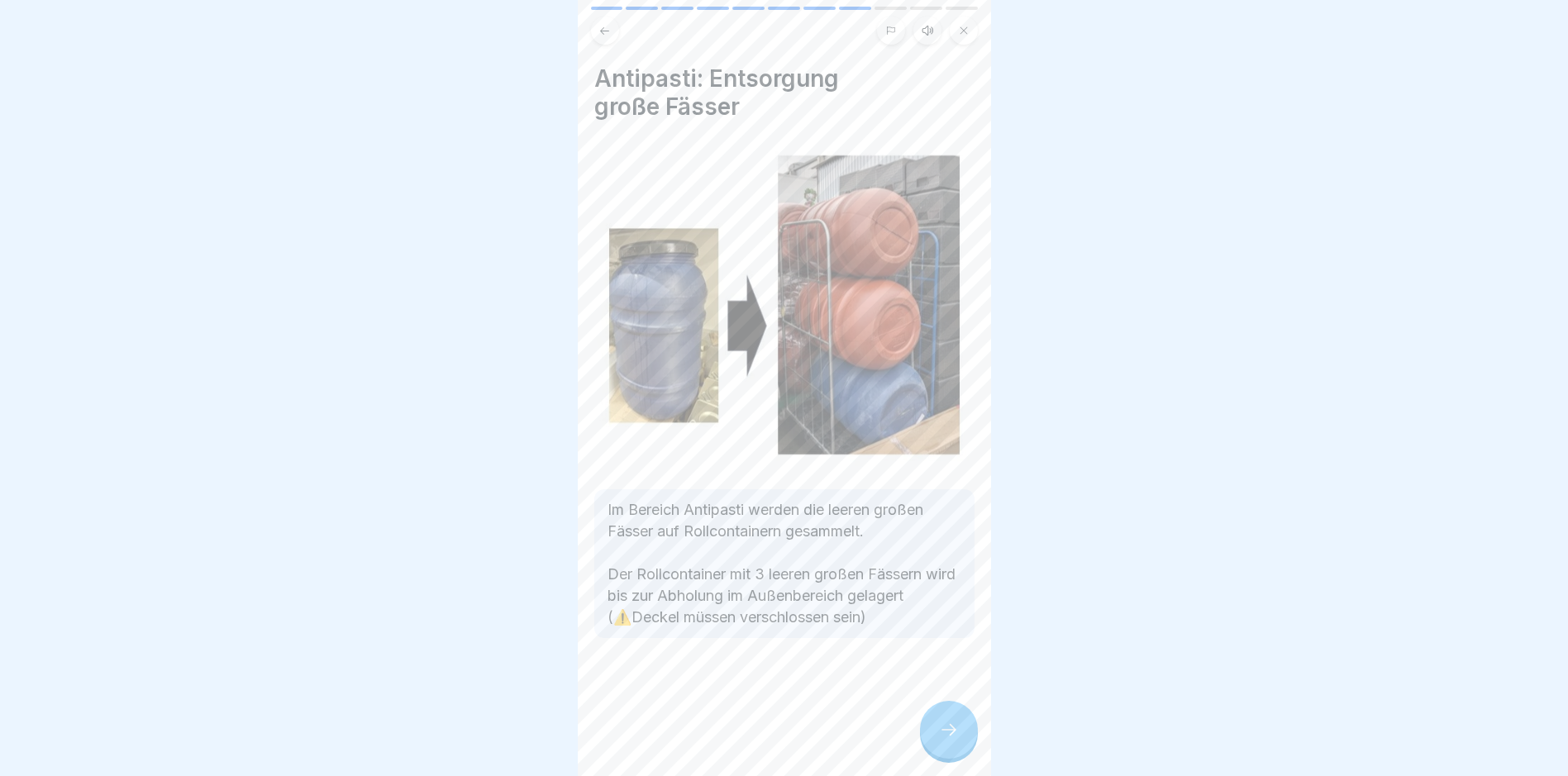
click at [955, 753] on div at bounding box center [949, 729] width 58 height 58
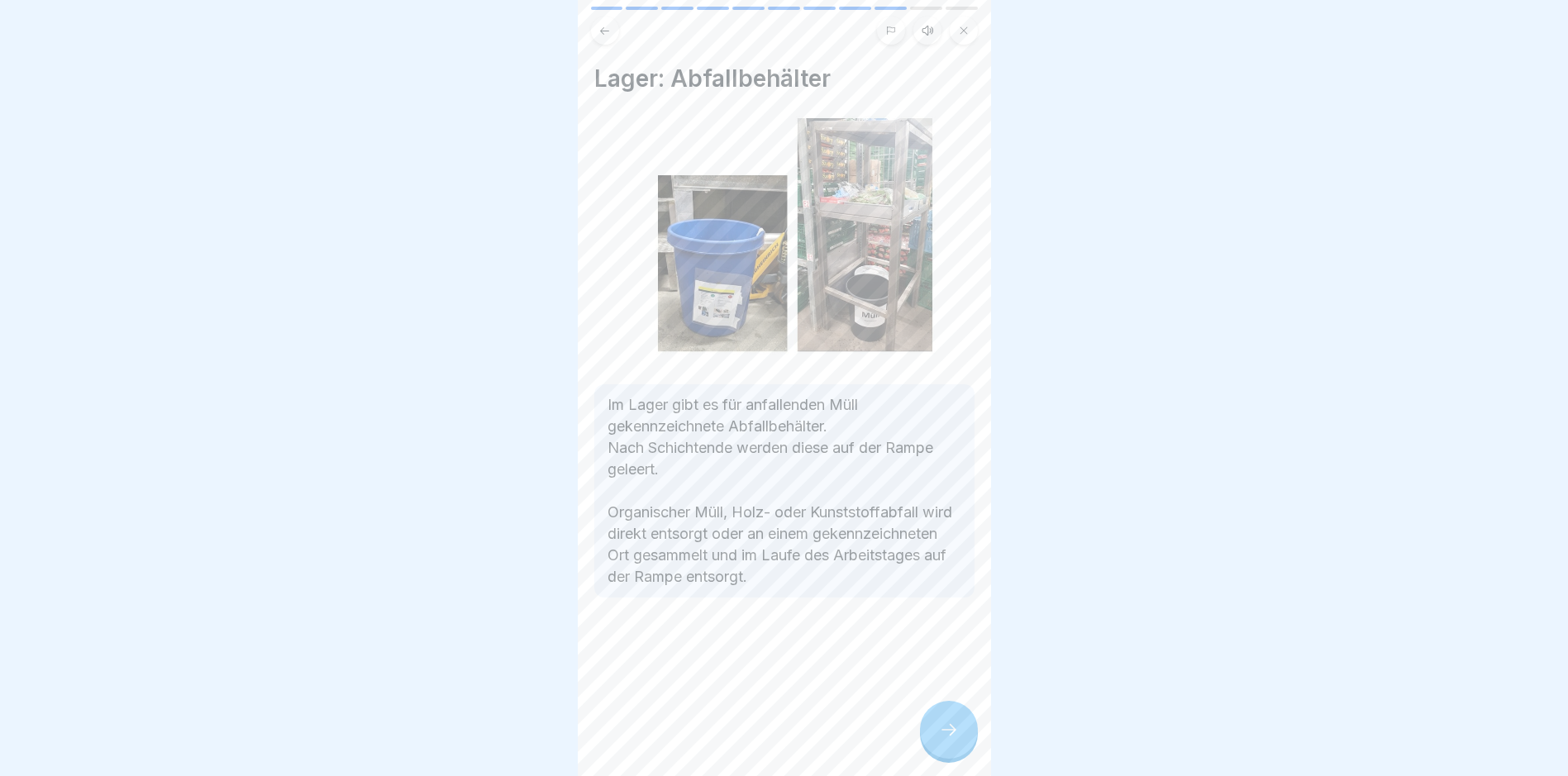
click at [955, 753] on div at bounding box center [949, 729] width 58 height 58
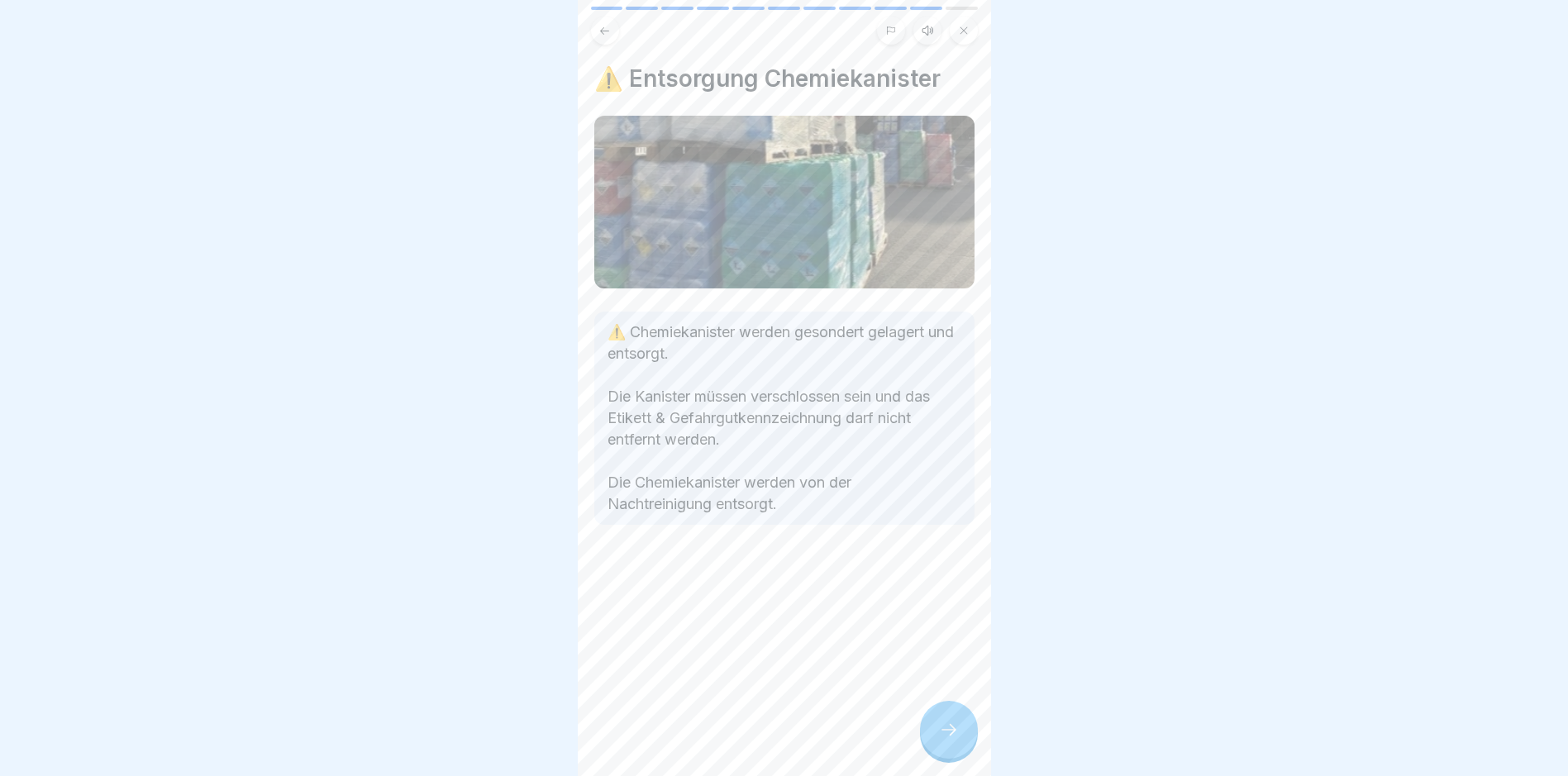
click at [955, 753] on div at bounding box center [949, 729] width 58 height 58
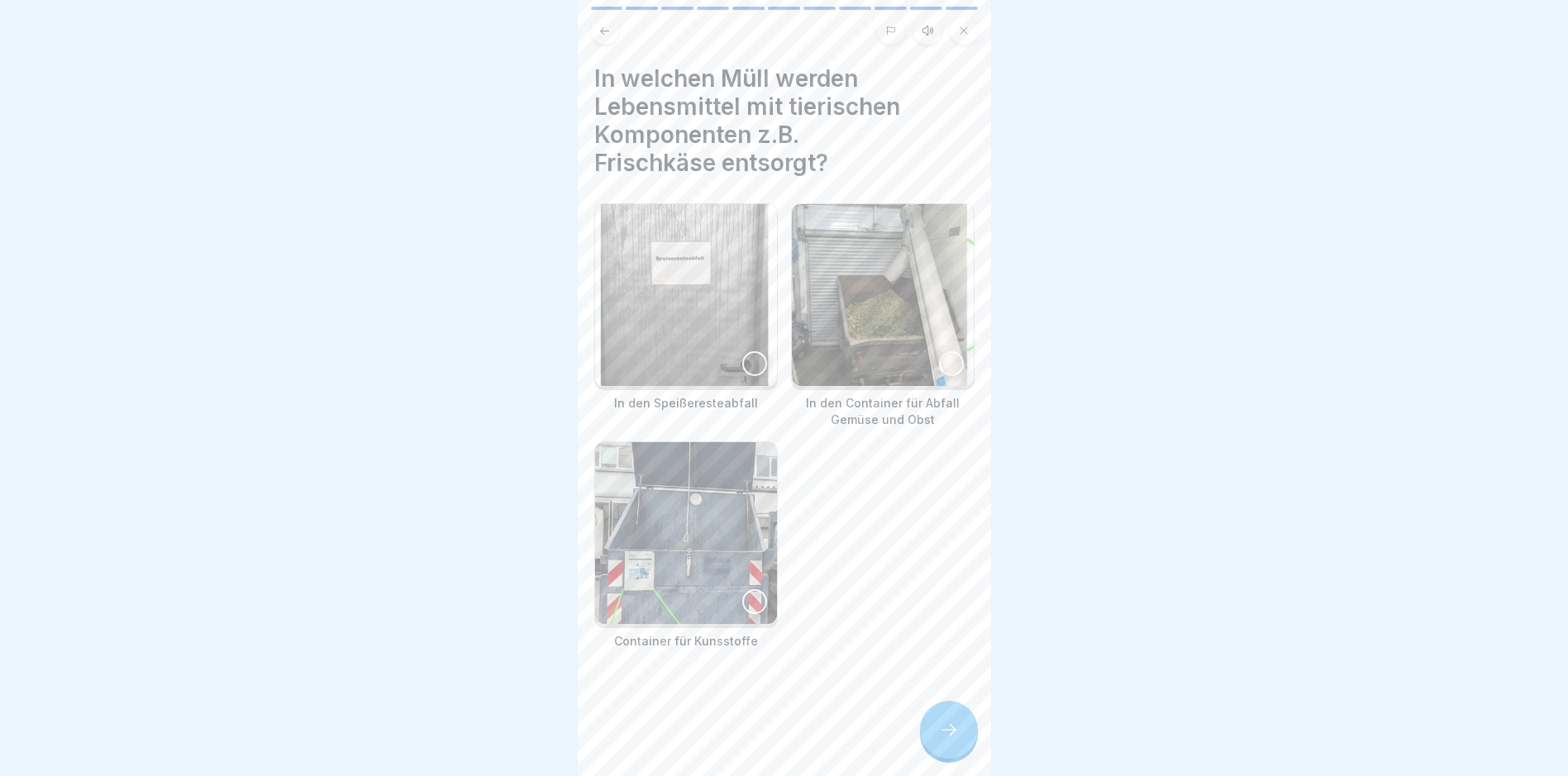
click at [956, 753] on div at bounding box center [949, 729] width 58 height 58
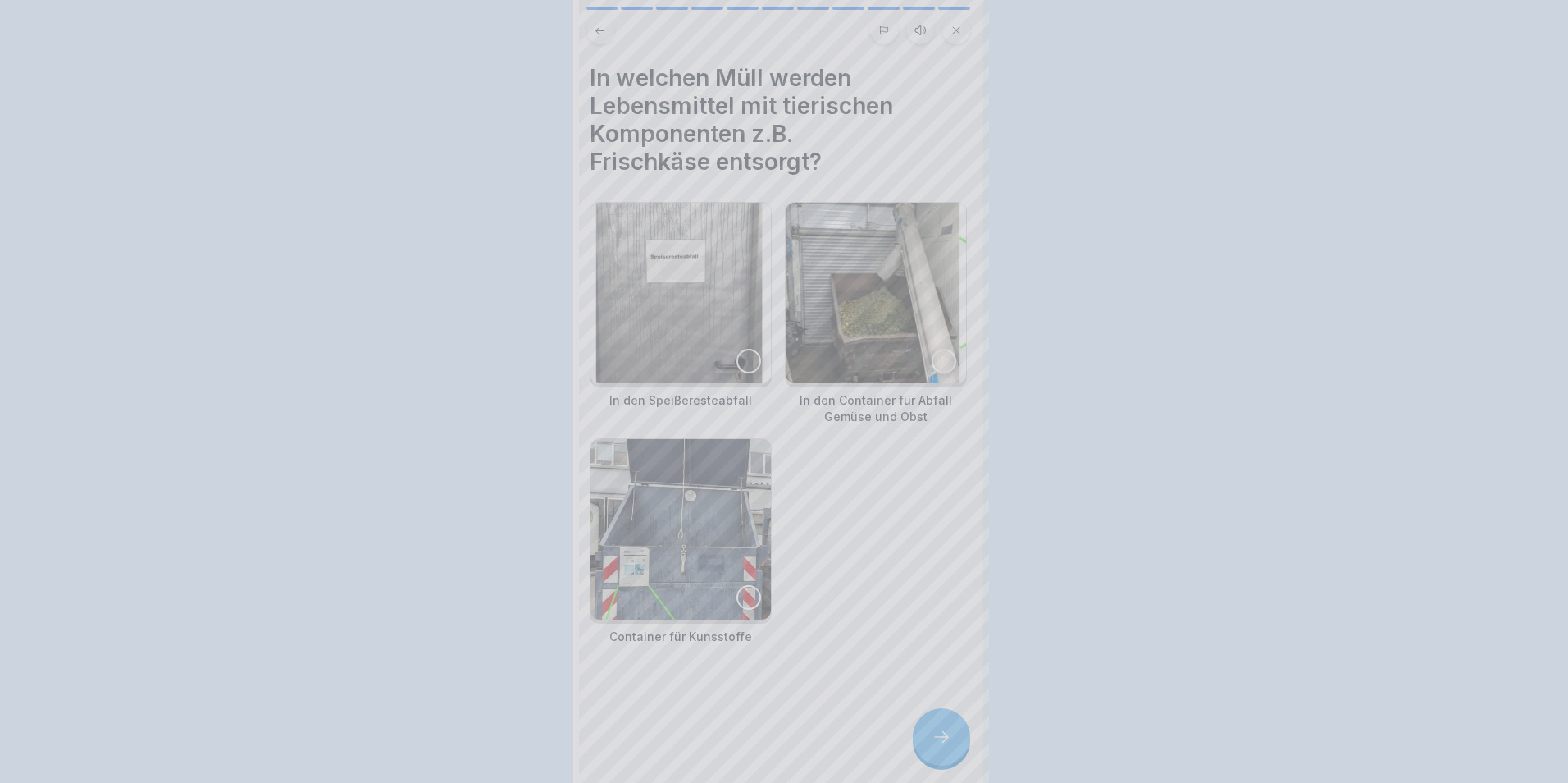
click at [948, 748] on div at bounding box center [784, 391] width 1568 height 783
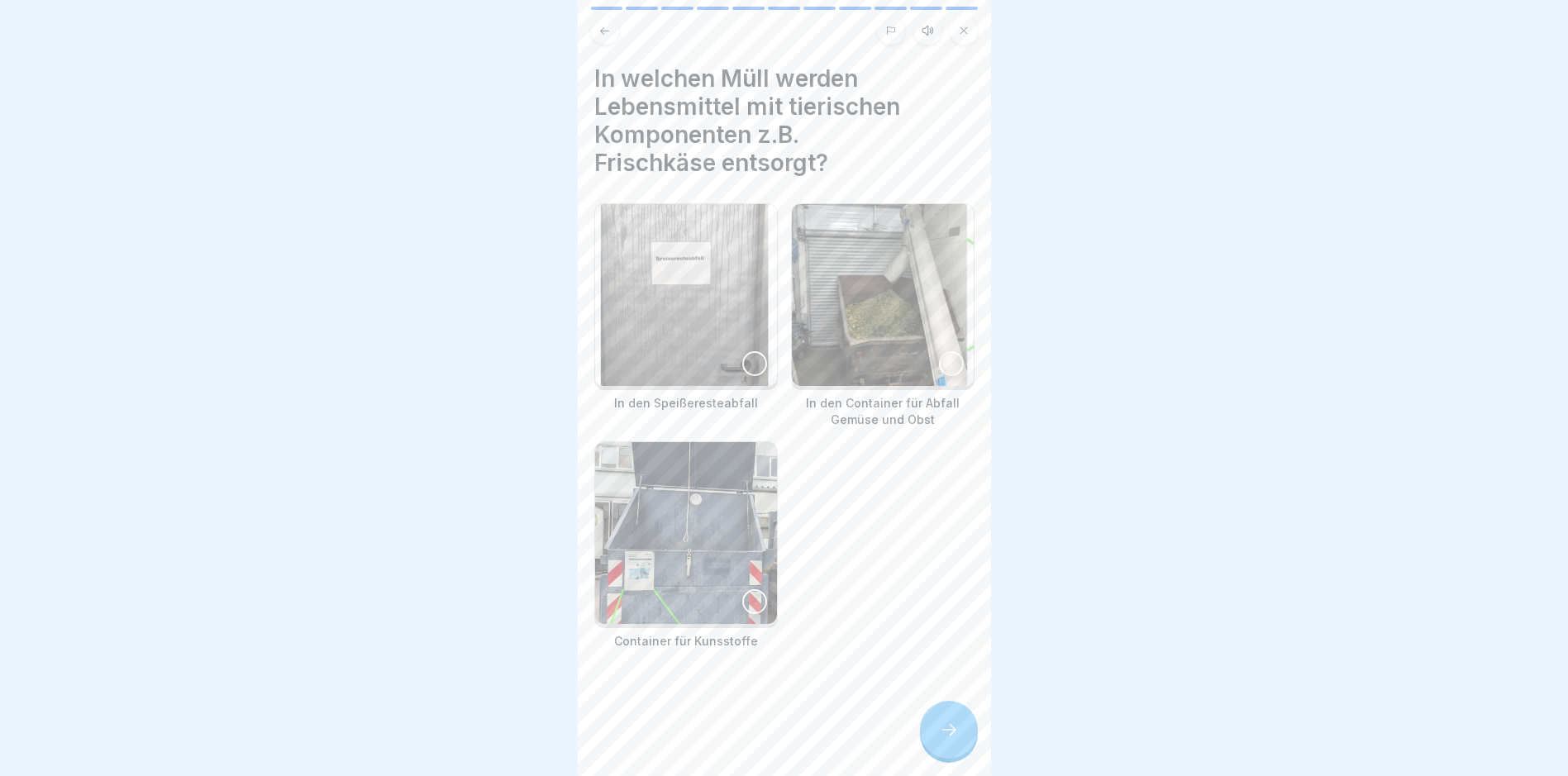
click at [946, 740] on icon at bounding box center [949, 729] width 20 height 20
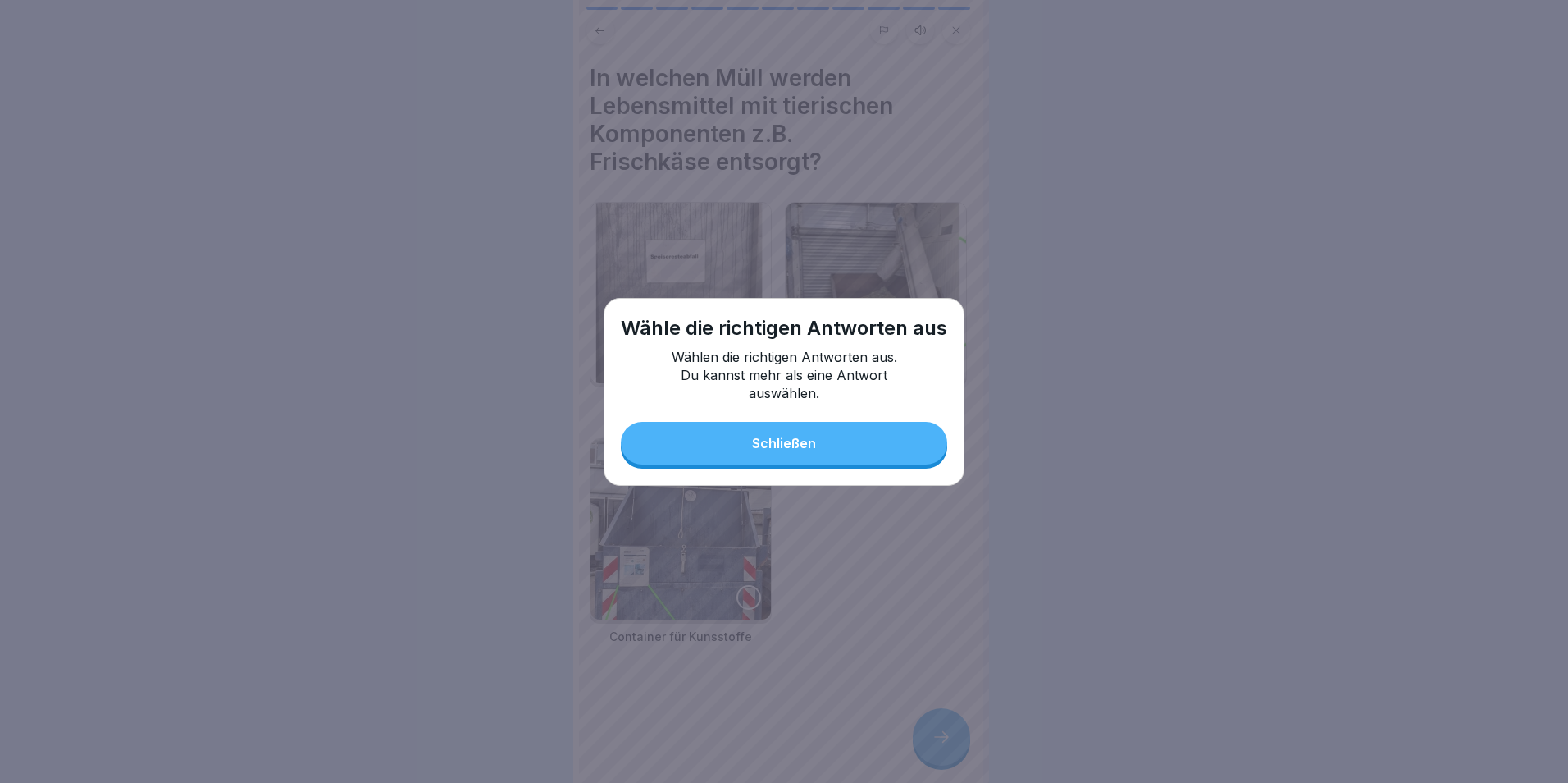
click at [772, 466] on div "Wähle die richtigen Antworten aus Wählen die richtigen Antworten aus. Du kannst…" at bounding box center [784, 391] width 361 height 188
click at [803, 433] on button "Schließen" at bounding box center [784, 443] width 327 height 42
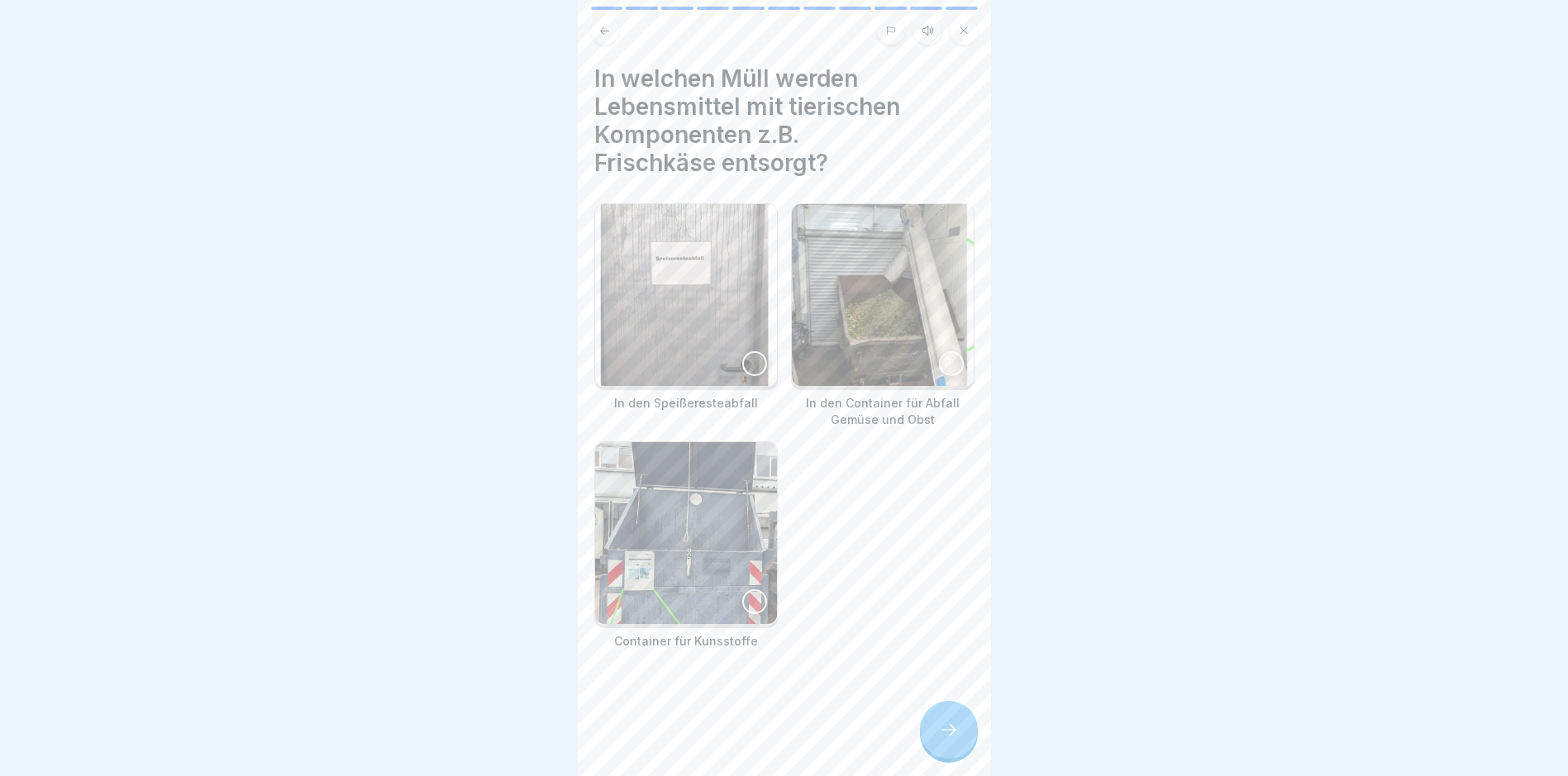
click at [670, 344] on img at bounding box center [686, 294] width 182 height 182
click at [939, 740] on icon at bounding box center [949, 729] width 20 height 20
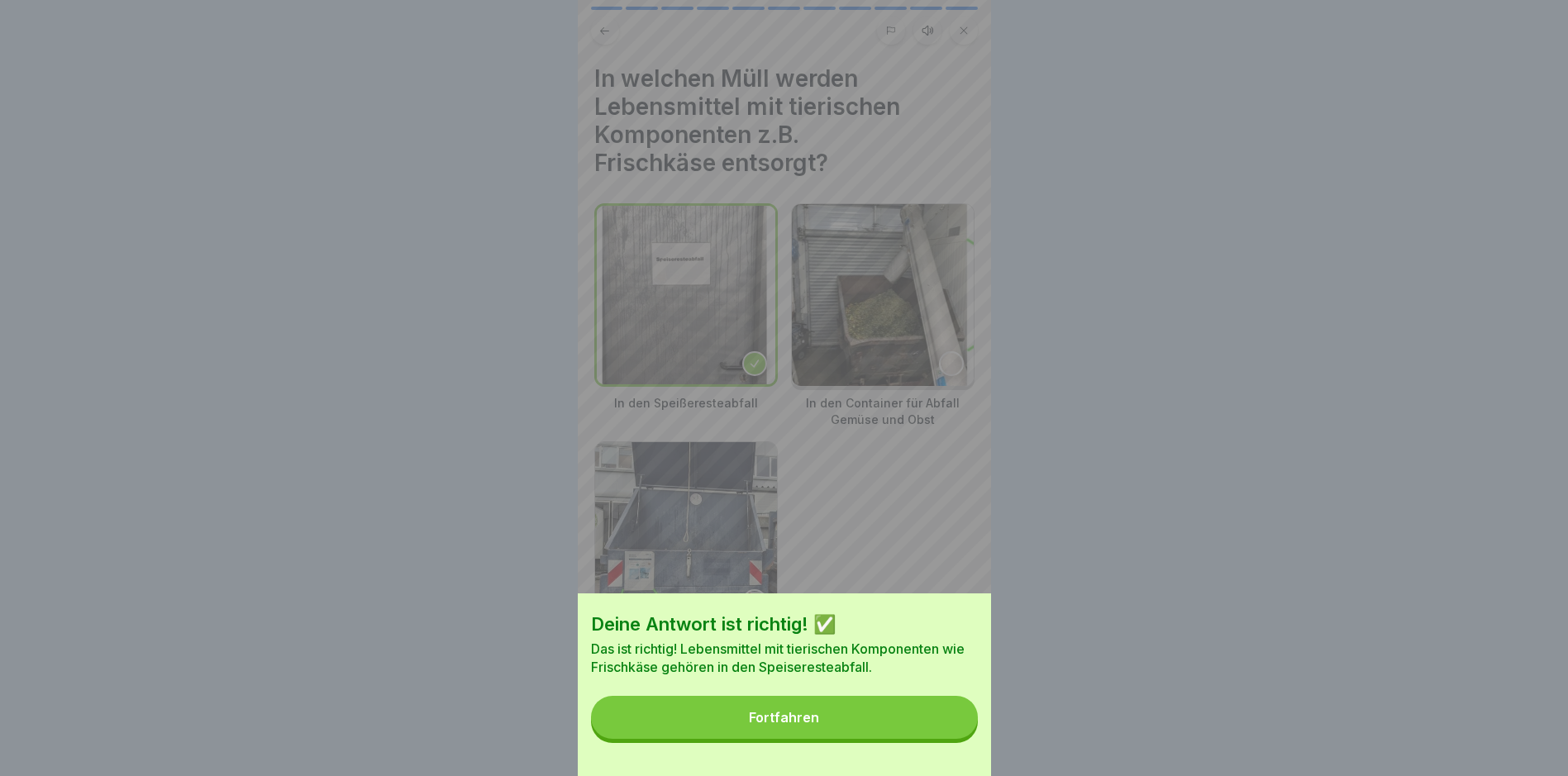
click at [826, 739] on button "Fortfahren" at bounding box center [784, 717] width 387 height 43
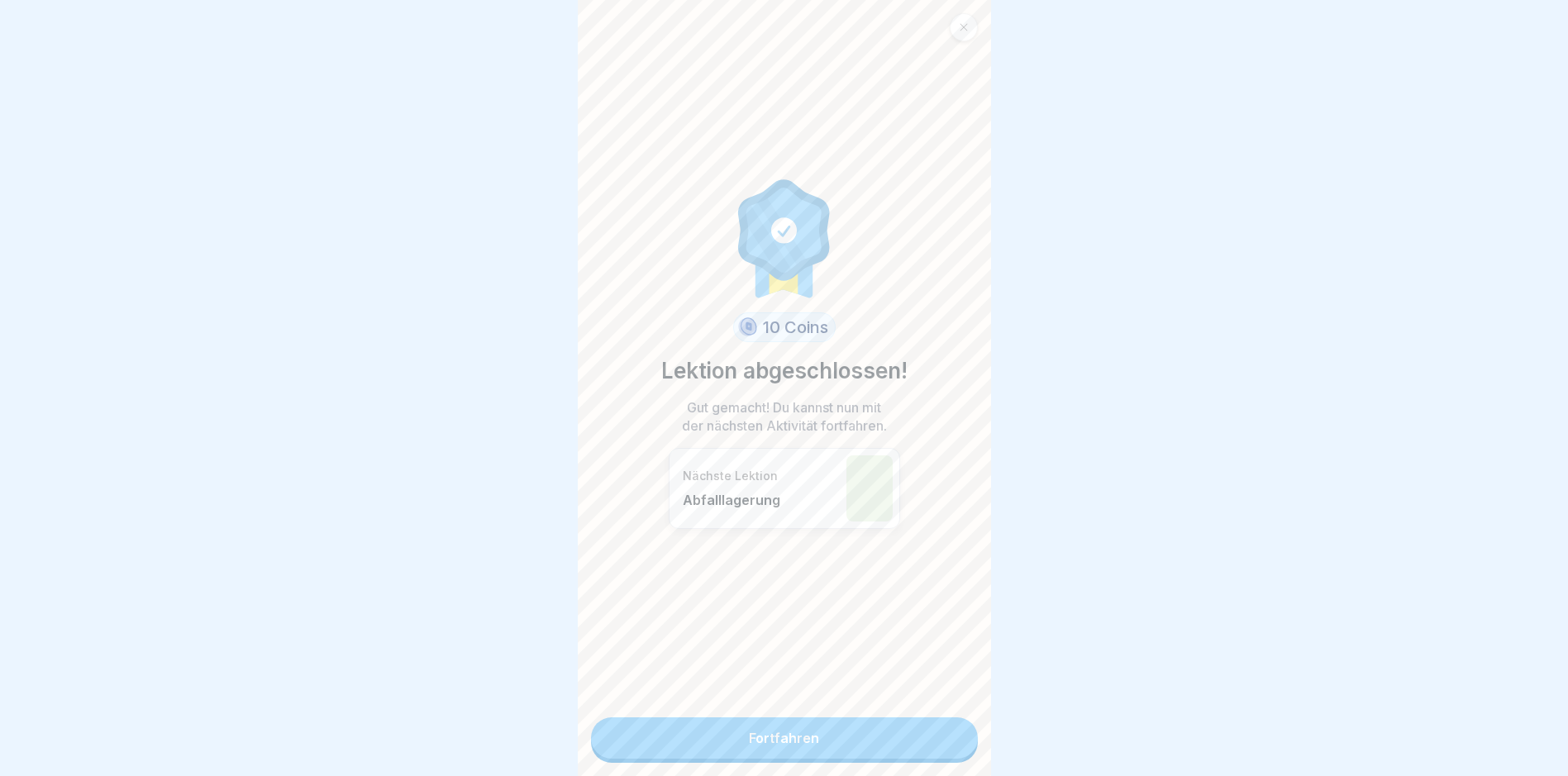
click at [807, 719] on div "10 Coins Lektion abgeschlossen! Gut gemacht! Du kannst nun mit der nächsten Akt…" at bounding box center [784, 388] width 414 height 776
click at [804, 738] on link "Fortfahren" at bounding box center [784, 737] width 387 height 42
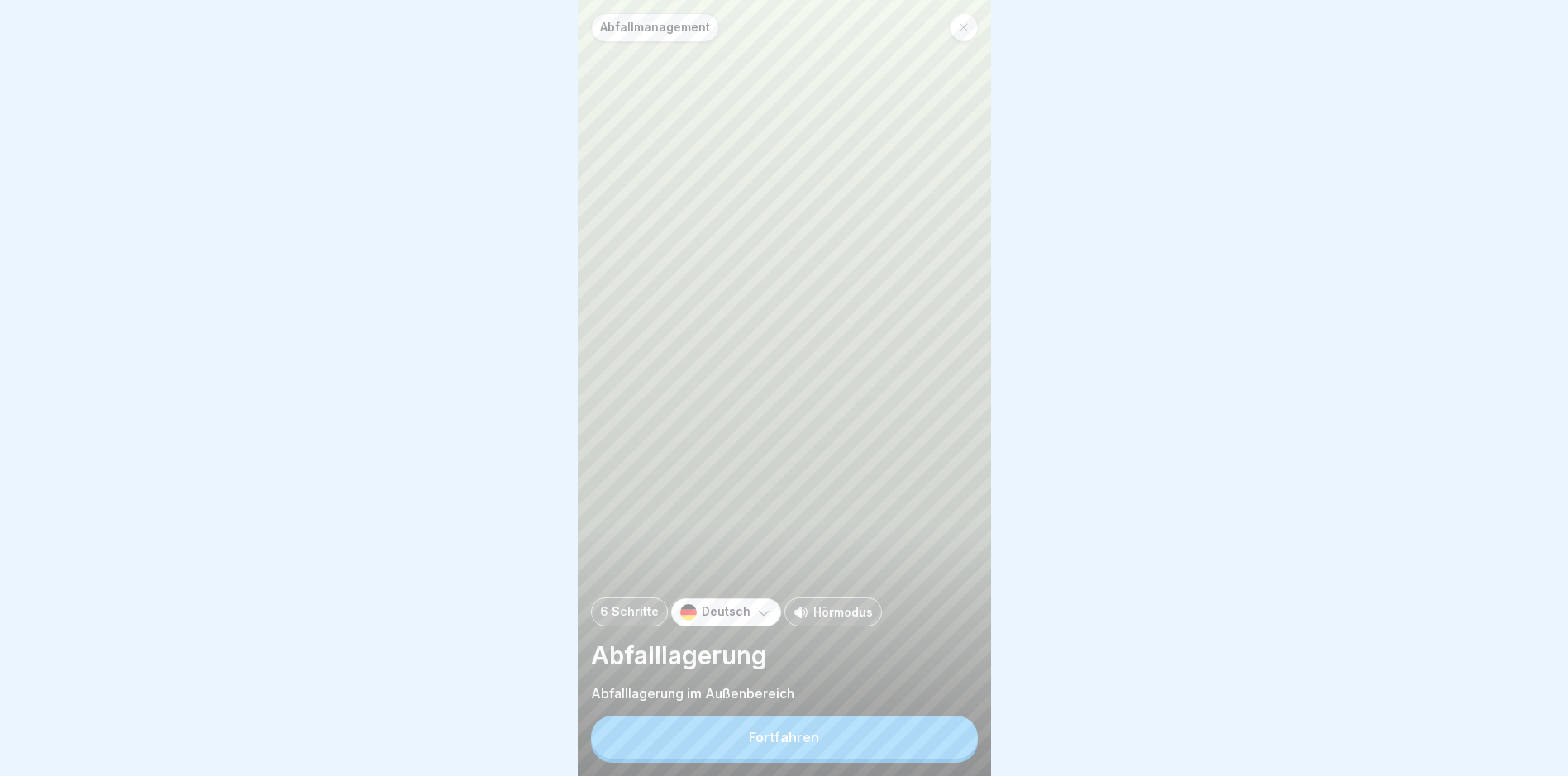
click at [807, 744] on div "Fortfahren" at bounding box center [784, 736] width 70 height 15
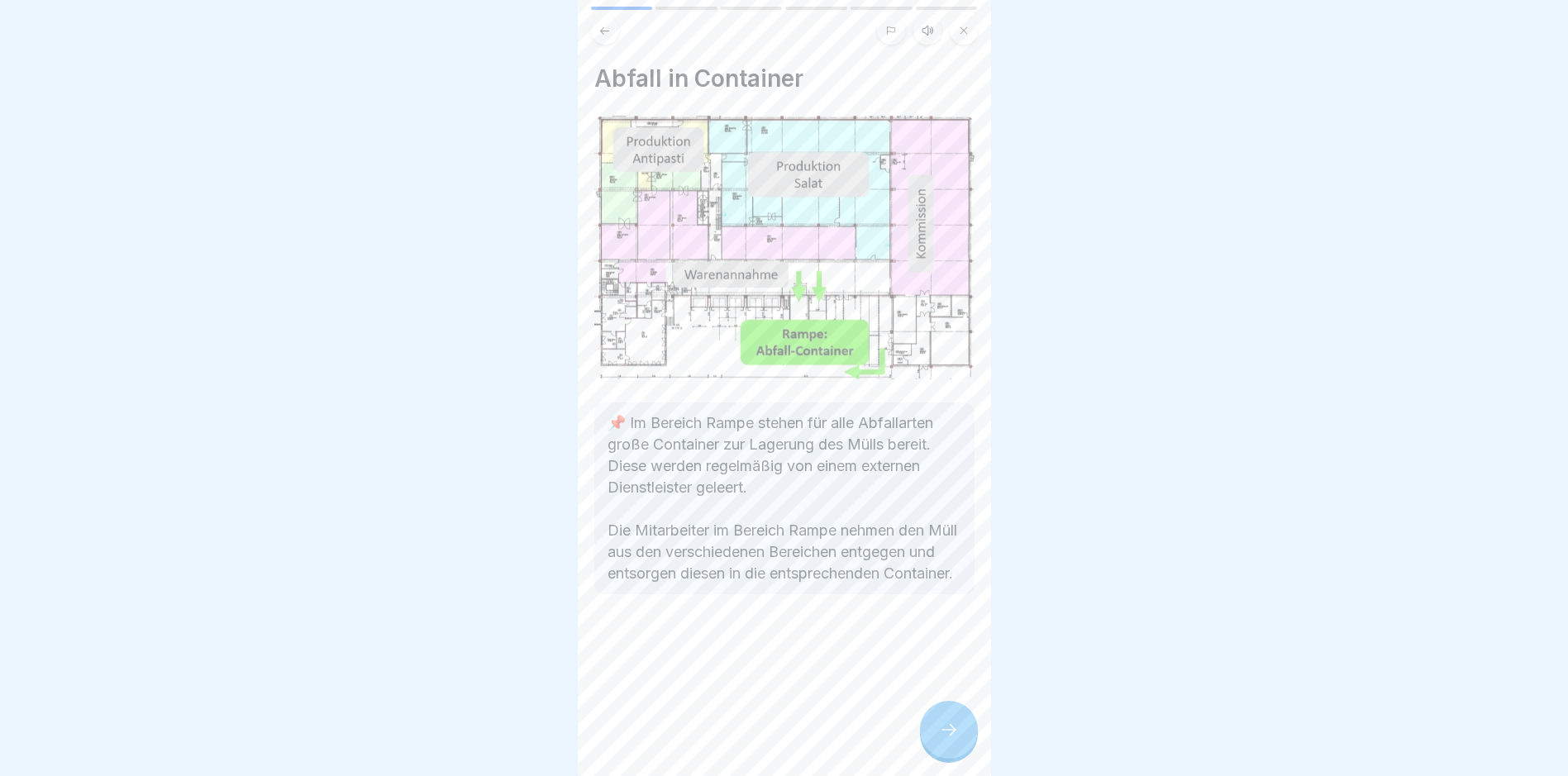
click at [941, 740] on icon at bounding box center [949, 729] width 20 height 20
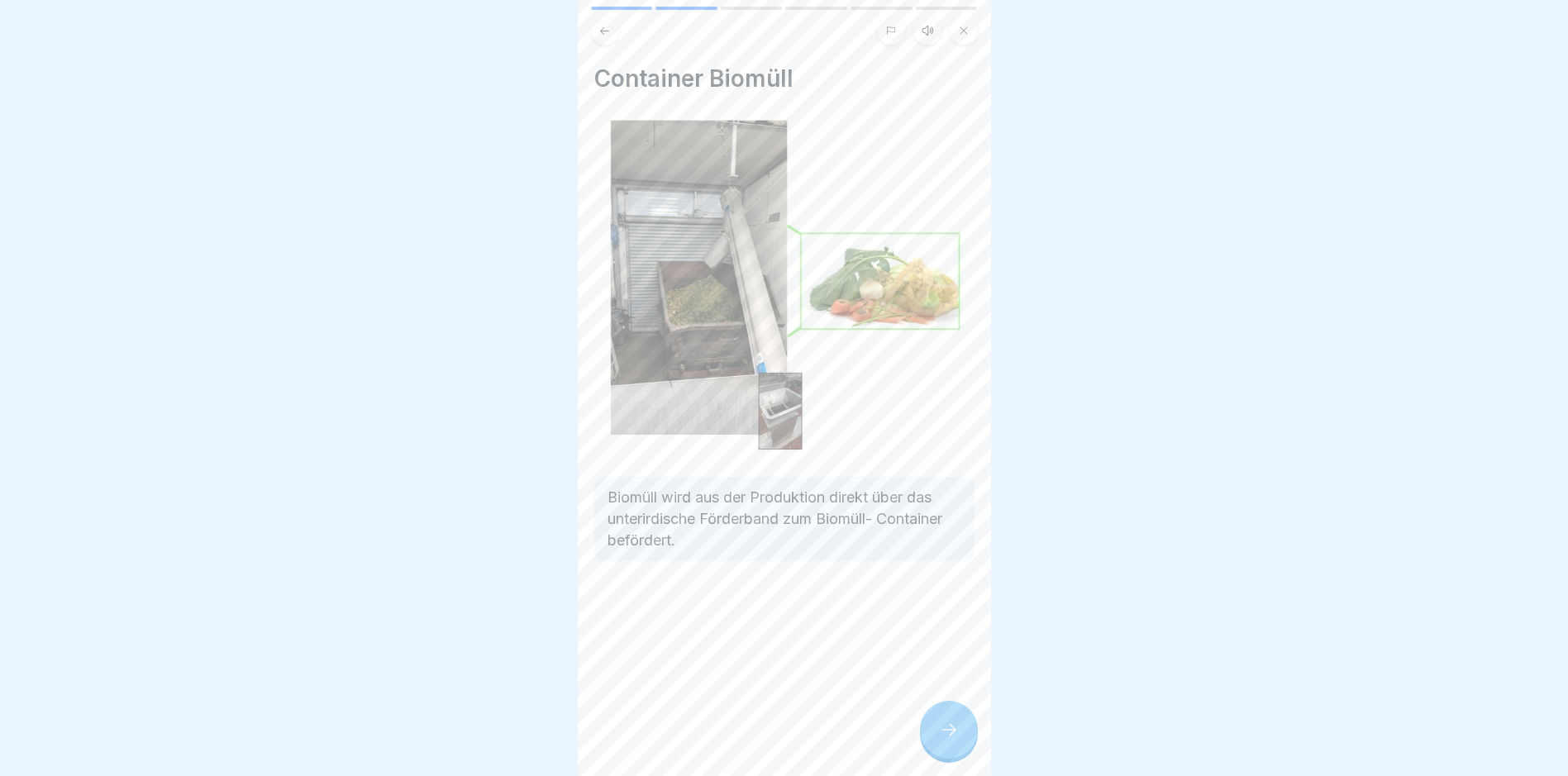
click at [941, 740] on icon at bounding box center [949, 729] width 20 height 20
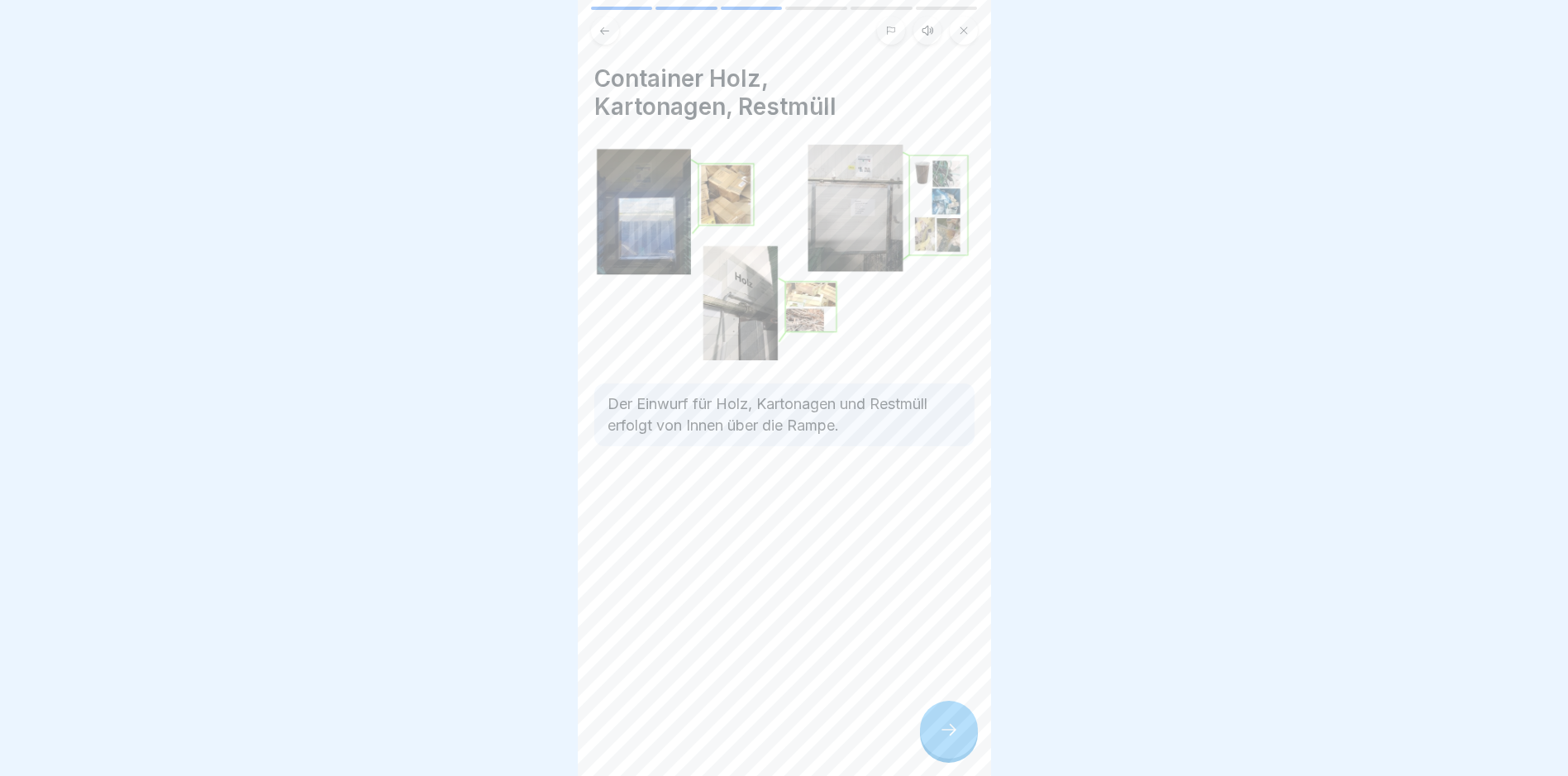
click at [941, 740] on icon at bounding box center [949, 729] width 20 height 20
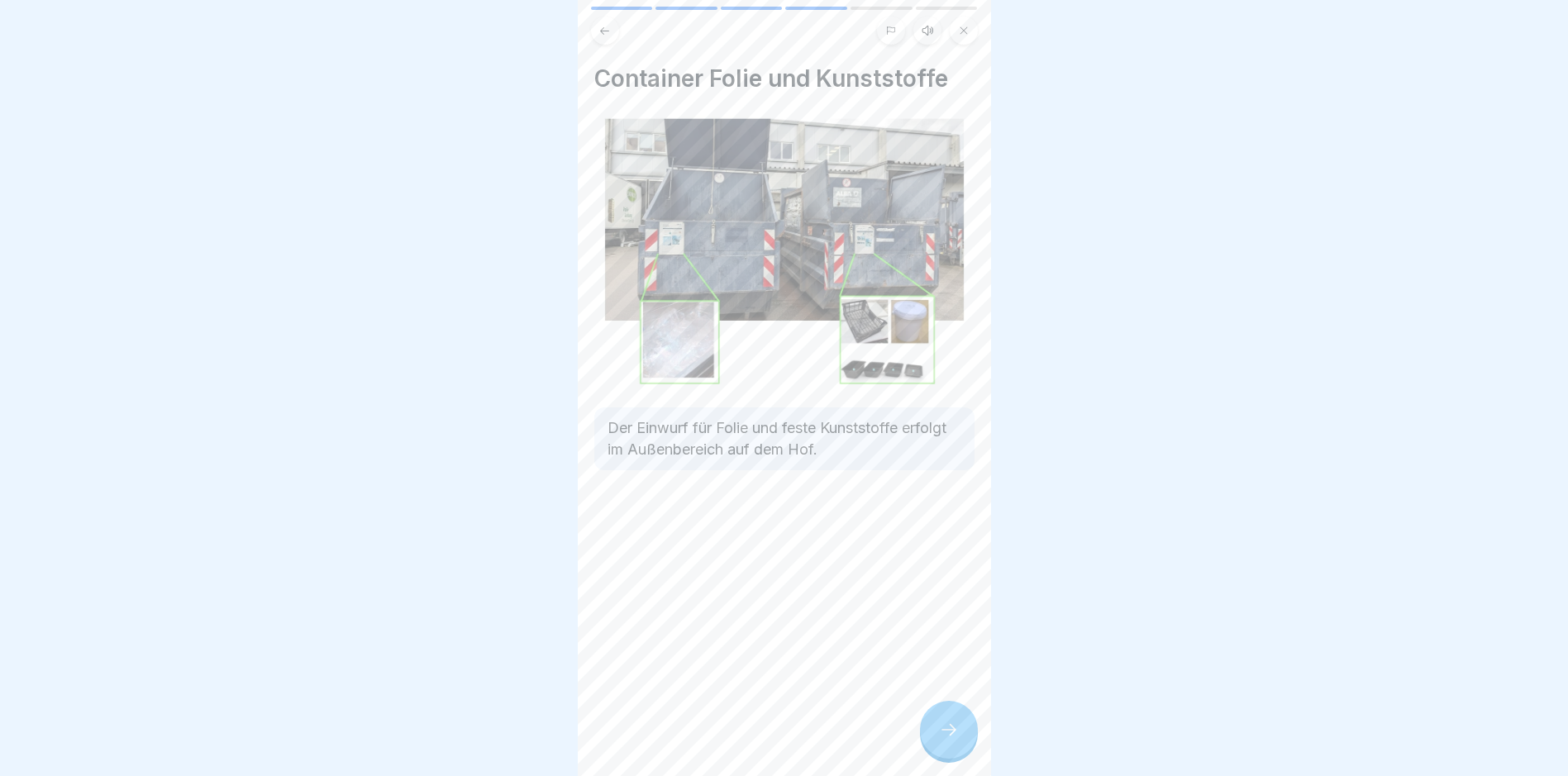
click at [941, 740] on icon at bounding box center [949, 729] width 20 height 20
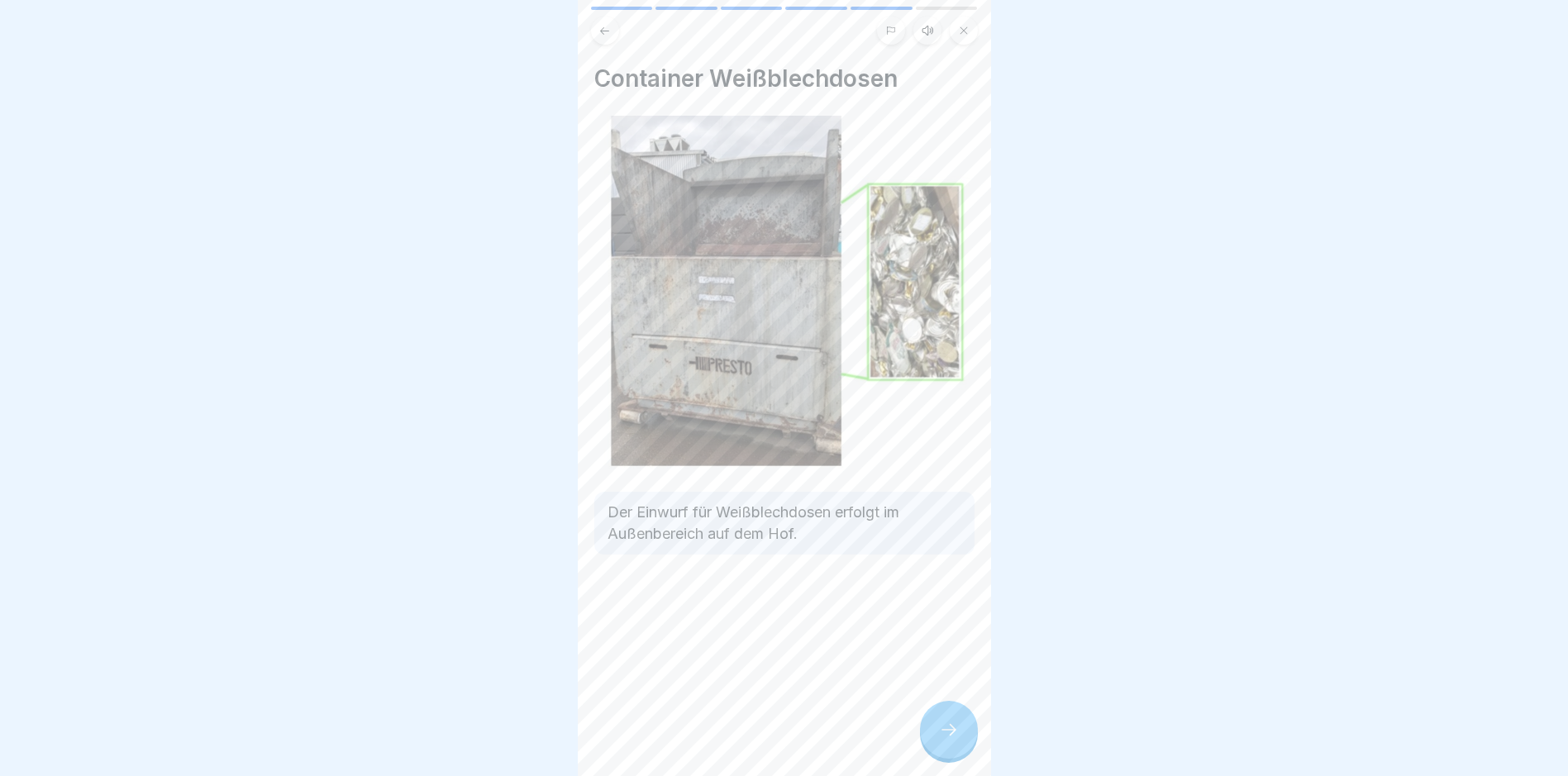
click at [941, 740] on icon at bounding box center [949, 729] width 20 height 20
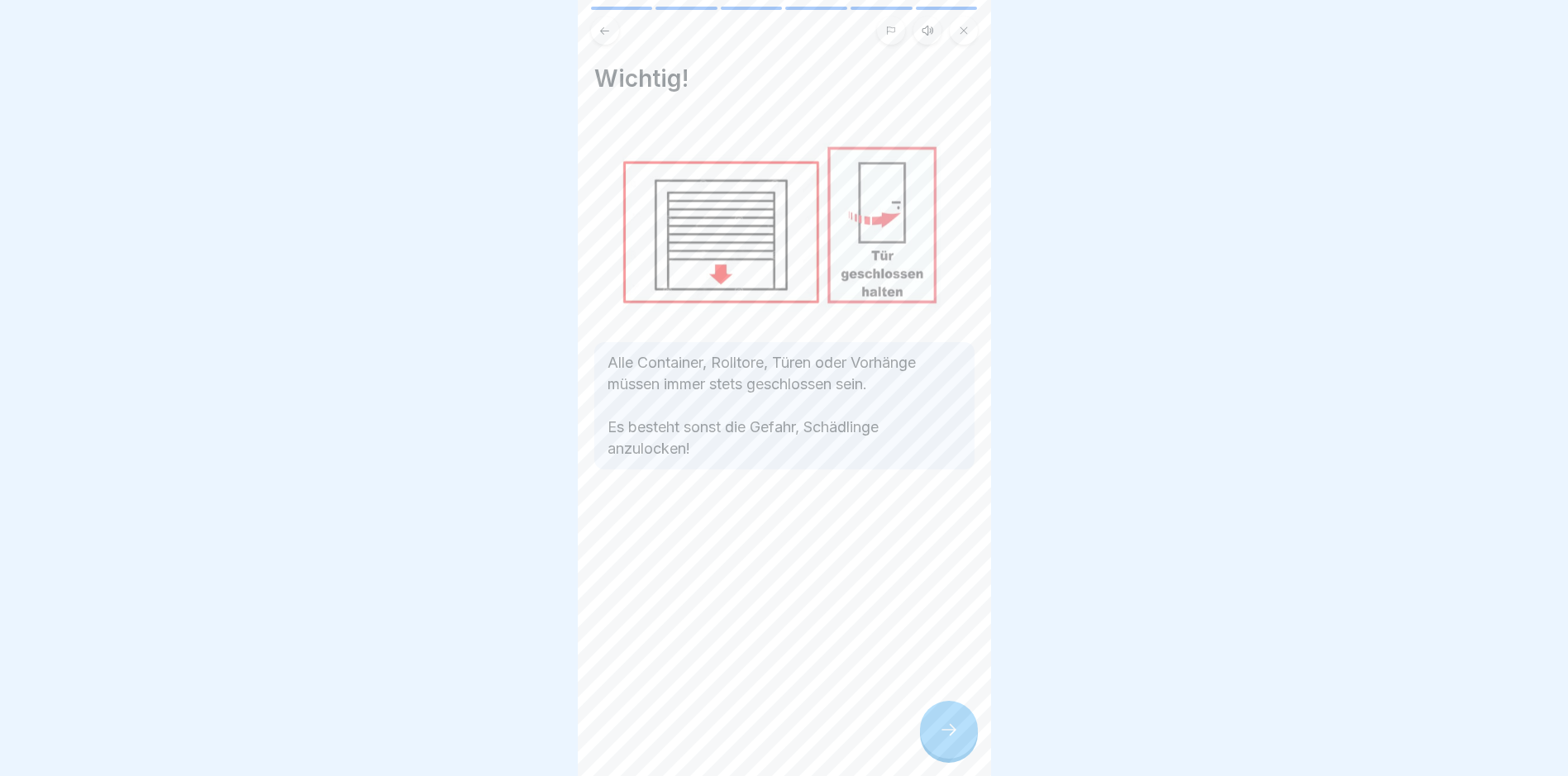
click at [941, 740] on icon at bounding box center [949, 729] width 20 height 20
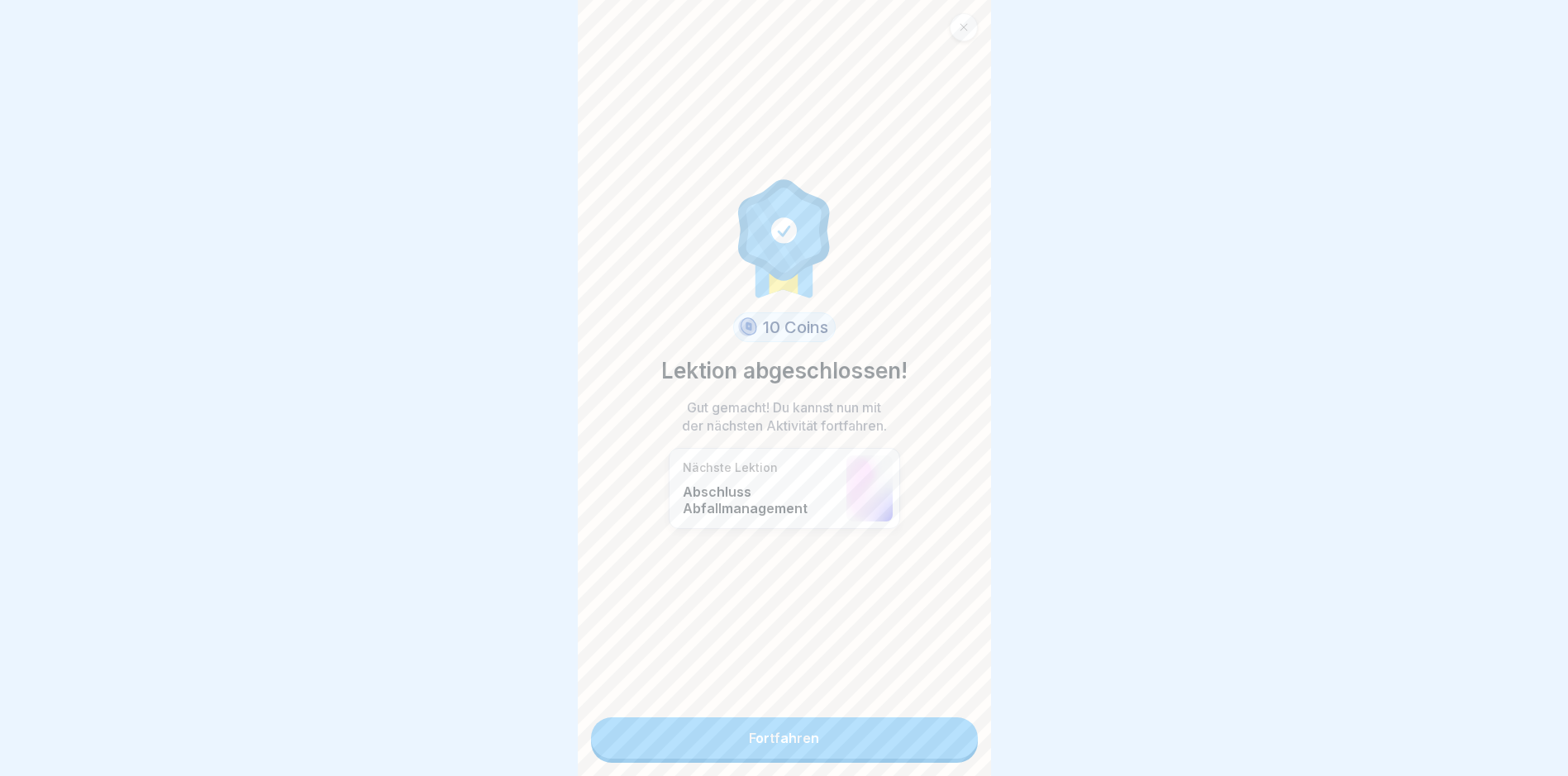
click at [941, 748] on link "Fortfahren" at bounding box center [784, 737] width 387 height 42
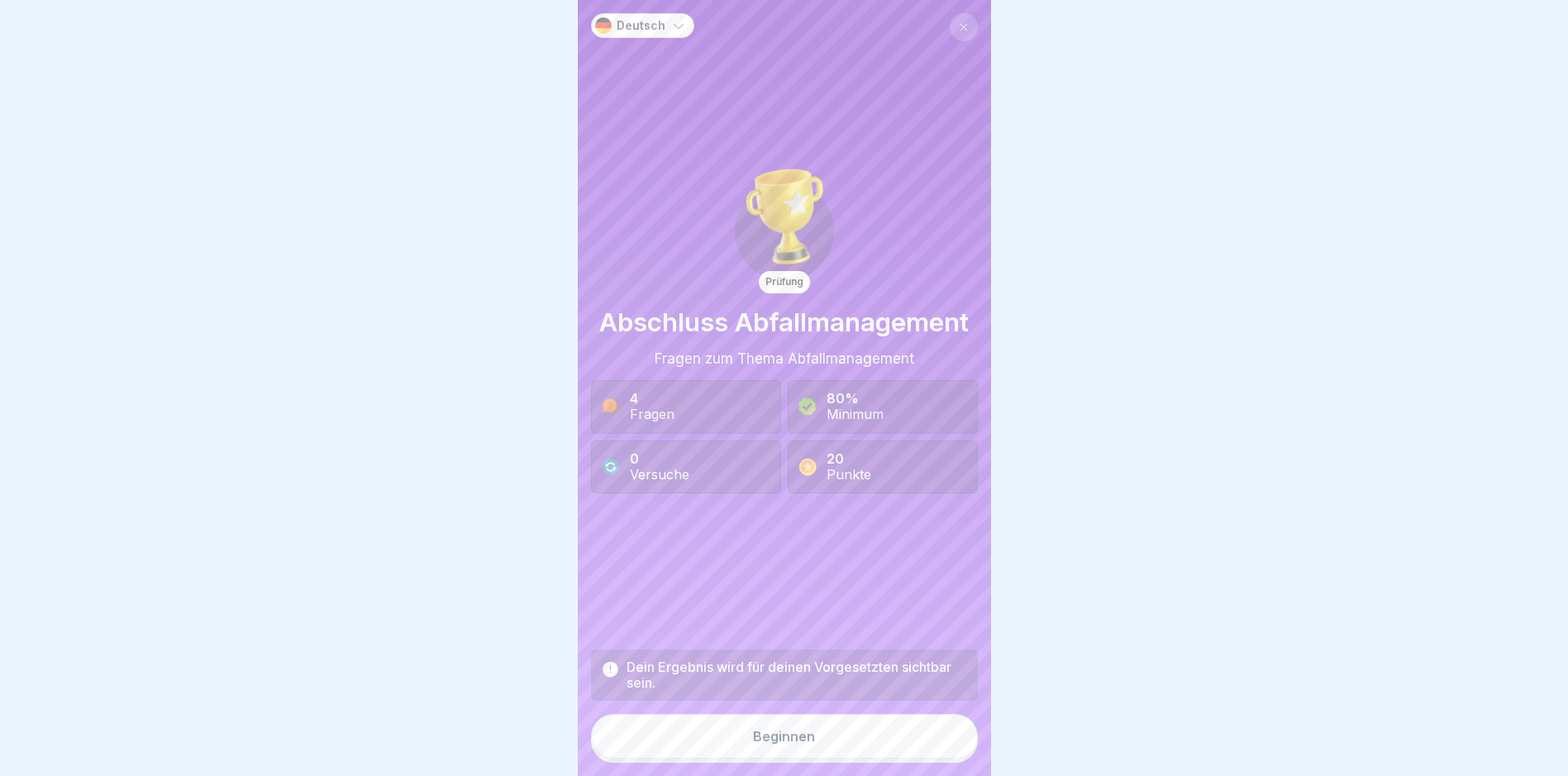
click at [866, 749] on button "Beginnen" at bounding box center [784, 736] width 387 height 44
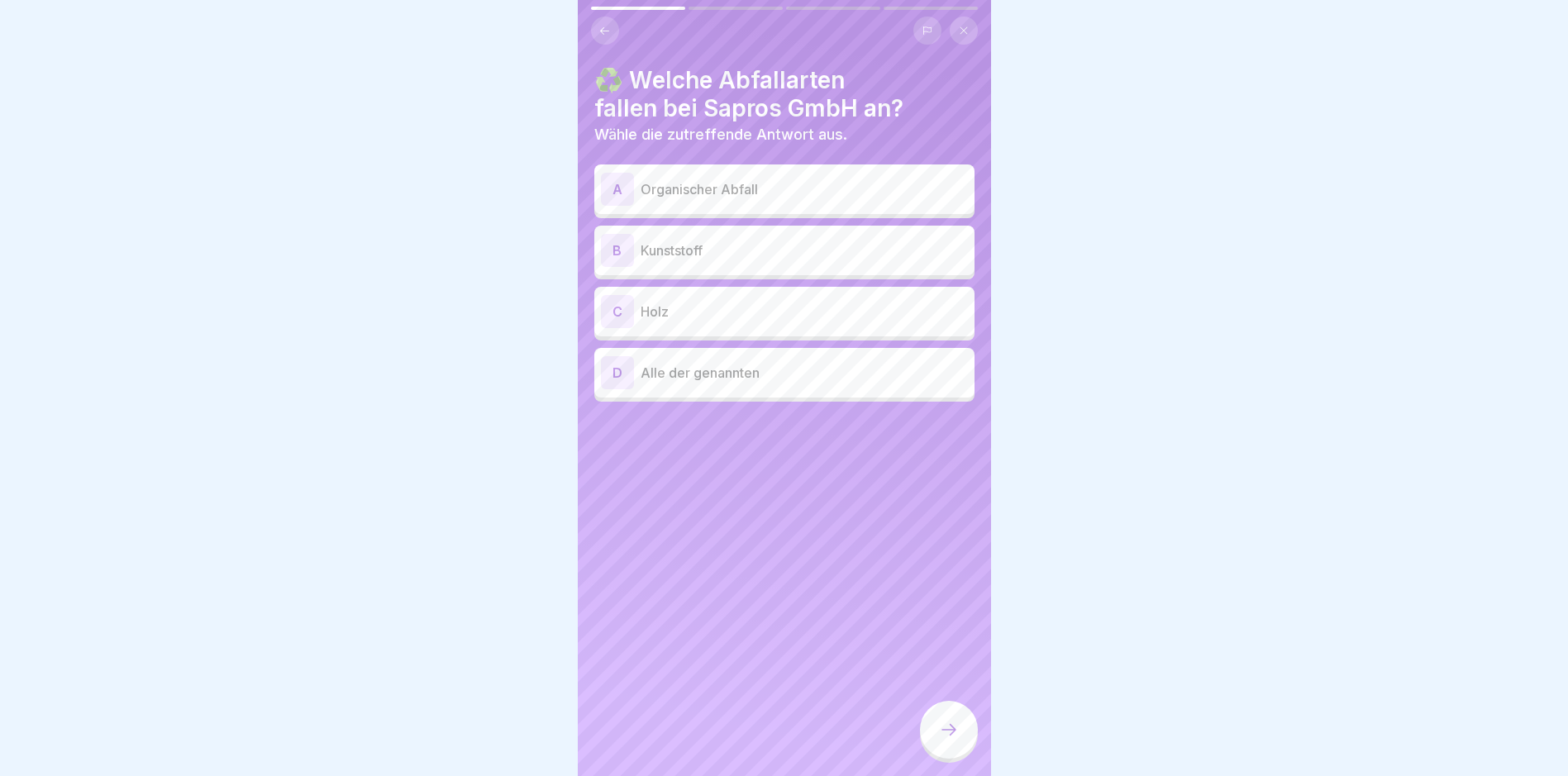
click at [688, 200] on div "A Organischer Abfall" at bounding box center [784, 189] width 367 height 33
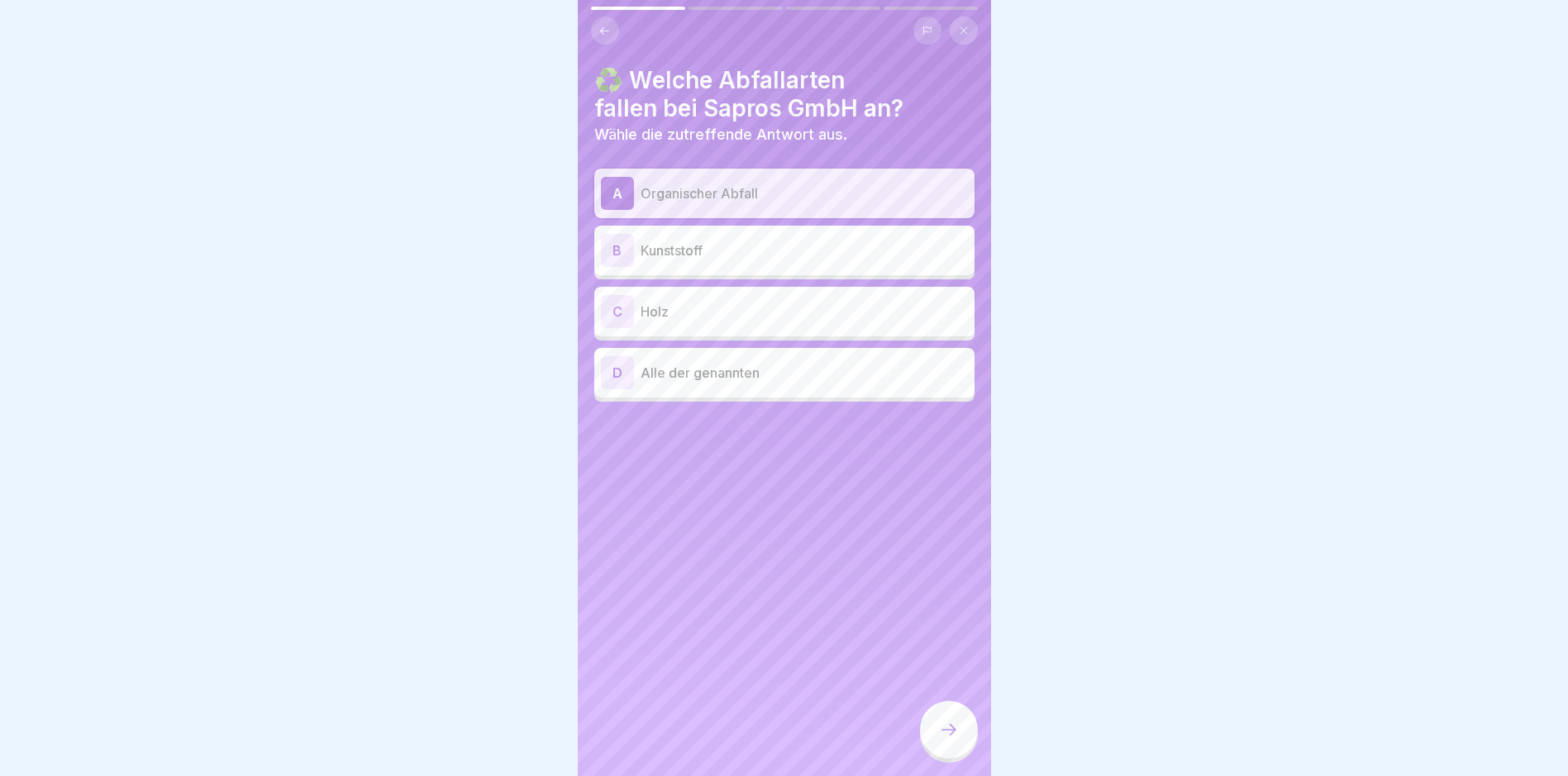
click at [689, 250] on p "Kunststoff" at bounding box center [804, 250] width 327 height 20
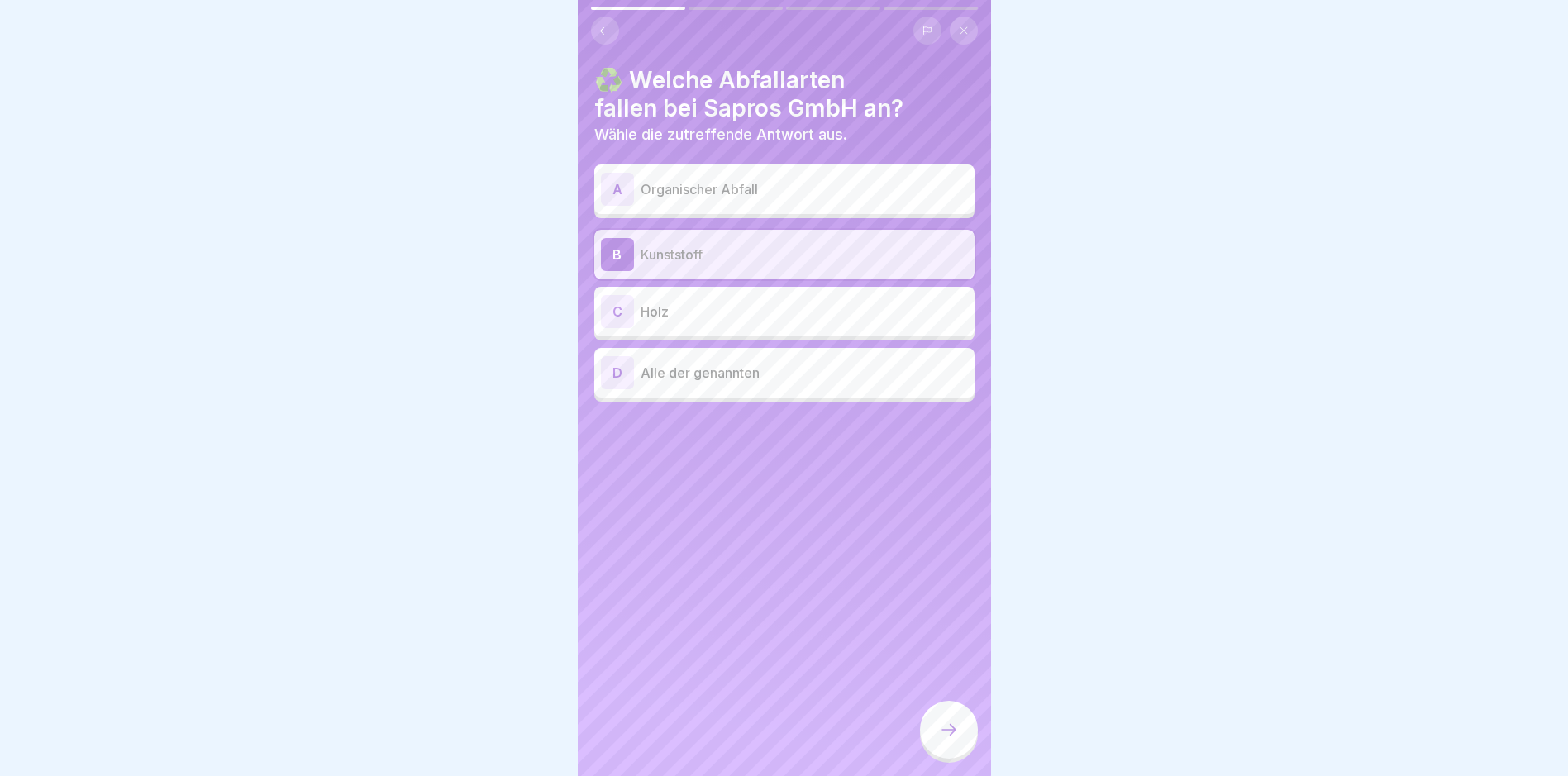
click at [675, 317] on p "Holz" at bounding box center [804, 311] width 327 height 20
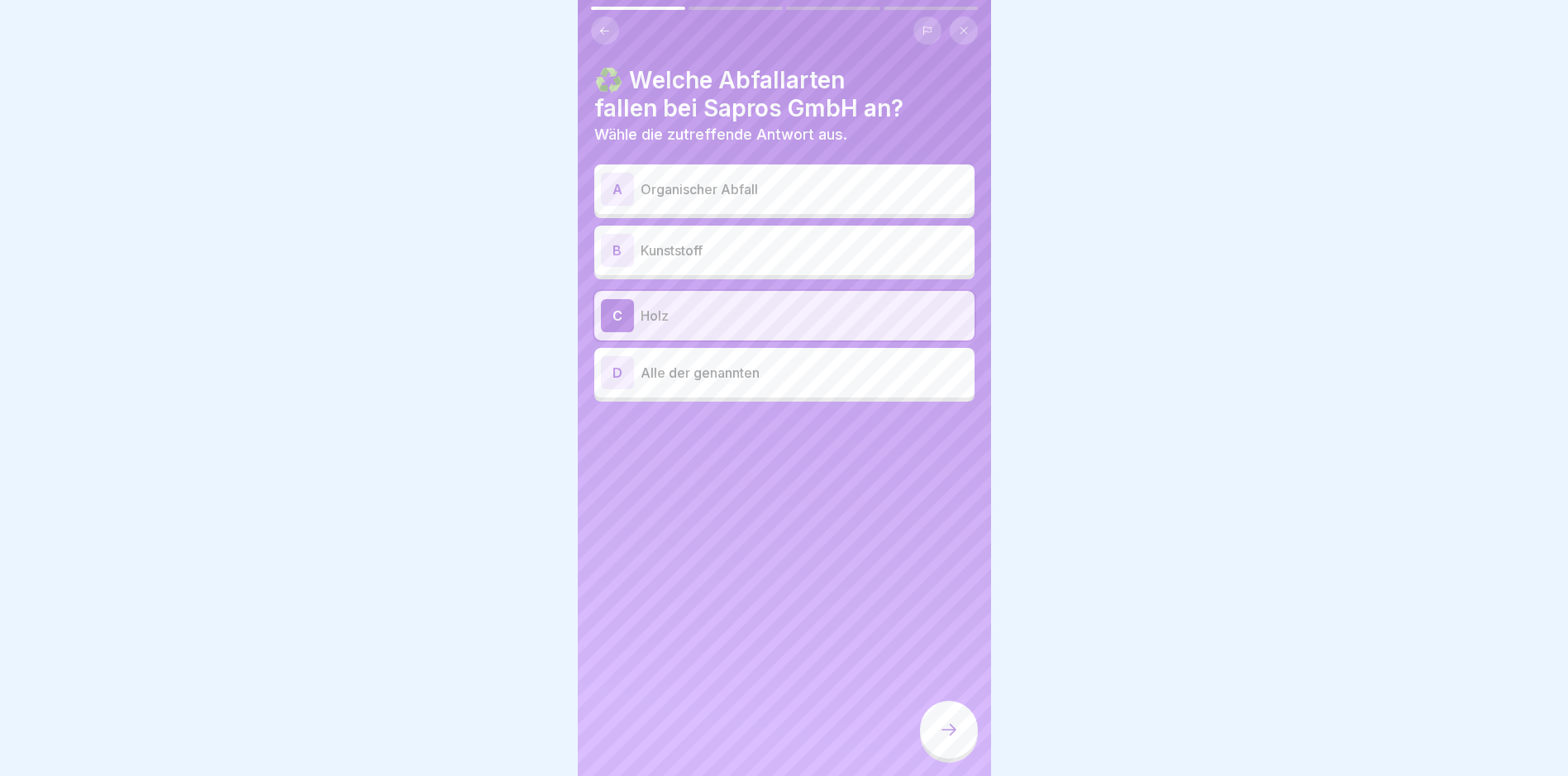
click at [706, 369] on p "Alle der genannten" at bounding box center [804, 372] width 327 height 20
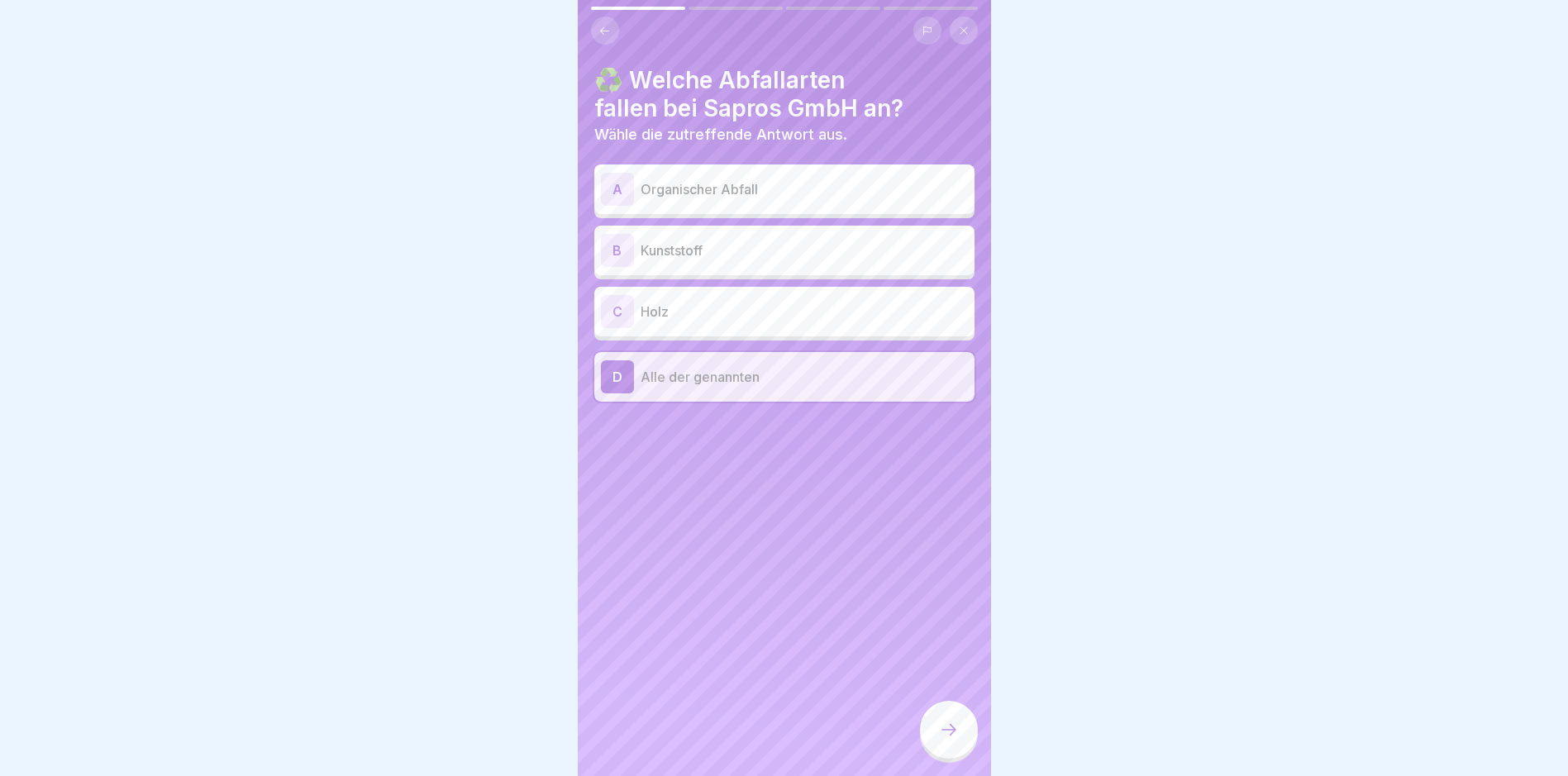
click at [939, 724] on div at bounding box center [949, 729] width 58 height 58
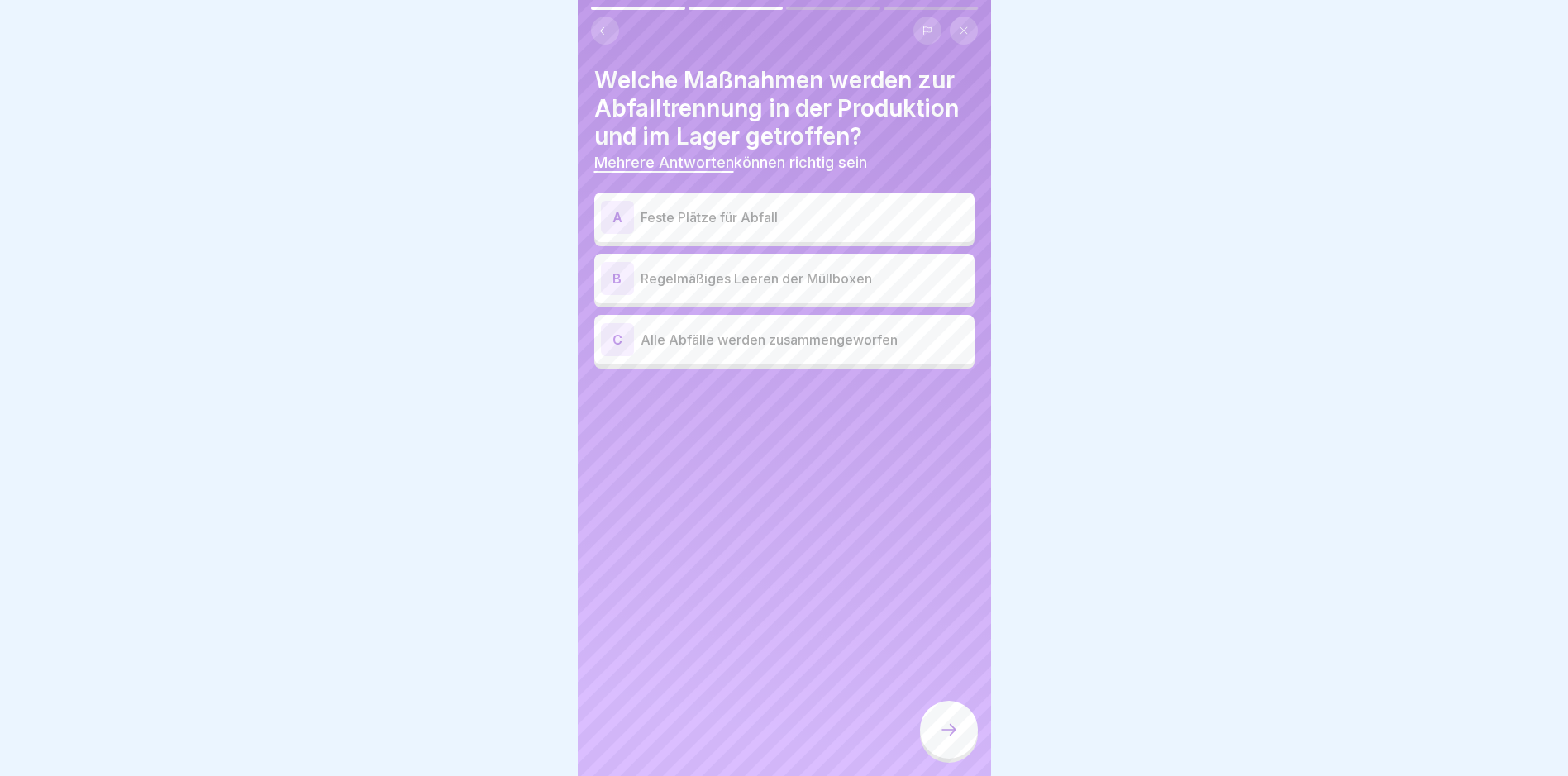
click at [708, 208] on p "Feste Plätze für Abfall" at bounding box center [804, 217] width 327 height 20
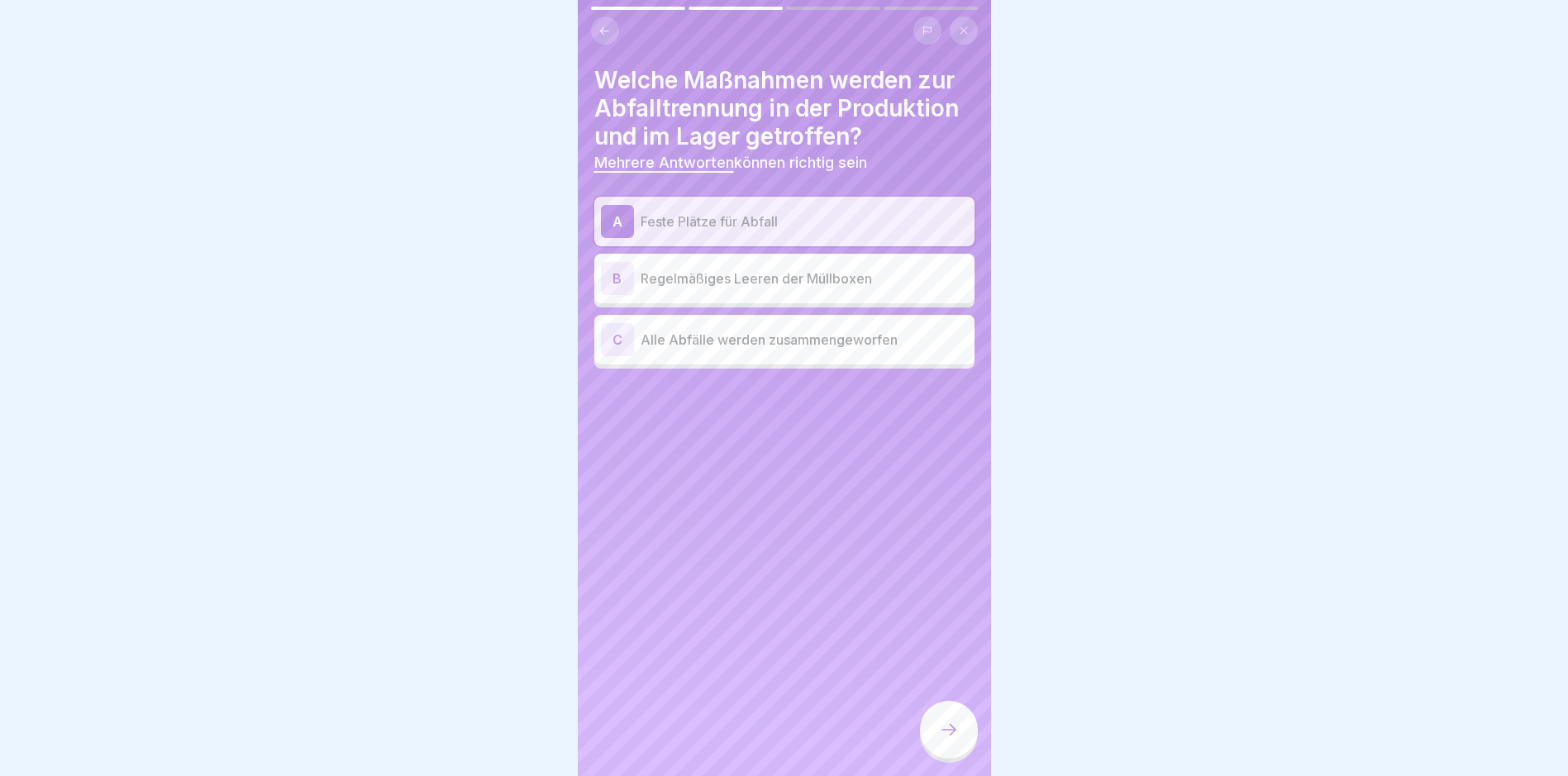
click at [729, 283] on p "Regelmäßiges Leeren der Müllboxen" at bounding box center [804, 278] width 327 height 20
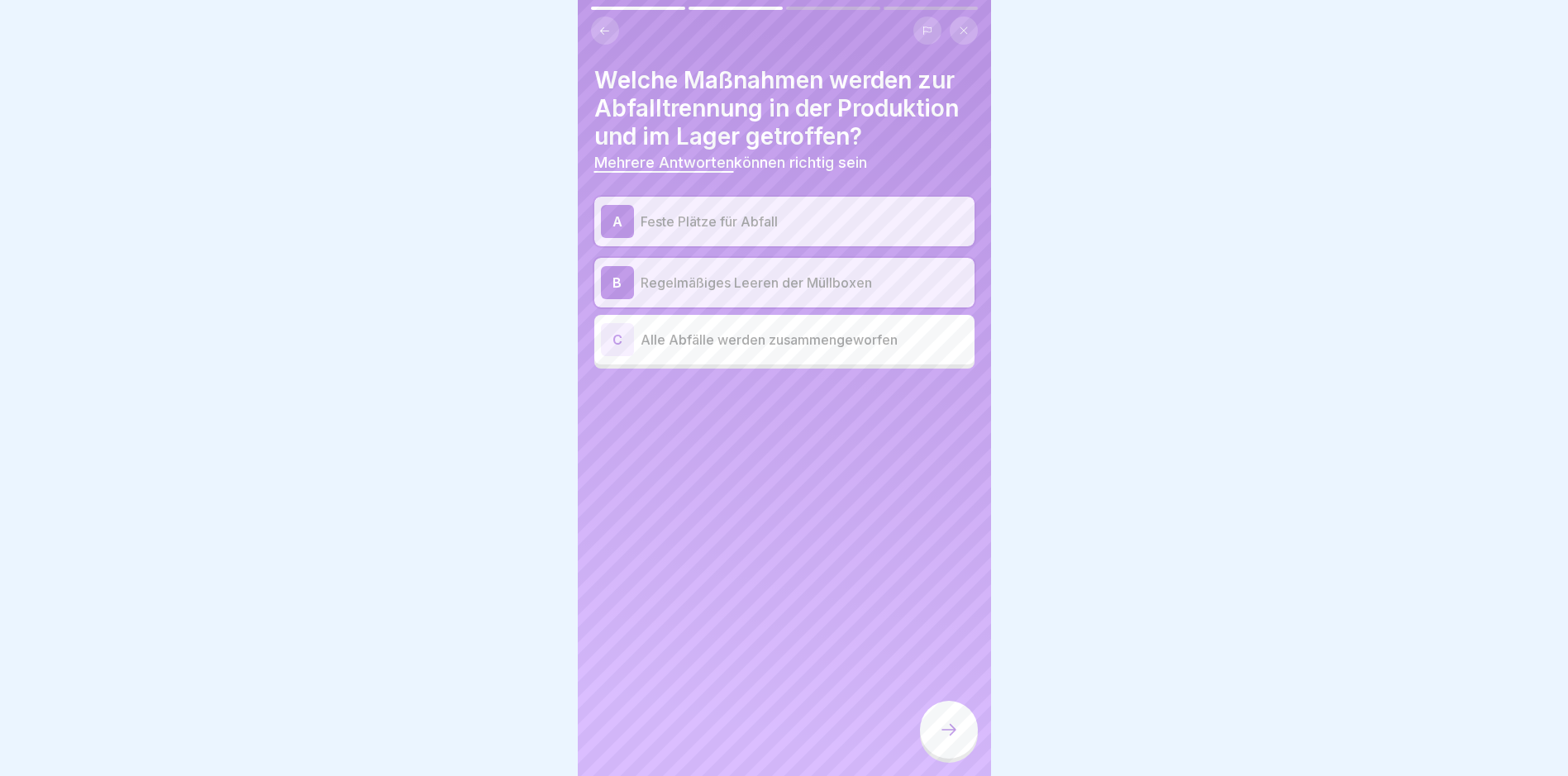
click at [939, 740] on icon at bounding box center [949, 729] width 20 height 20
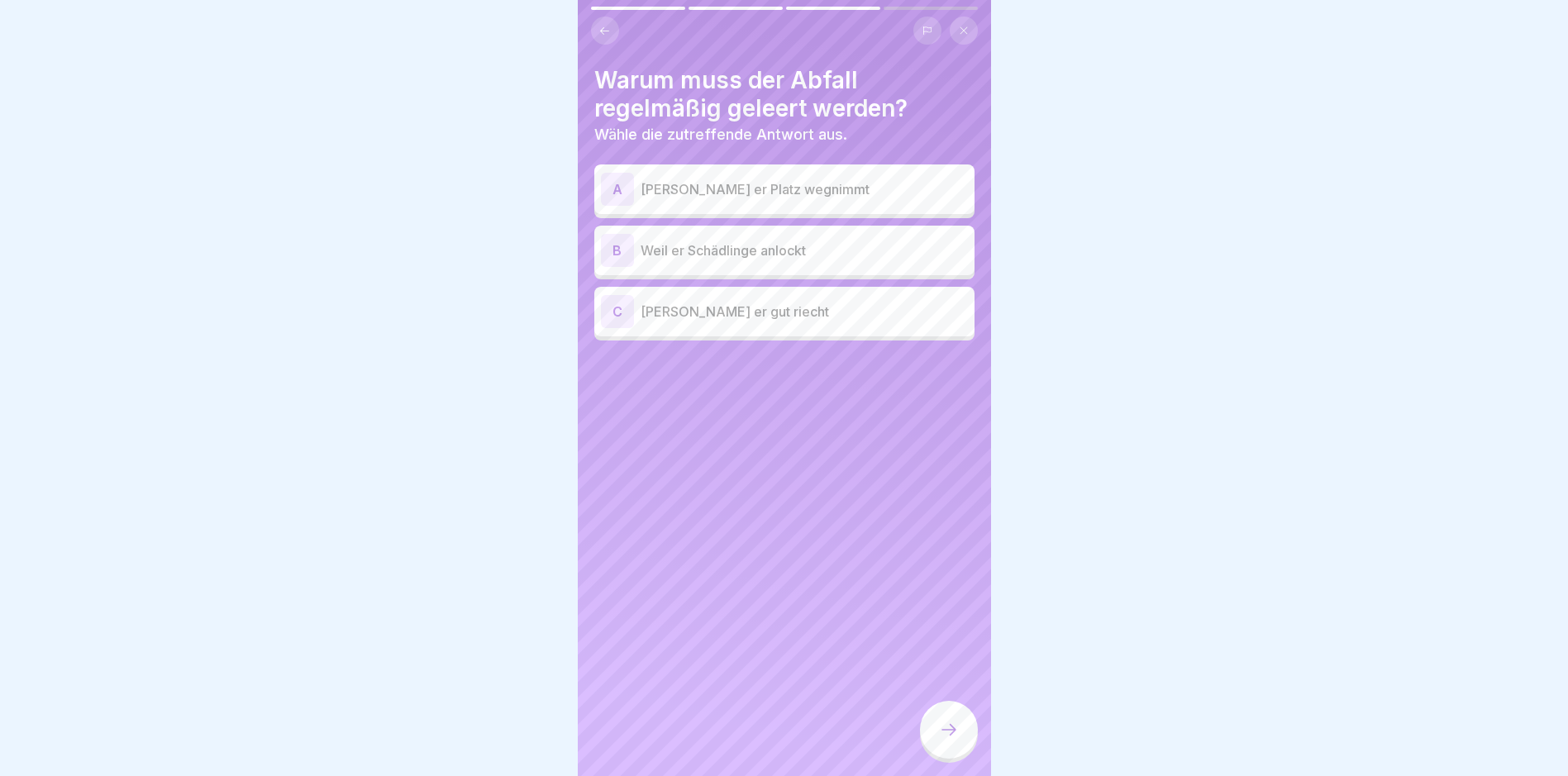
click at [690, 247] on p "Weil er Schädlinge anlockt" at bounding box center [804, 250] width 327 height 20
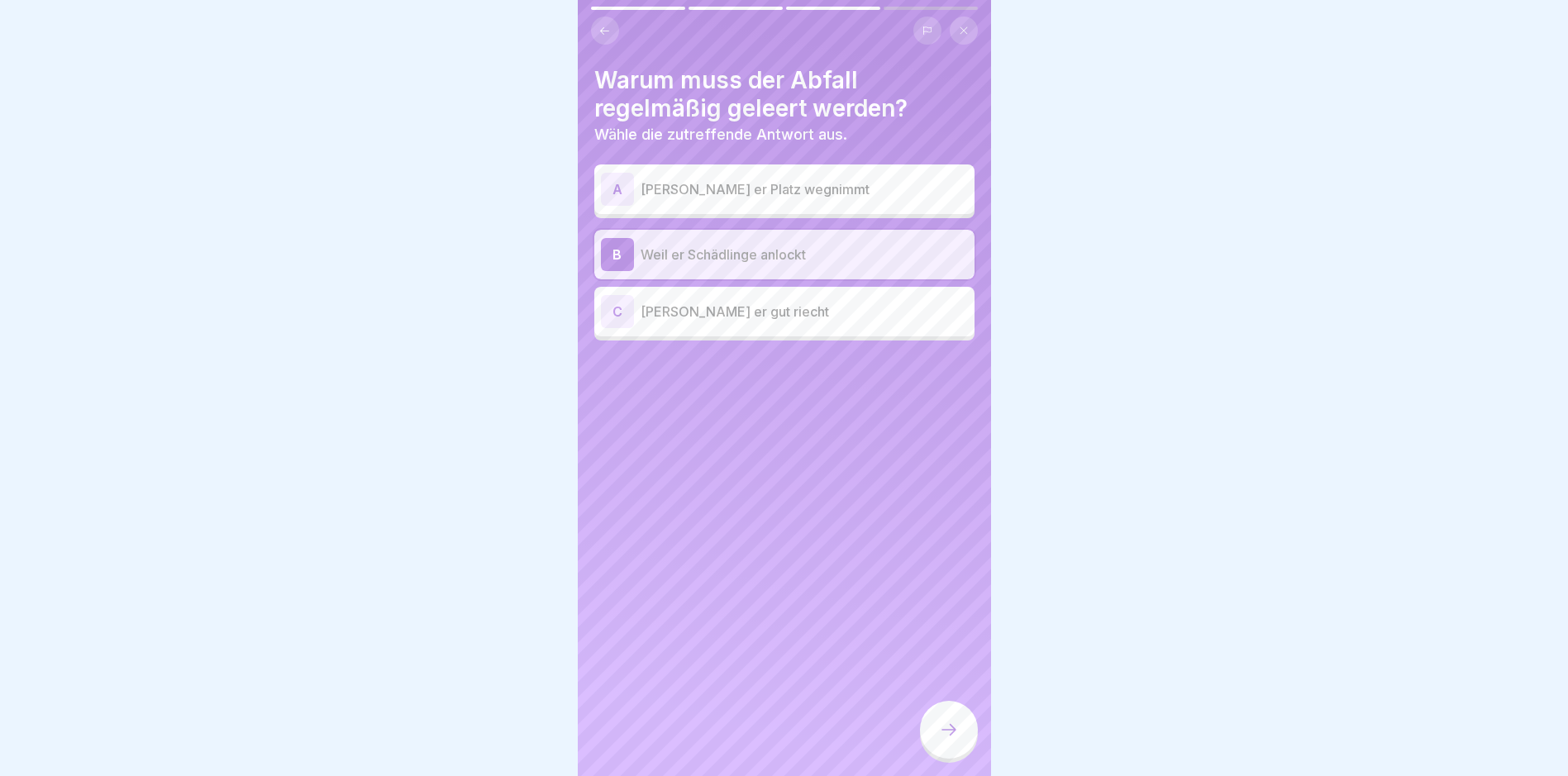
drag, startPoint x: 942, startPoint y: 730, endPoint x: 890, endPoint y: 719, distance: 53.2
click at [941, 730] on div at bounding box center [949, 729] width 58 height 58
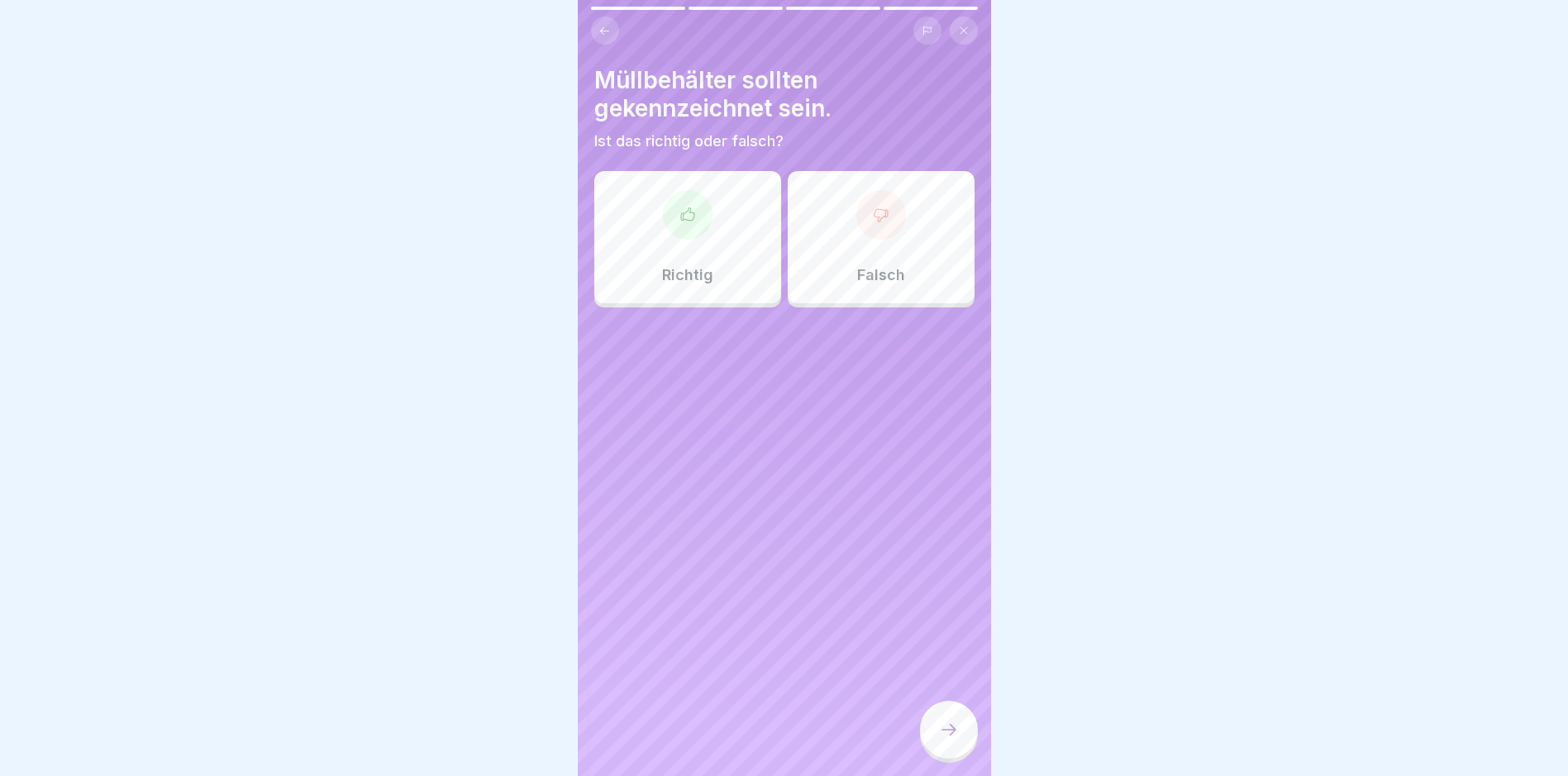
click at [706, 248] on div "Richtig" at bounding box center [688, 237] width 186 height 132
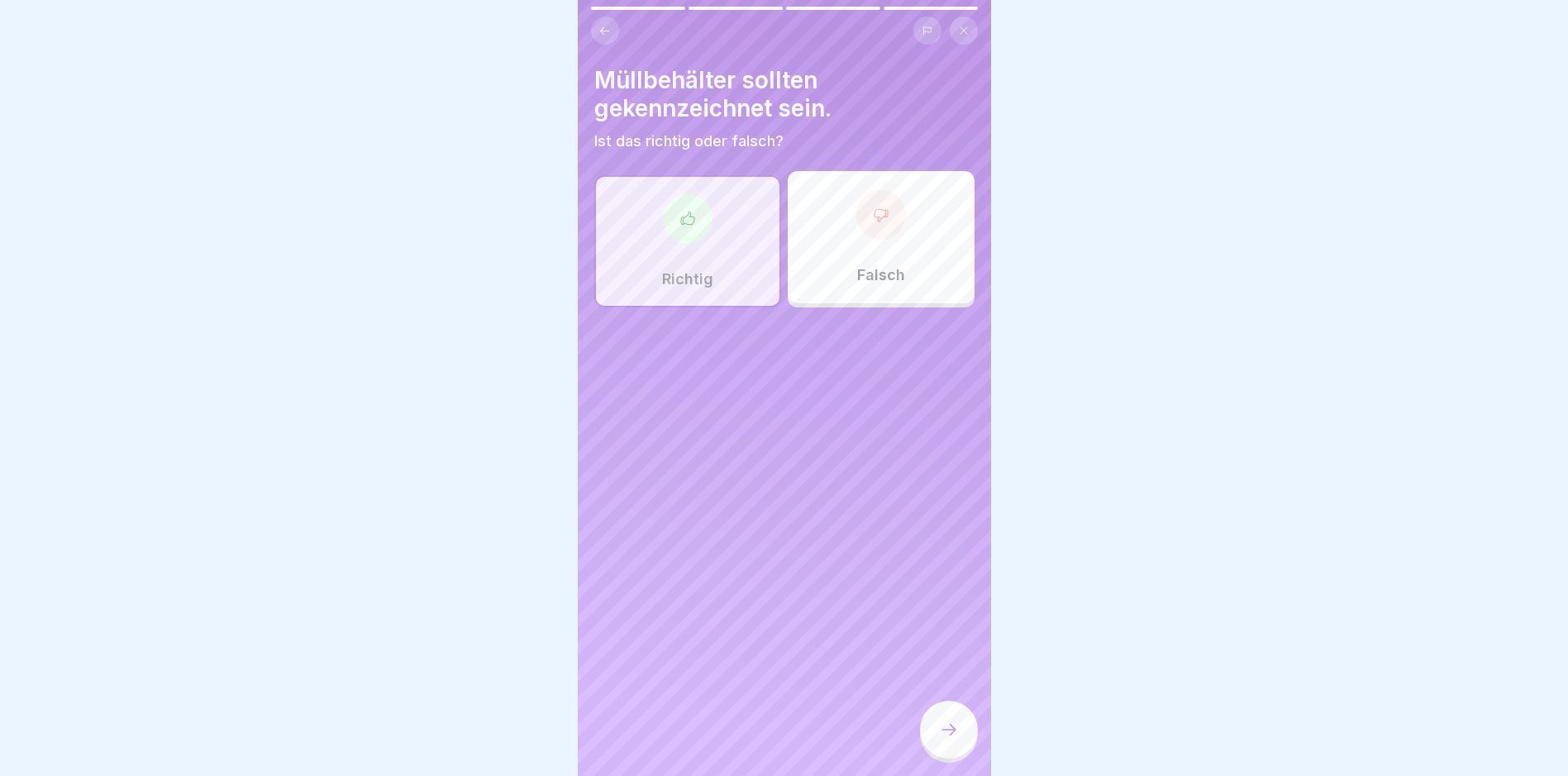
click at [955, 757] on div at bounding box center [949, 729] width 58 height 58
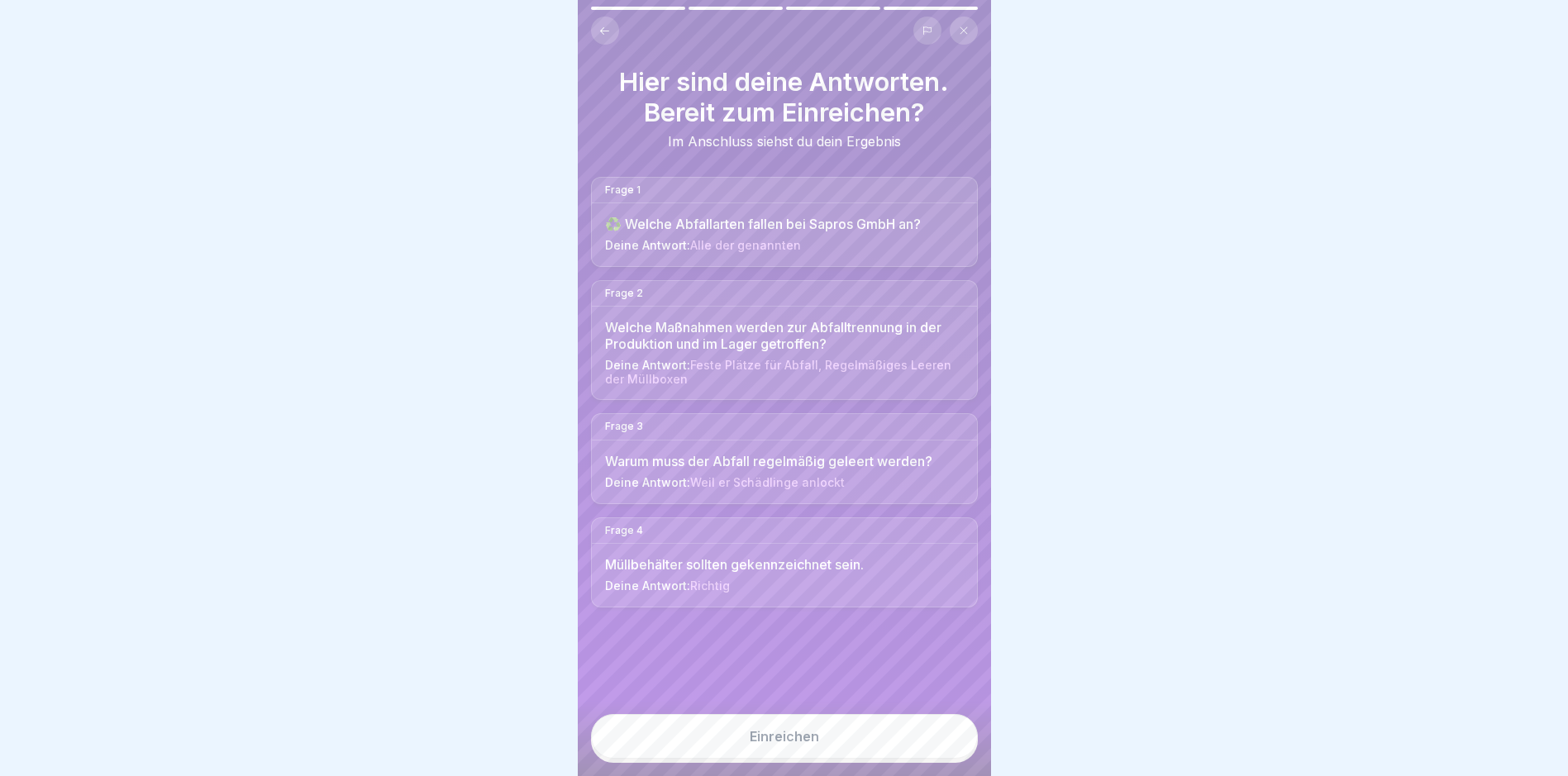
click at [823, 758] on button "Einreichen" at bounding box center [784, 736] width 387 height 44
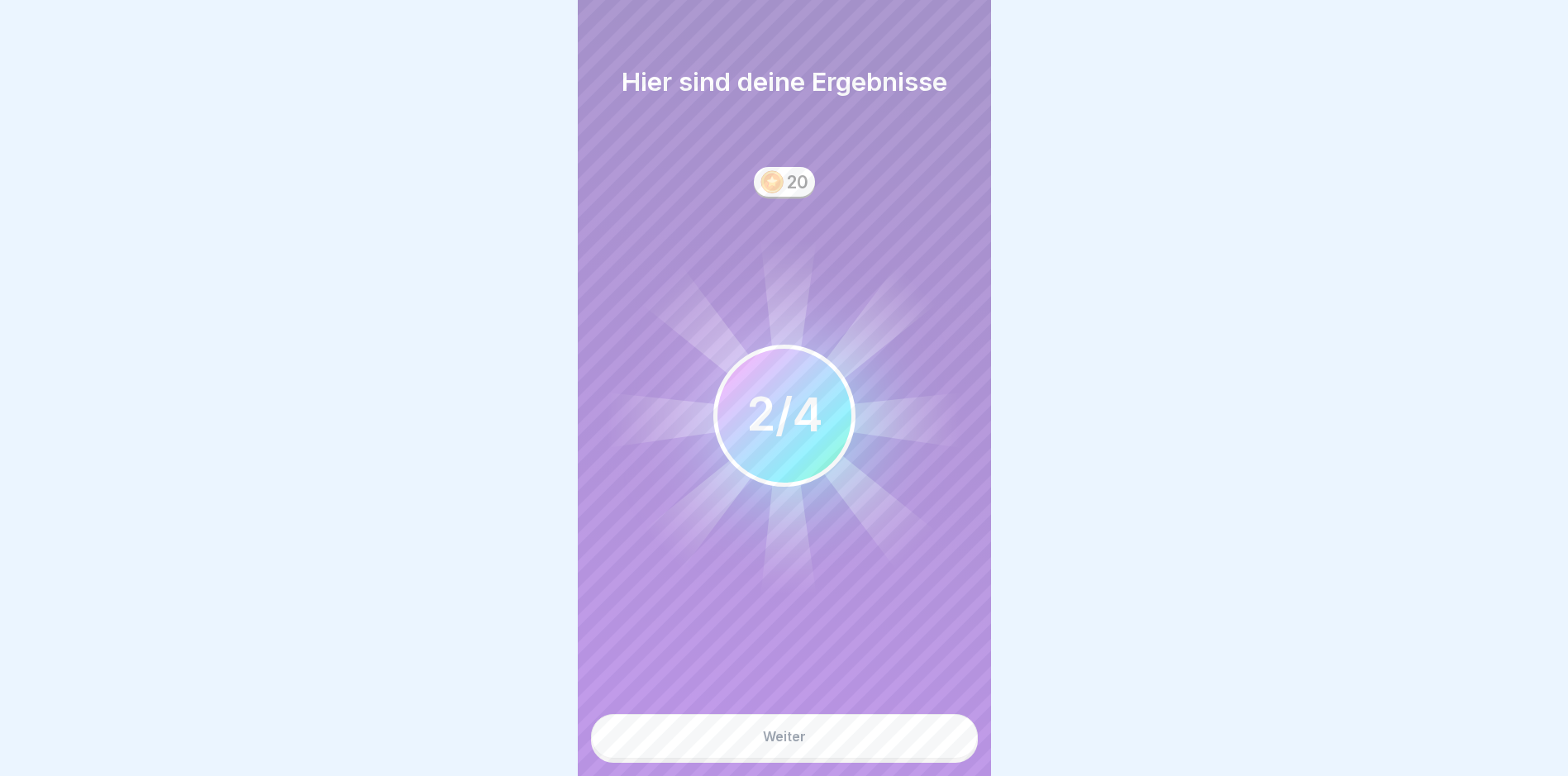
click at [855, 753] on button "Weiter" at bounding box center [784, 736] width 387 height 44
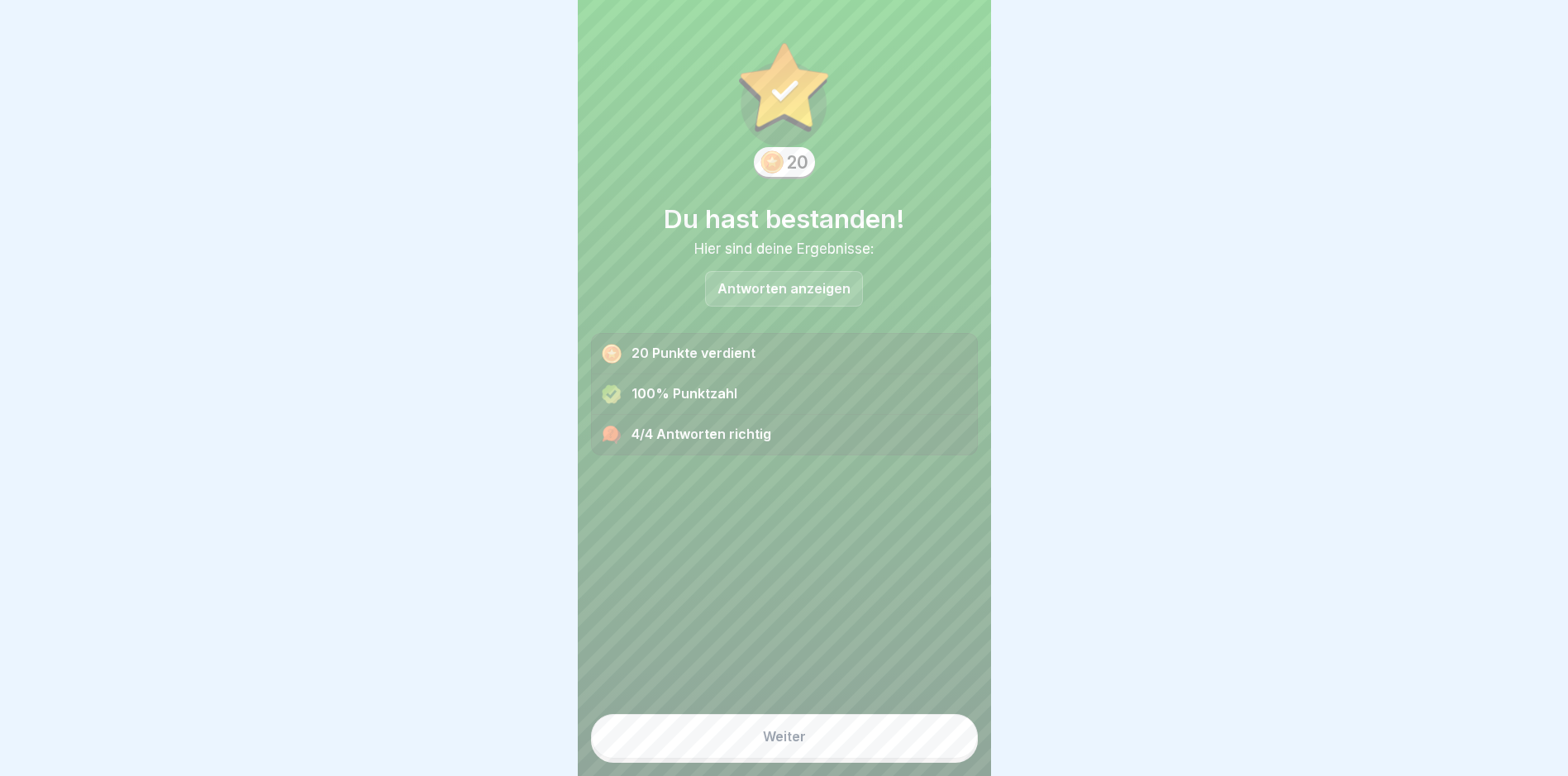
click at [855, 753] on button "Weiter" at bounding box center [784, 736] width 387 height 44
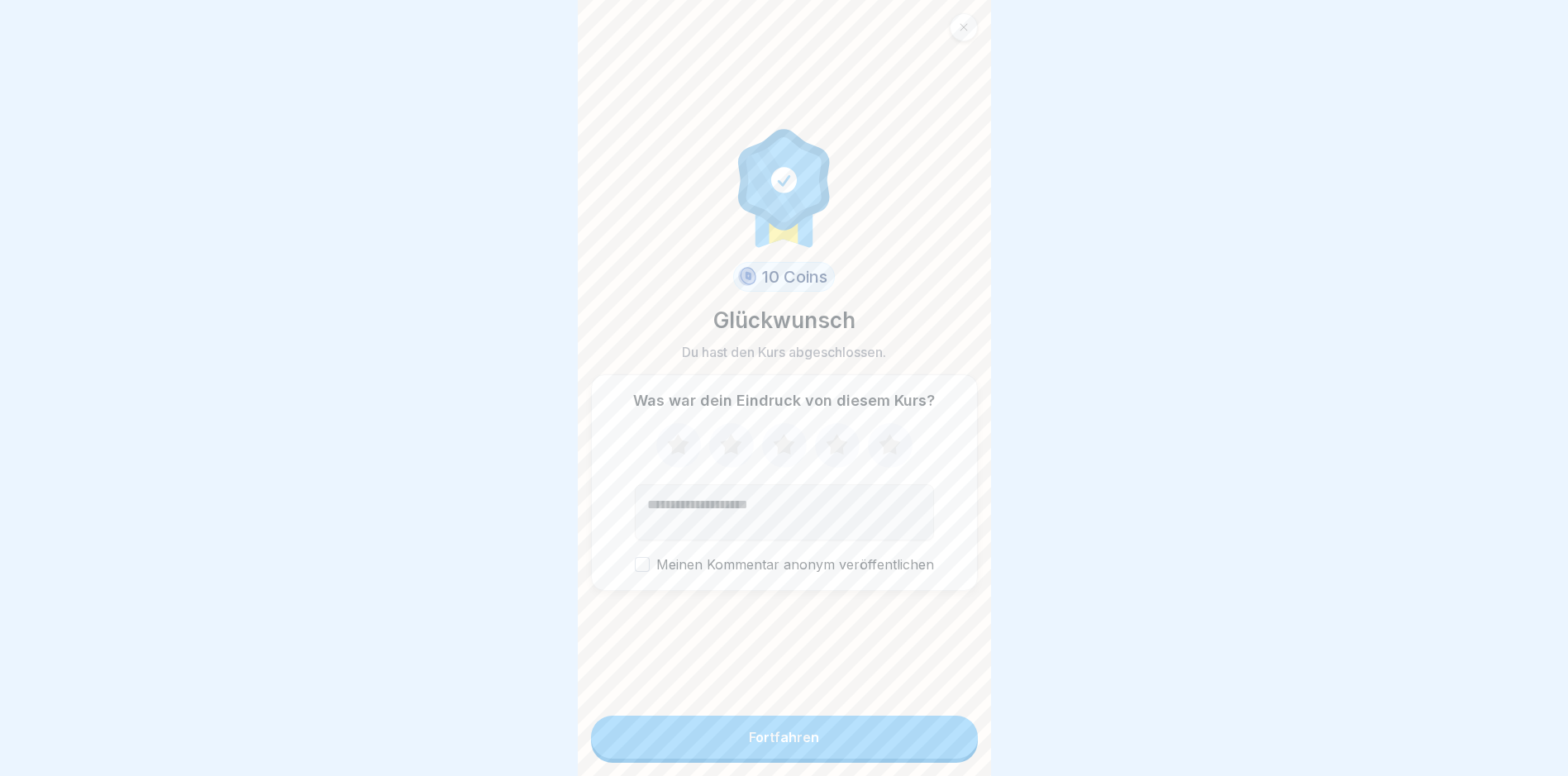
click at [855, 753] on button "Fortfahren" at bounding box center [784, 737] width 387 height 43
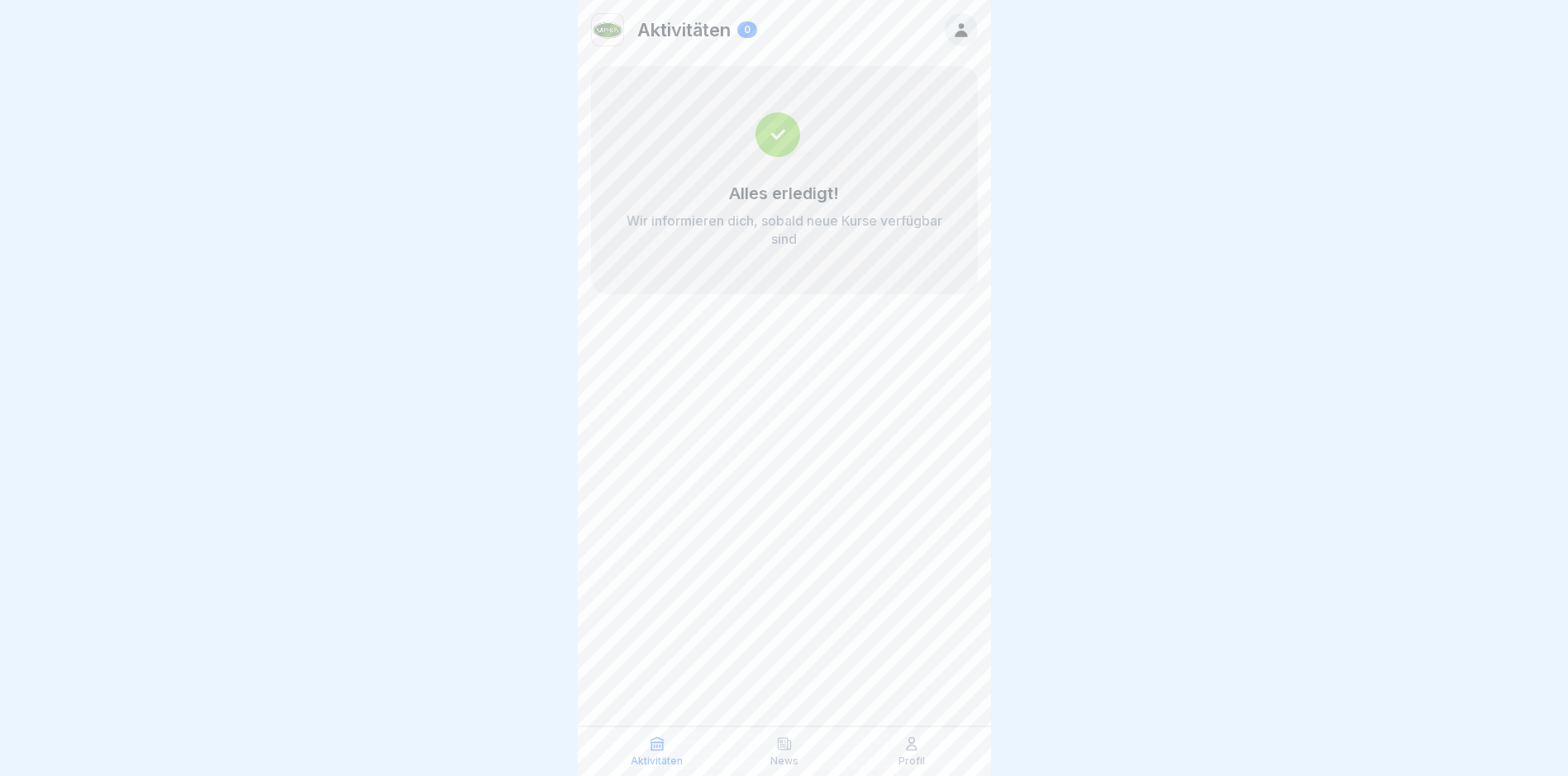
click at [811, 239] on p "Wir informieren dich, sobald neue Kurse verfügbar sind" at bounding box center [784, 229] width 320 height 36
click at [685, 14] on div "Aktivitäten 0" at bounding box center [674, 29] width 166 height 33
click at [613, 33] on img at bounding box center [607, 29] width 31 height 31
click at [971, 30] on div at bounding box center [961, 29] width 33 height 33
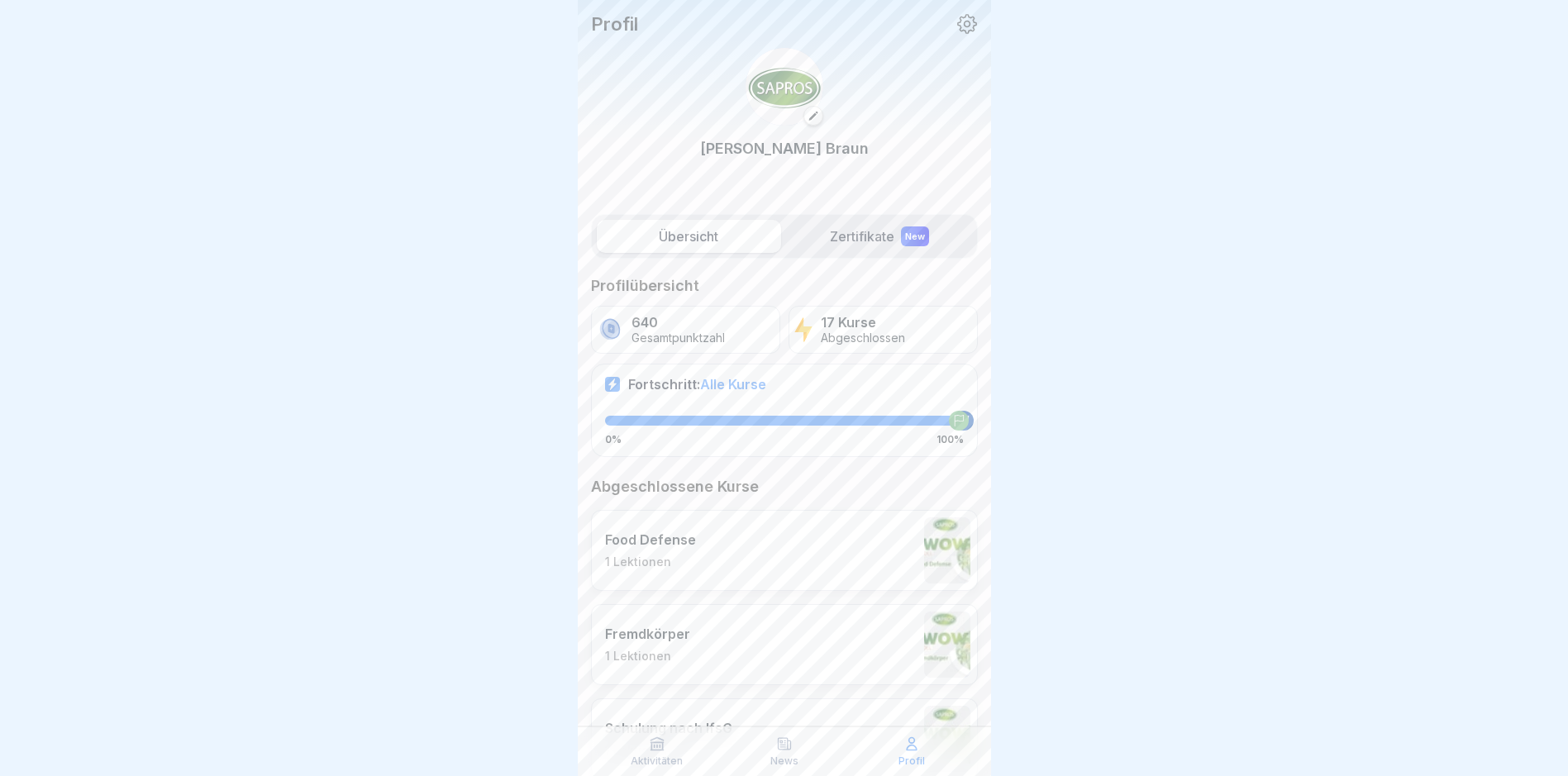
click at [540, 395] on div at bounding box center [784, 388] width 1568 height 776
click at [777, 153] on p "Mathias Braun" at bounding box center [784, 148] width 169 height 22
click at [957, 22] on icon at bounding box center [967, 24] width 21 height 21
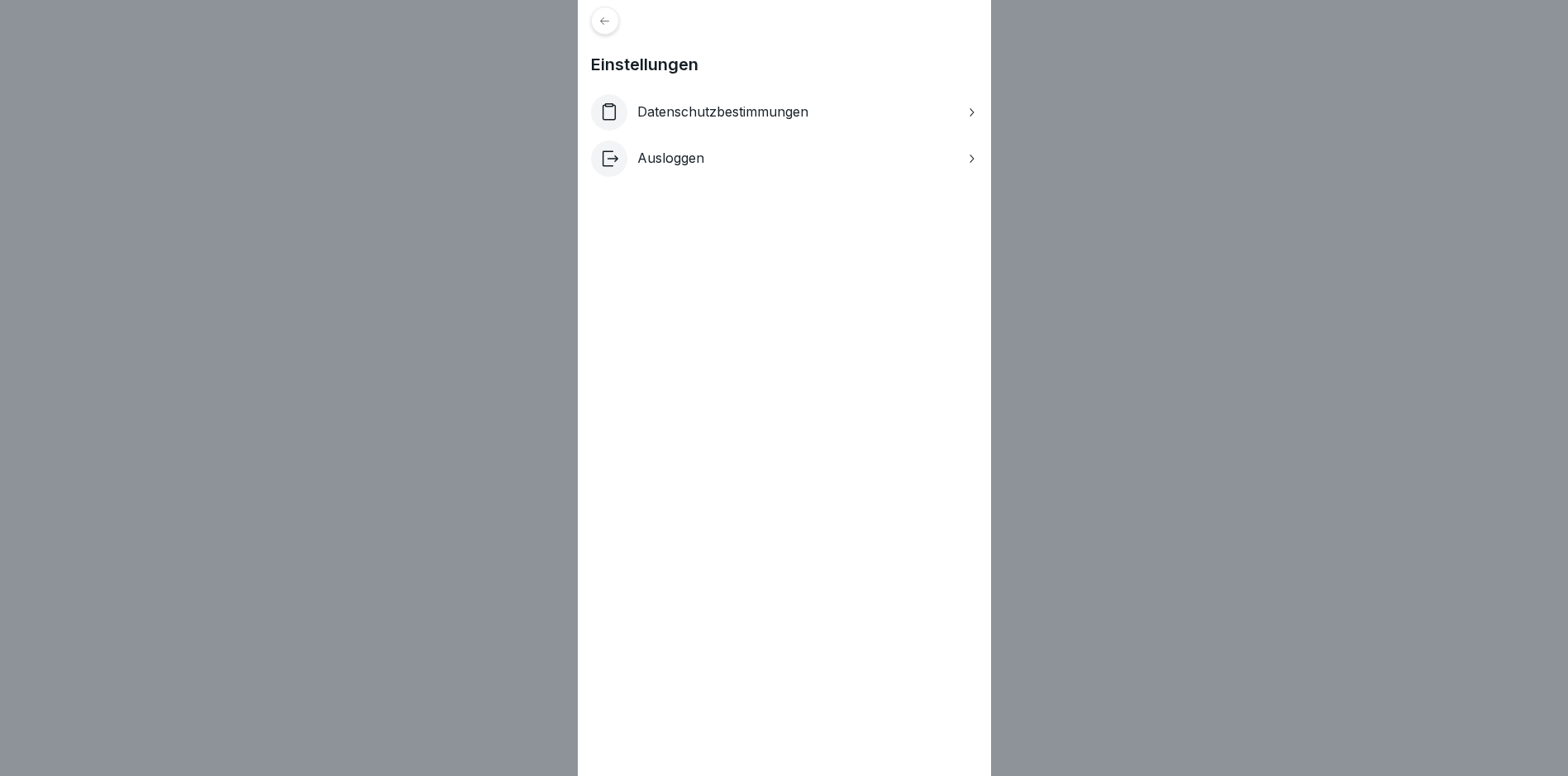
click at [944, 22] on div "Einstellungen Datenschutzbestimmungen Ausloggen" at bounding box center [784, 388] width 414 height 776
click at [518, 86] on div "Einstellungen Datenschutzbestimmungen Ausloggen" at bounding box center [784, 388] width 1568 height 776
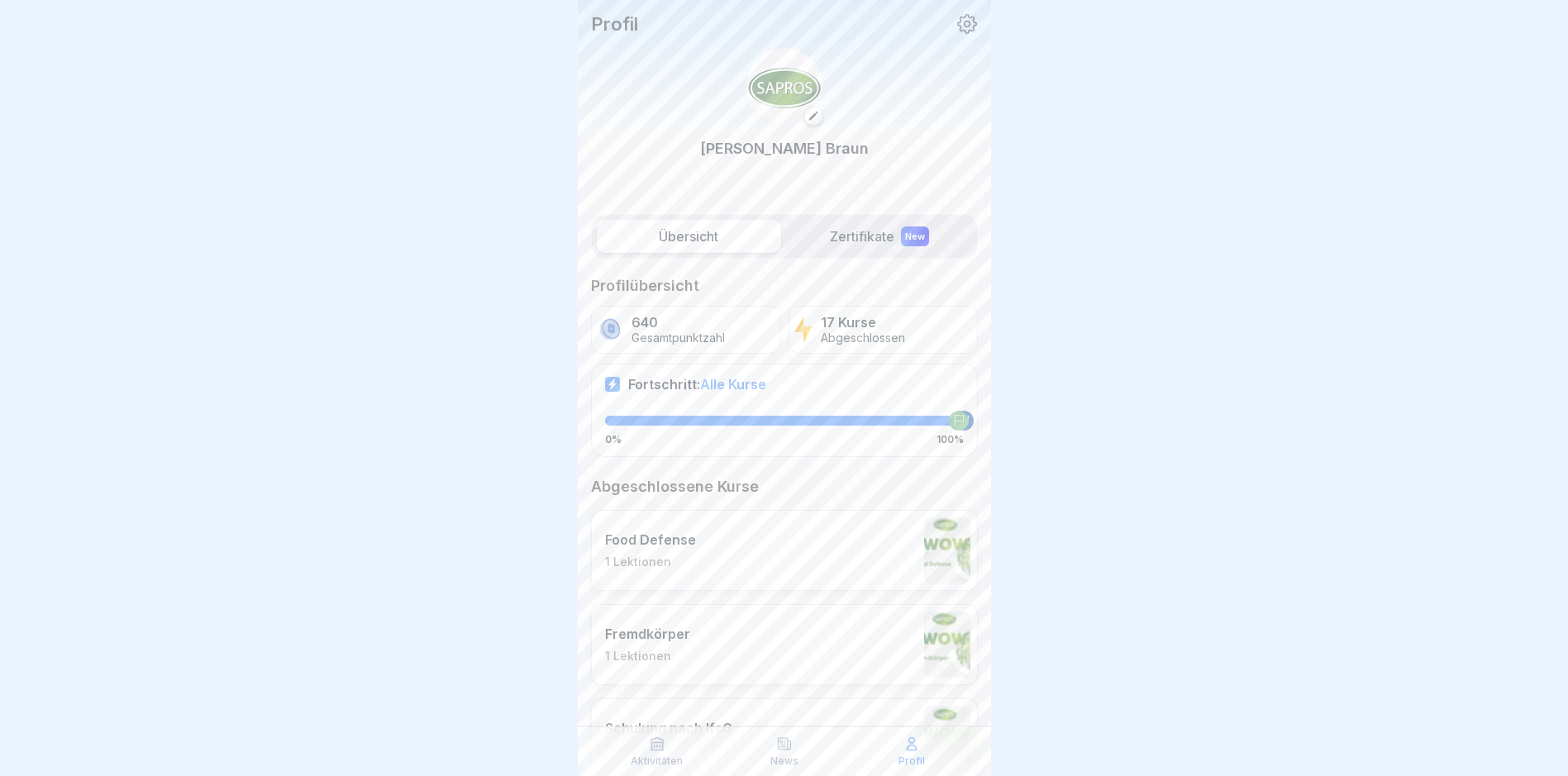
click at [633, 18] on p "Profil" at bounding box center [614, 24] width 47 height 21
click at [750, 157] on p "Mathias Braun" at bounding box center [784, 148] width 169 height 22
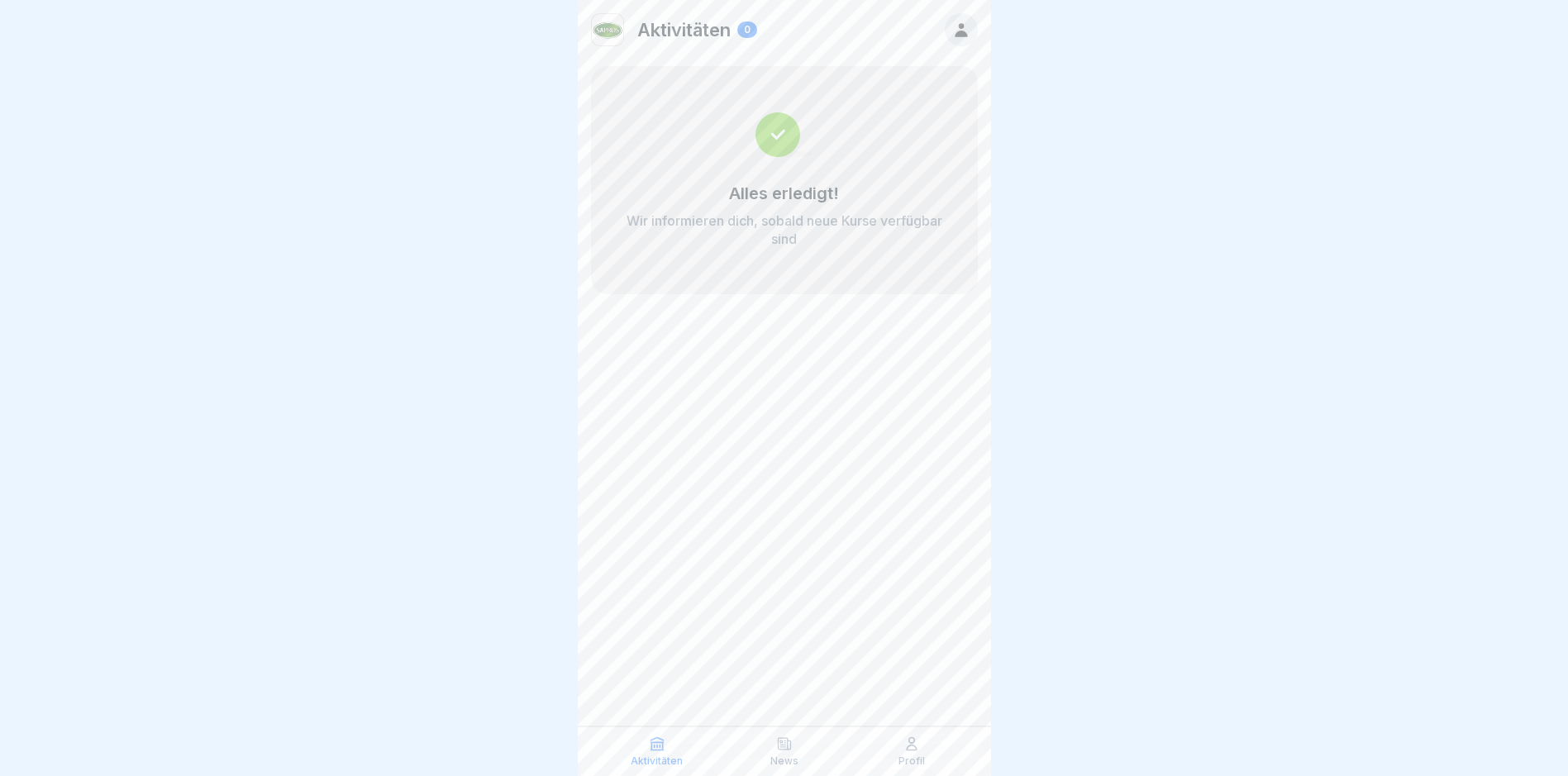
click at [757, 345] on div "Aktivitäten 0 Alles erledigt! Wir informieren dich, sobald neue Kurse verfügbar…" at bounding box center [784, 388] width 414 height 776
click at [779, 746] on icon at bounding box center [784, 743] width 17 height 17
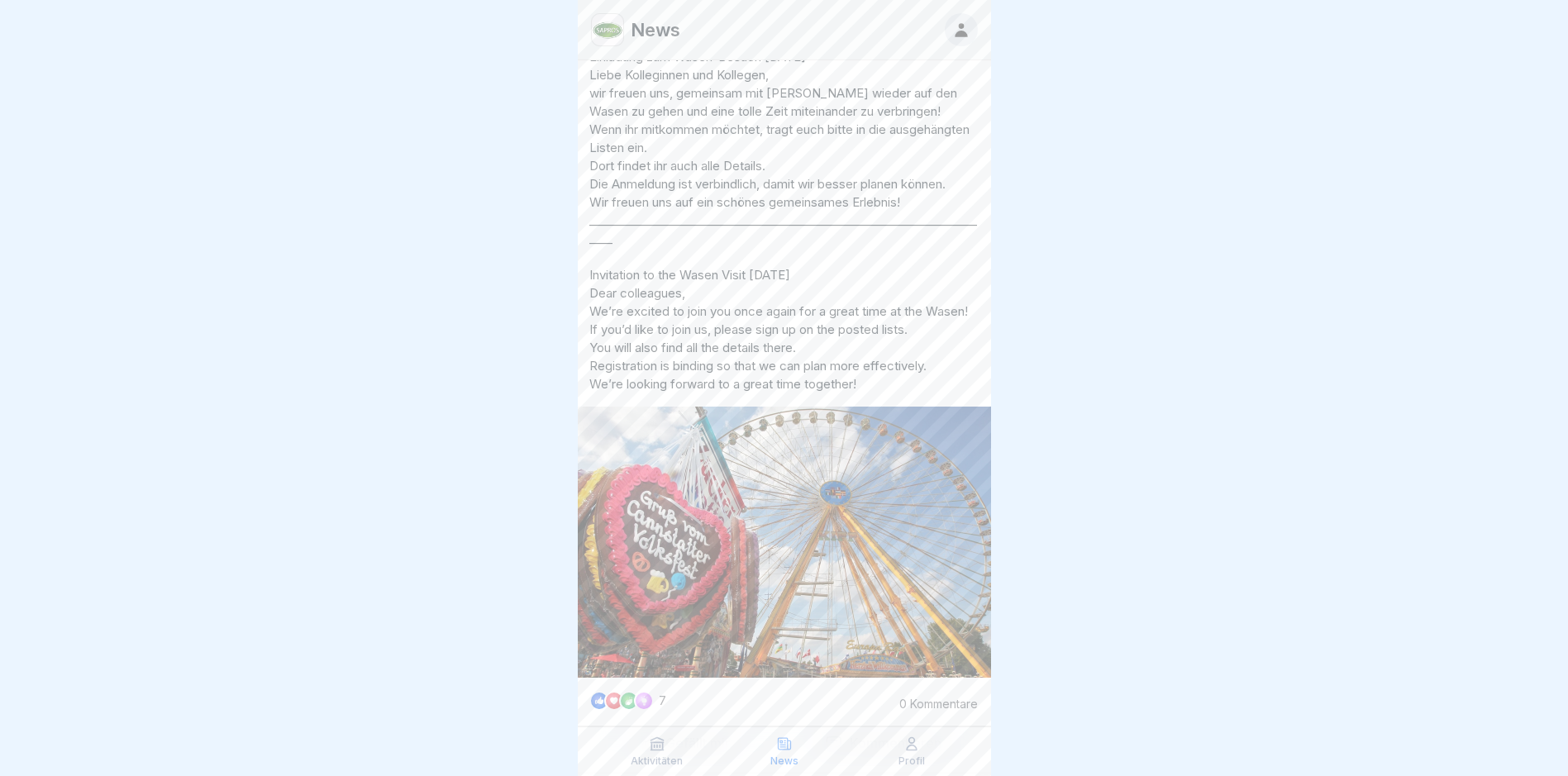
scroll to position [5039, 0]
click at [729, 312] on p "Einladung zum Wasen-Besuch 02.10.2025 Liebe Kolleginnen und Kollegen, wir freue…" at bounding box center [784, 223] width 390 height 345
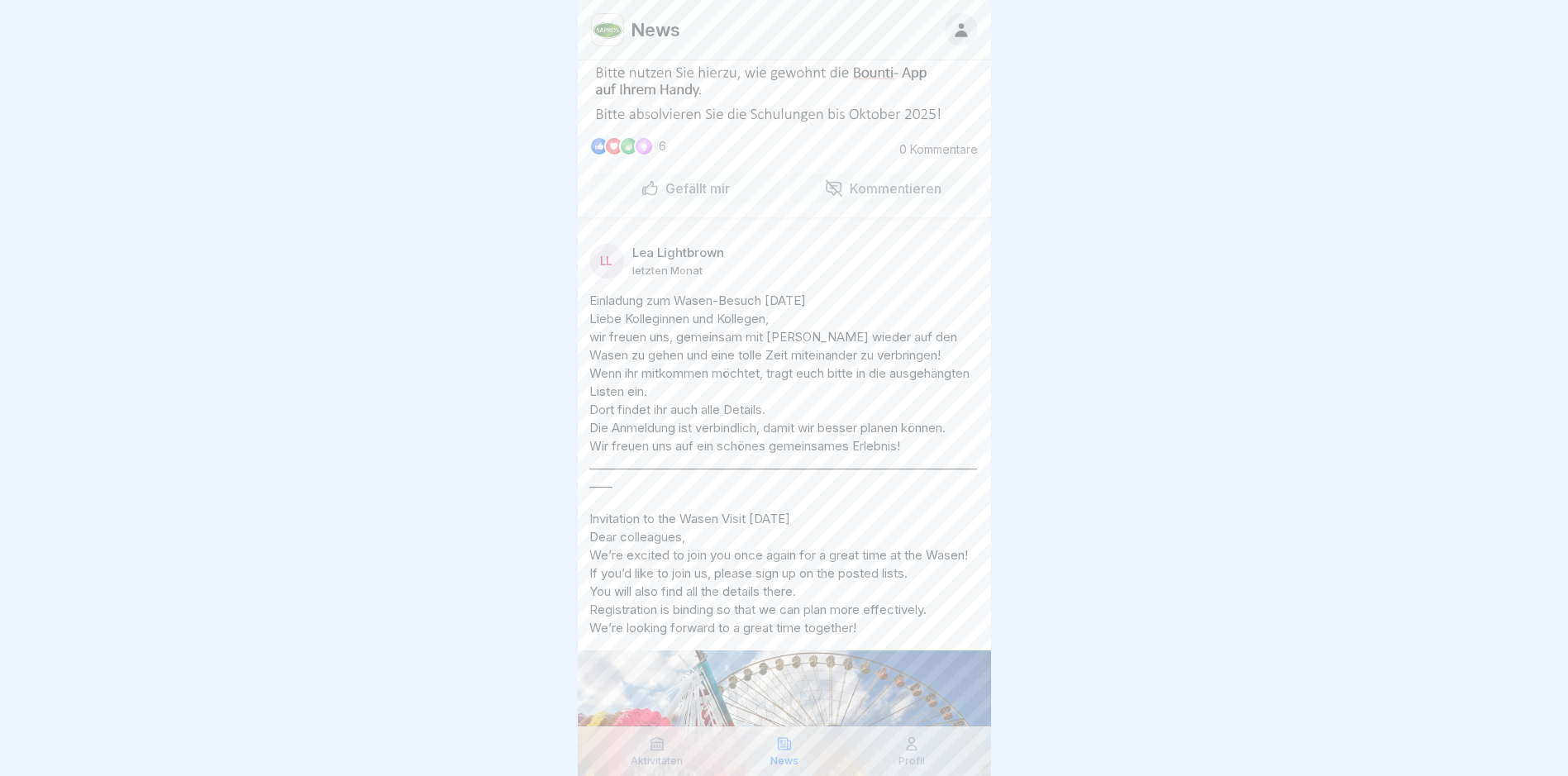
scroll to position [4791, 0]
click at [688, 485] on p "Einladung zum Wasen-Besuch 02.10.2025 Liebe Kolleginnen und Kollegen, wir freue…" at bounding box center [784, 471] width 390 height 345
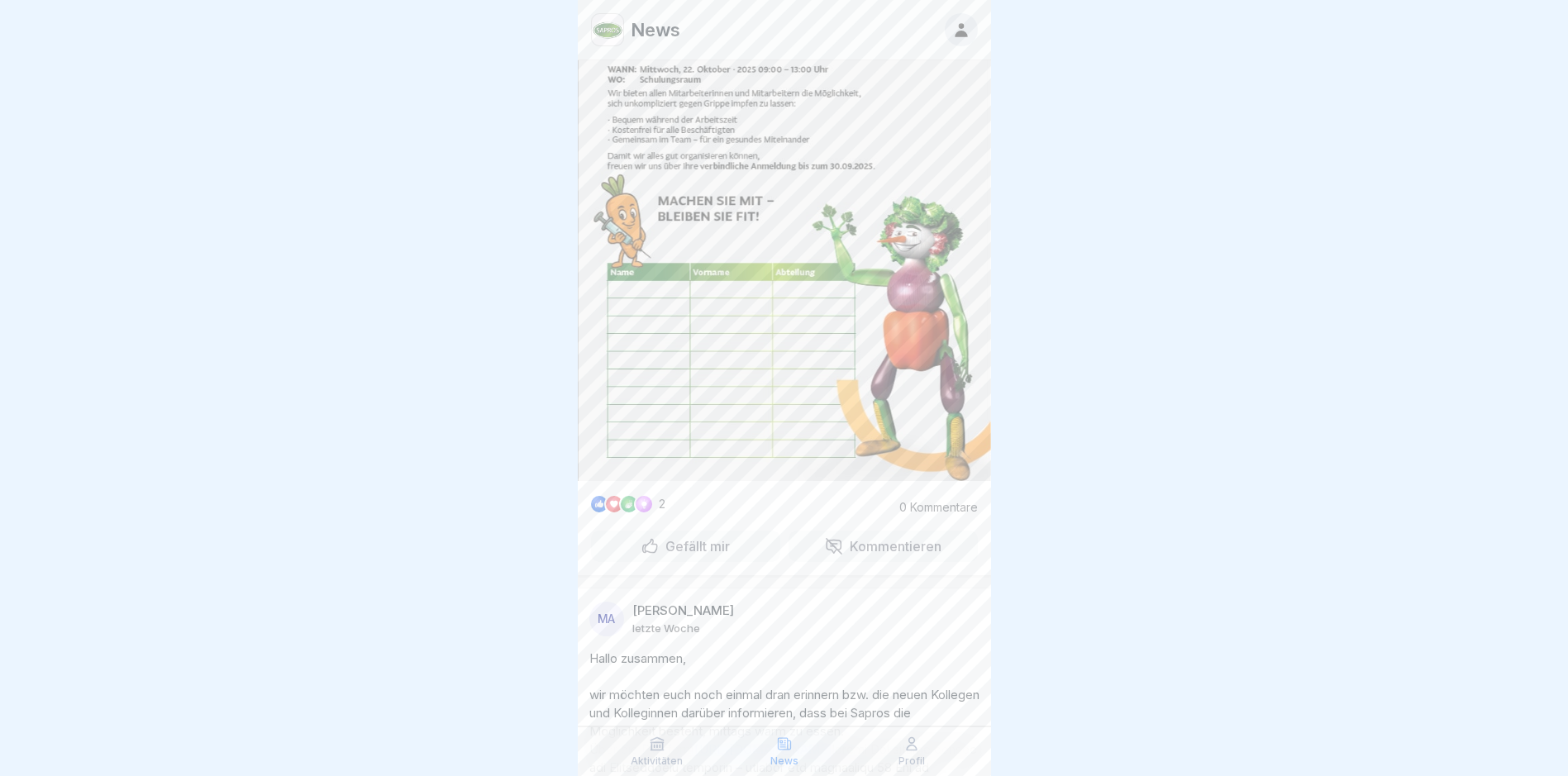
scroll to position [1239, 0]
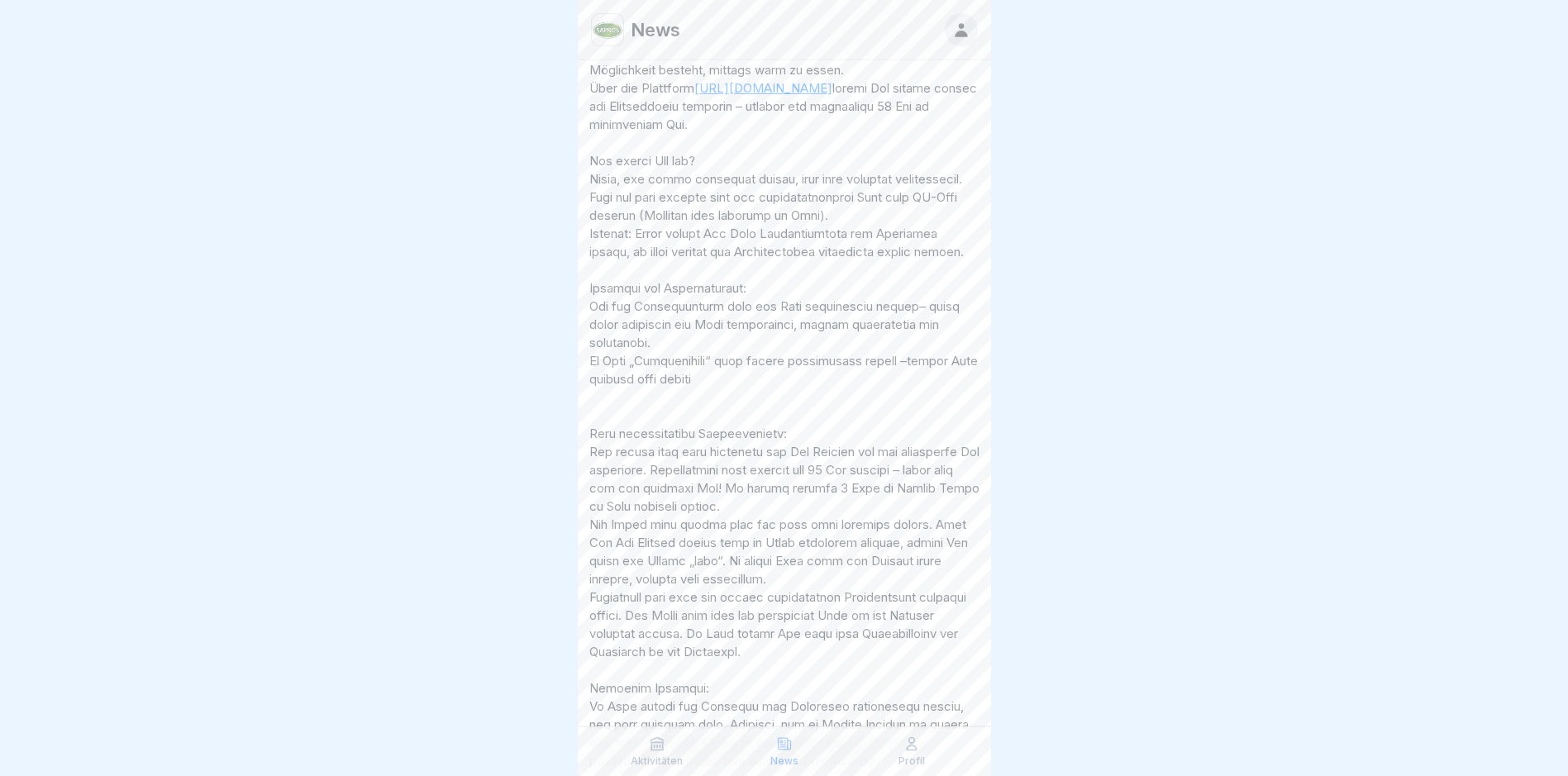
click at [800, 742] on div "News" at bounding box center [784, 750] width 119 height 31
click at [797, 757] on p "News" at bounding box center [784, 760] width 28 height 12
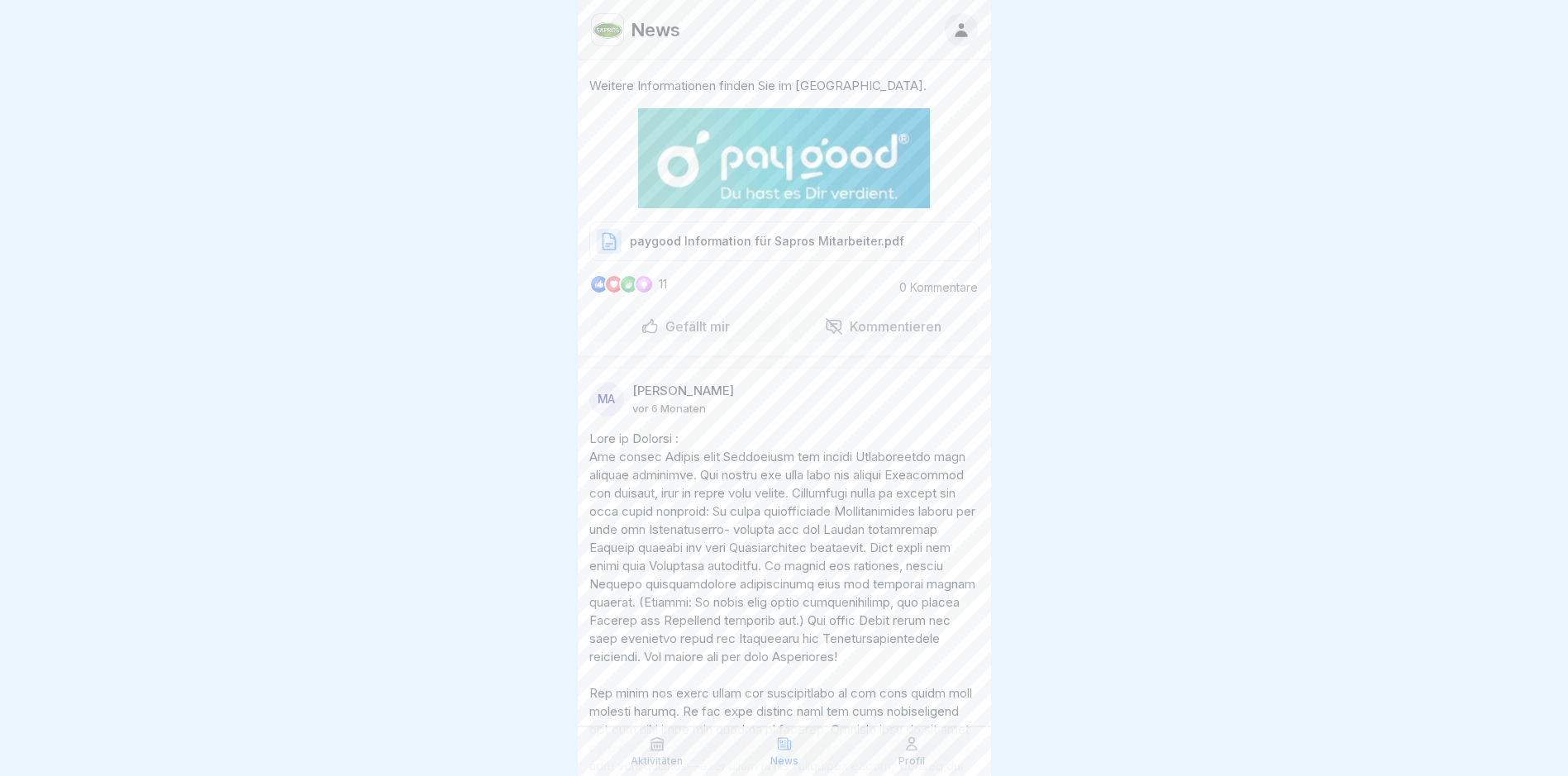
scroll to position [10452, 0]
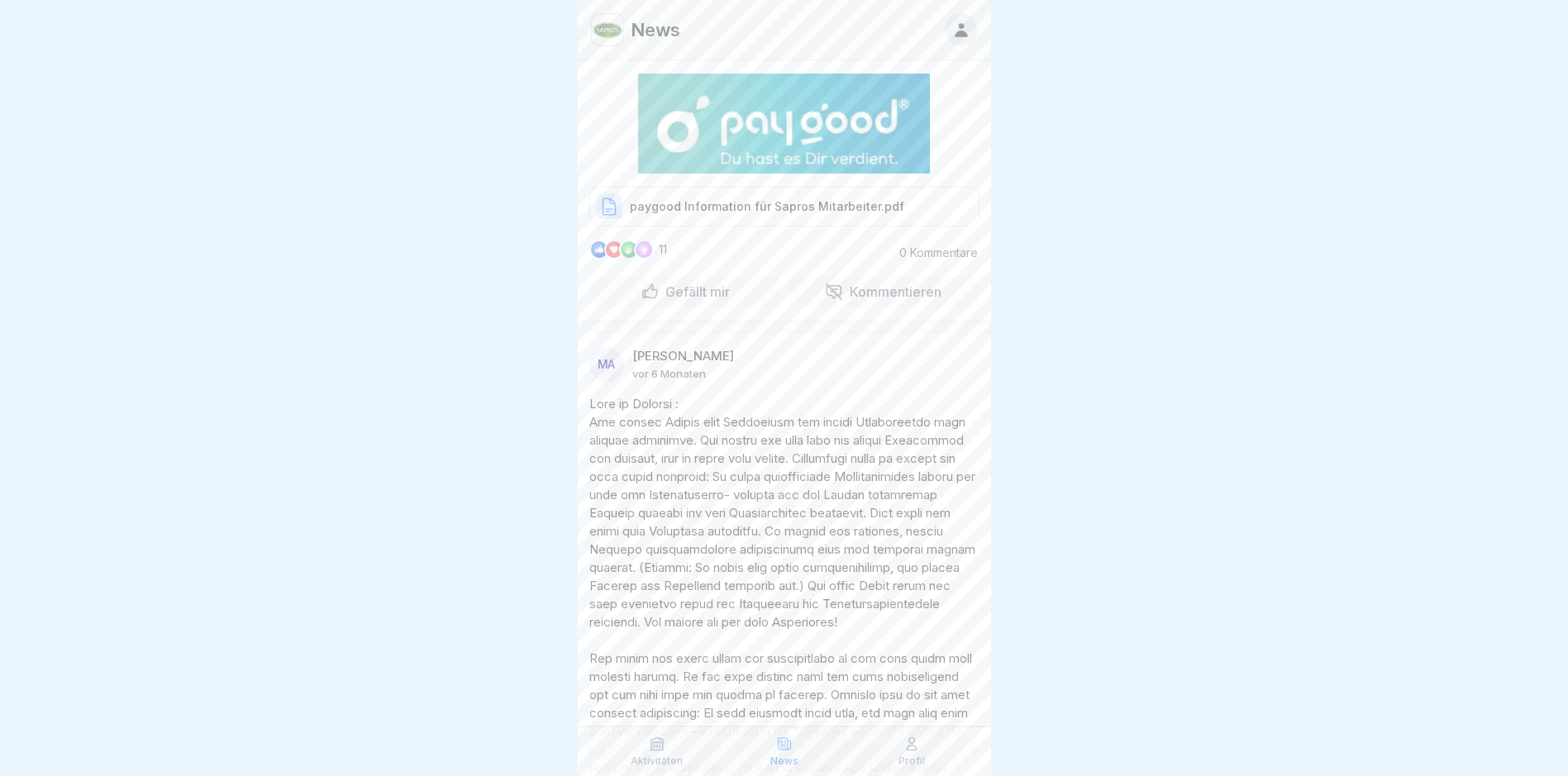
click at [755, 215] on p "paygood Information für Sapros Mitarbeiter.pdf" at bounding box center [767, 207] width 274 height 17
